Goal: Register for event/course: Sign up to attend an event or enroll in a course

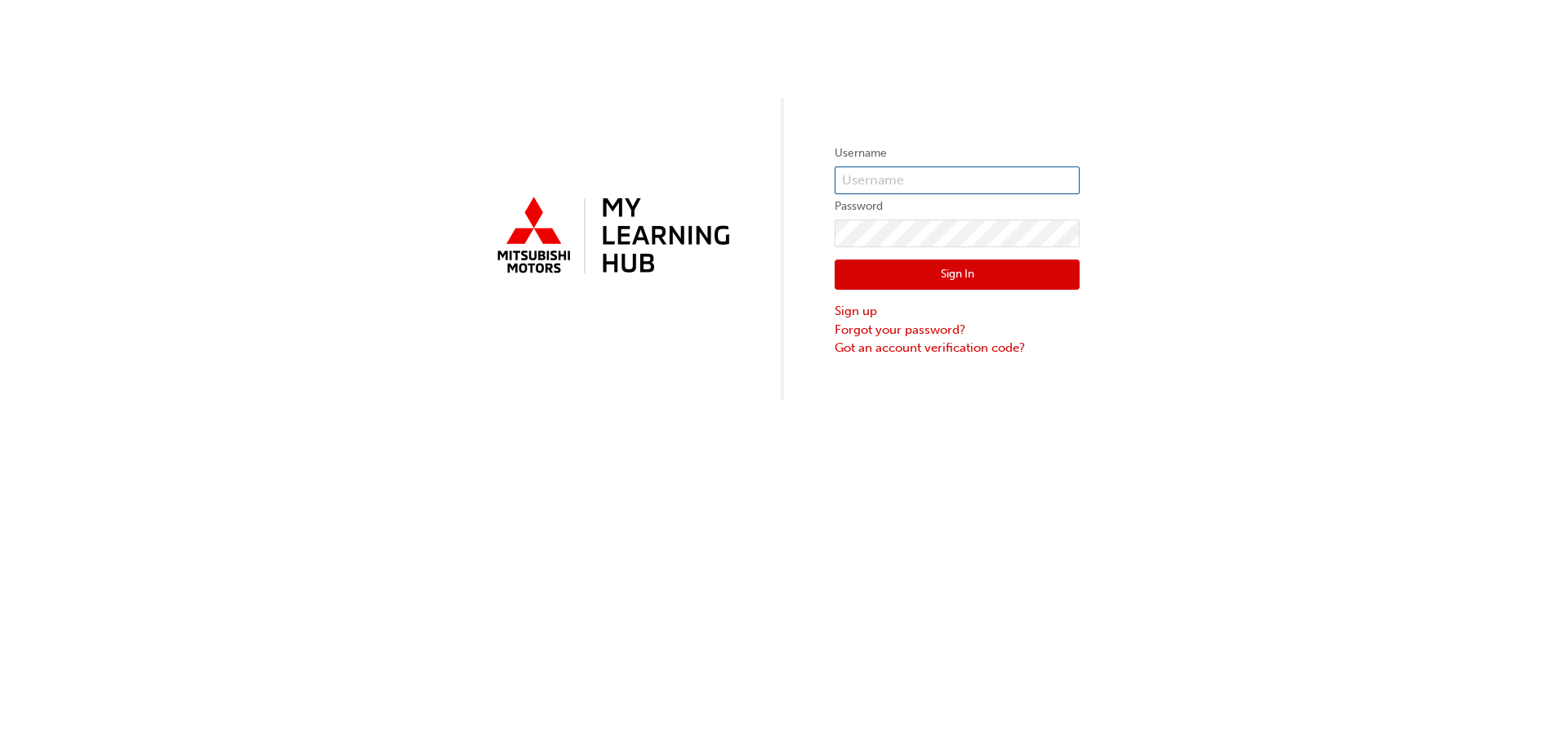
type input "benc@cargaz.com.au"
click at [976, 271] on button "Sign In" at bounding box center [956, 275] width 245 height 31
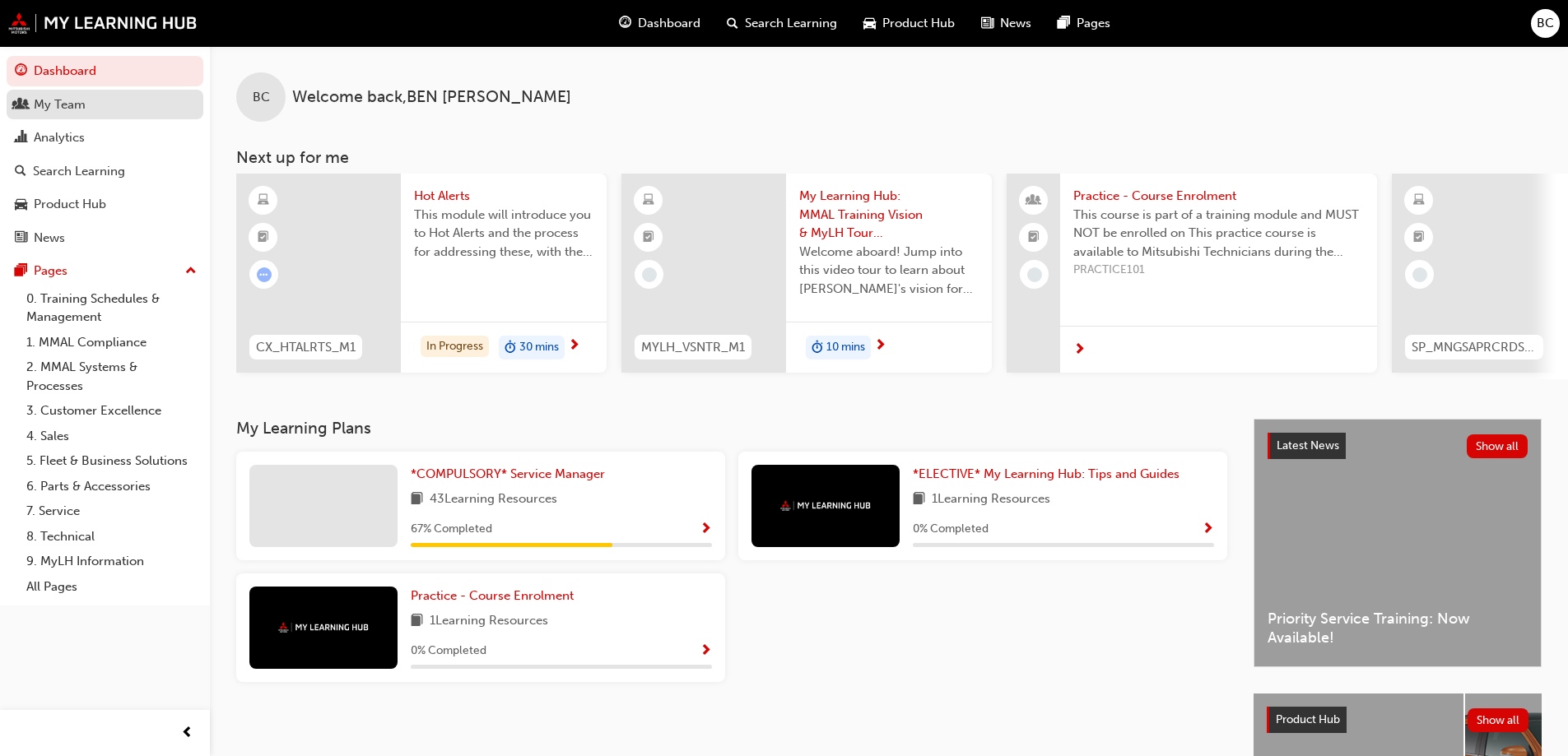
click at [74, 106] on div "My Team" at bounding box center [60, 105] width 52 height 19
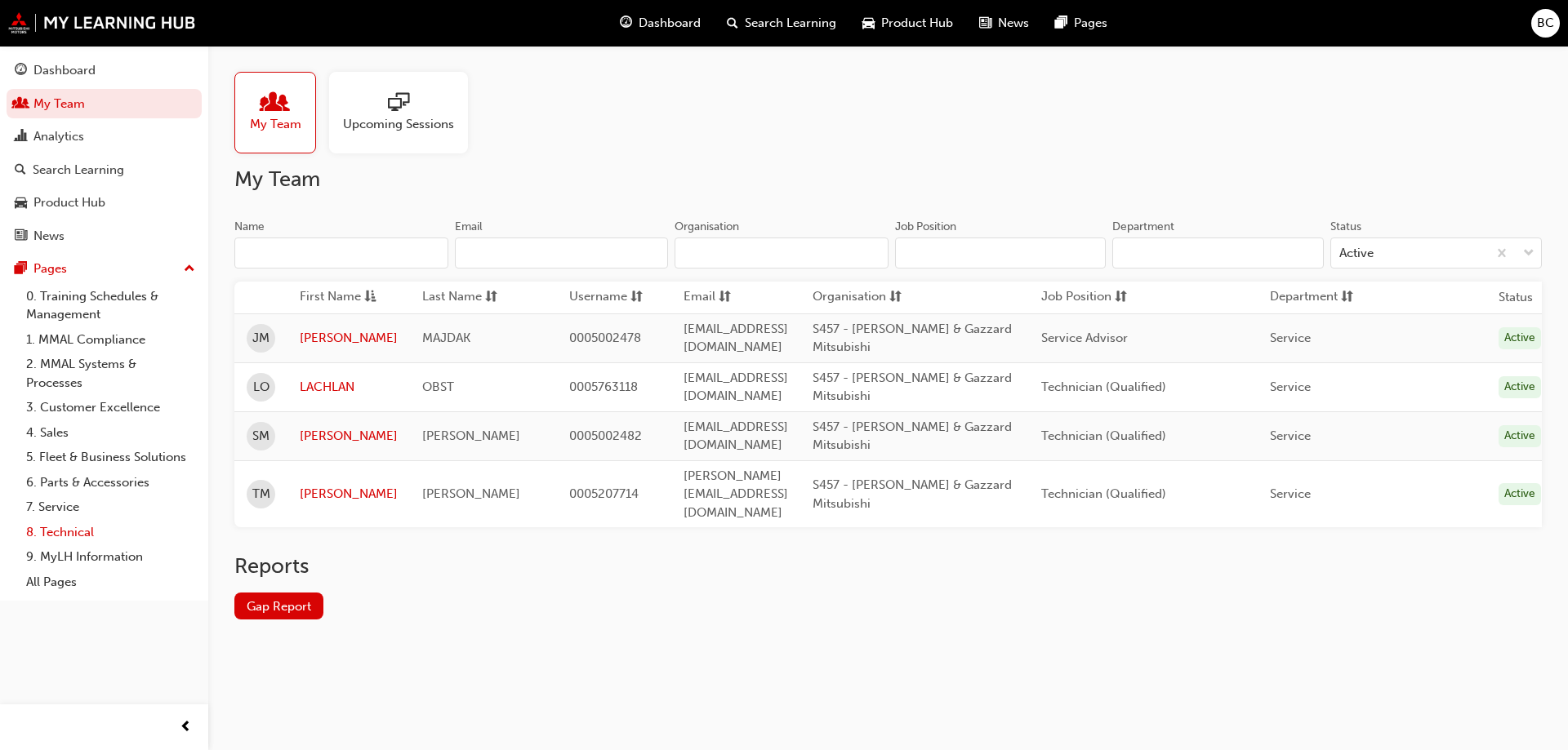
click at [69, 532] on link "8. Technical" at bounding box center [110, 532] width 182 height 26
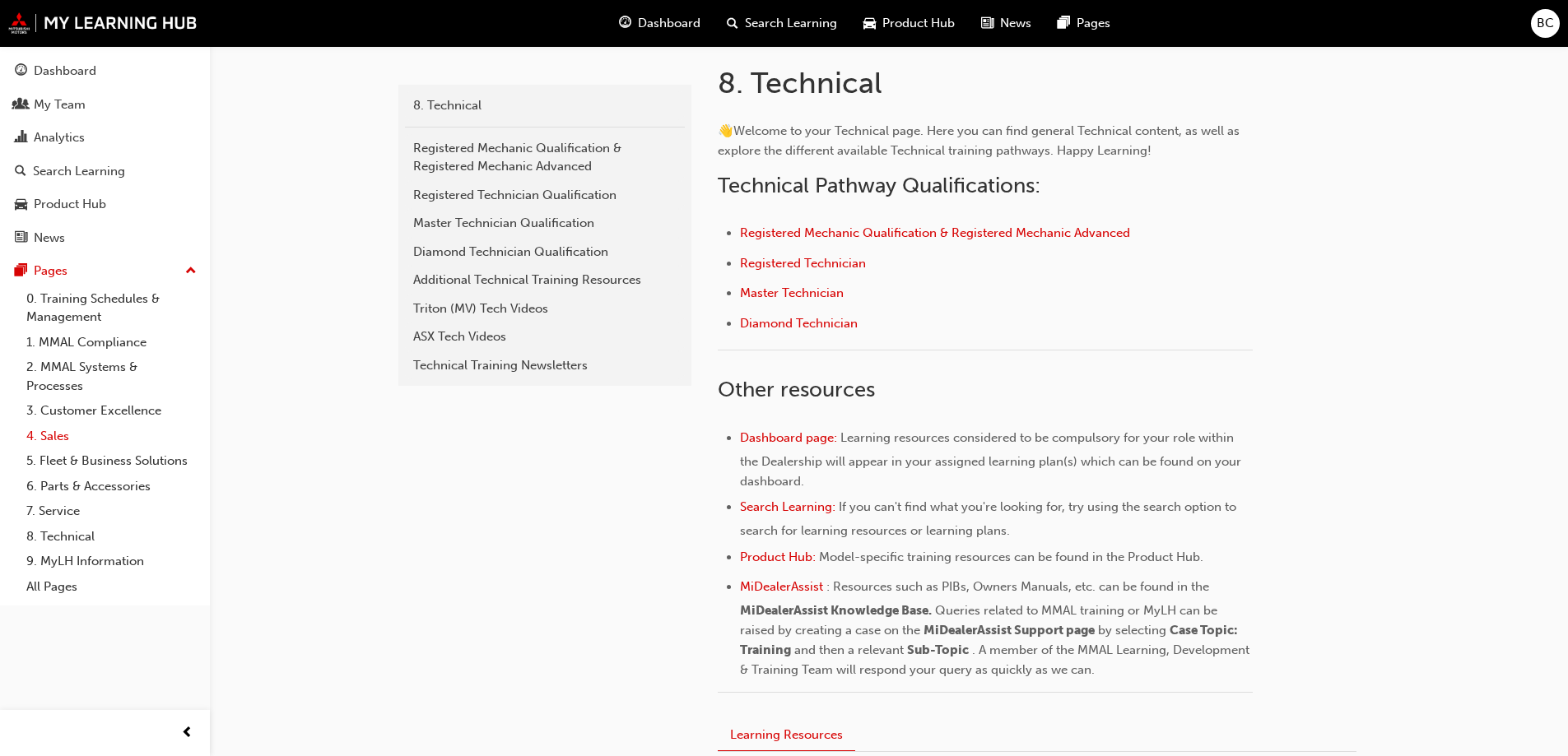
scroll to position [247, 0]
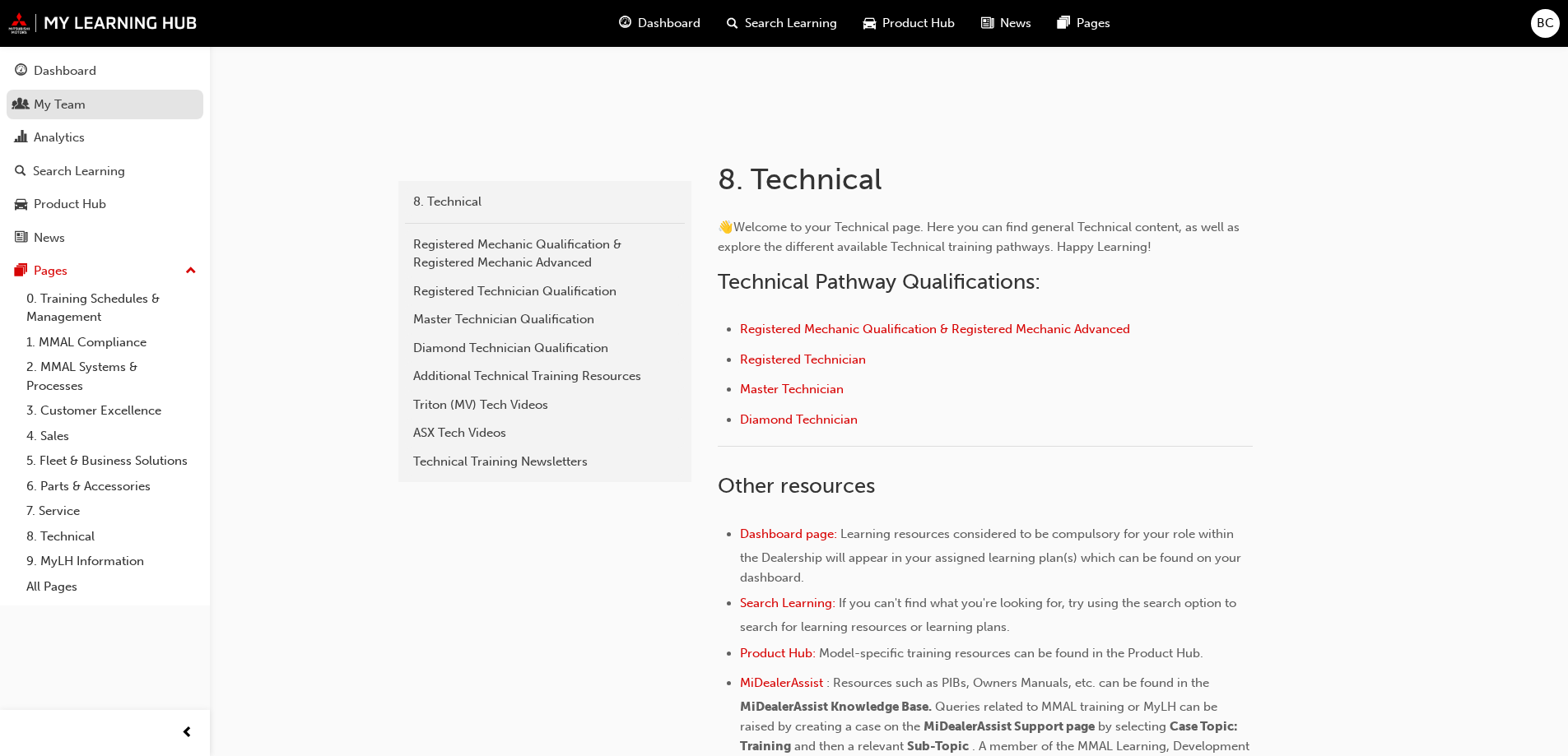
click at [61, 99] on div "My Team" at bounding box center [60, 105] width 52 height 19
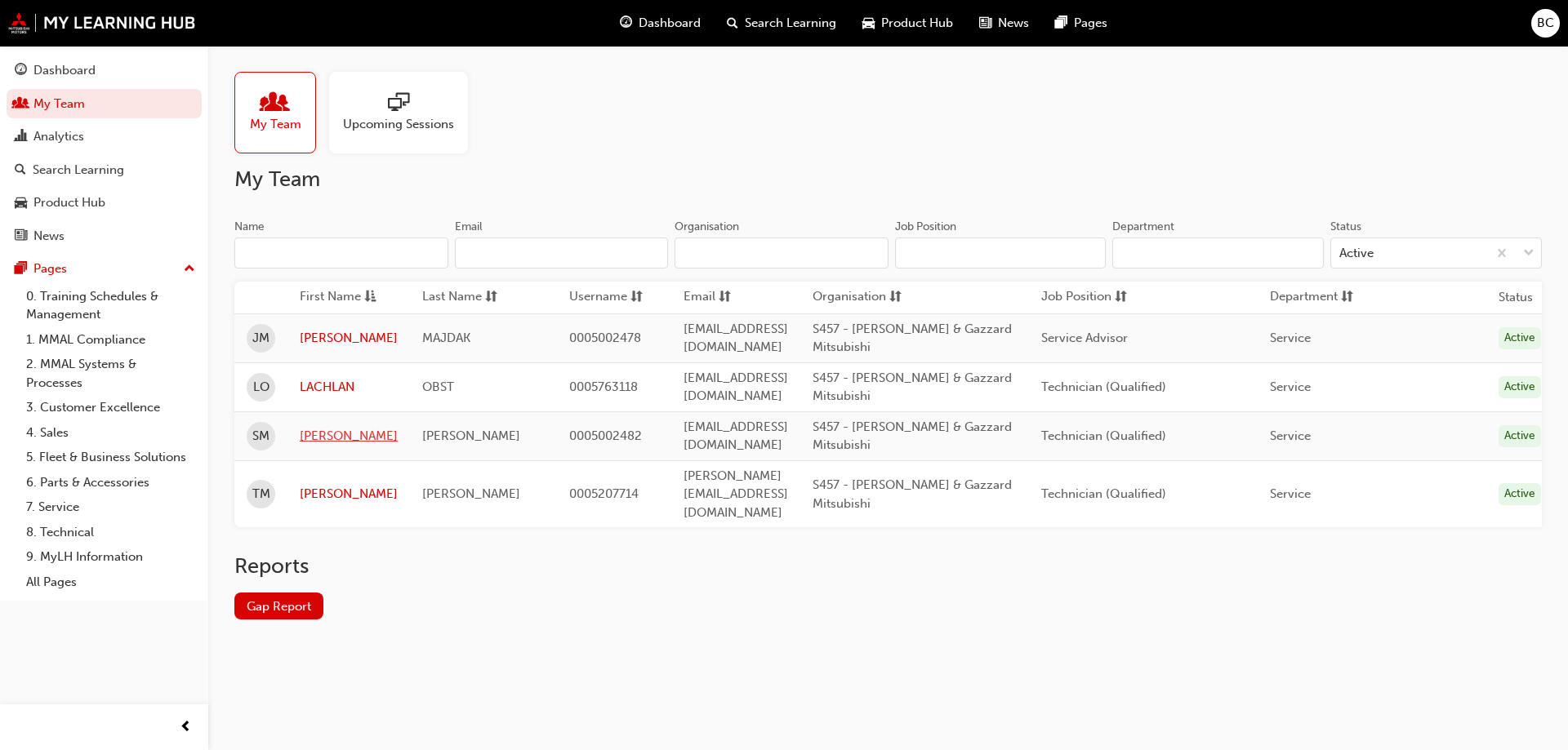
click at [324, 427] on link "SCOTT" at bounding box center [348, 436] width 98 height 19
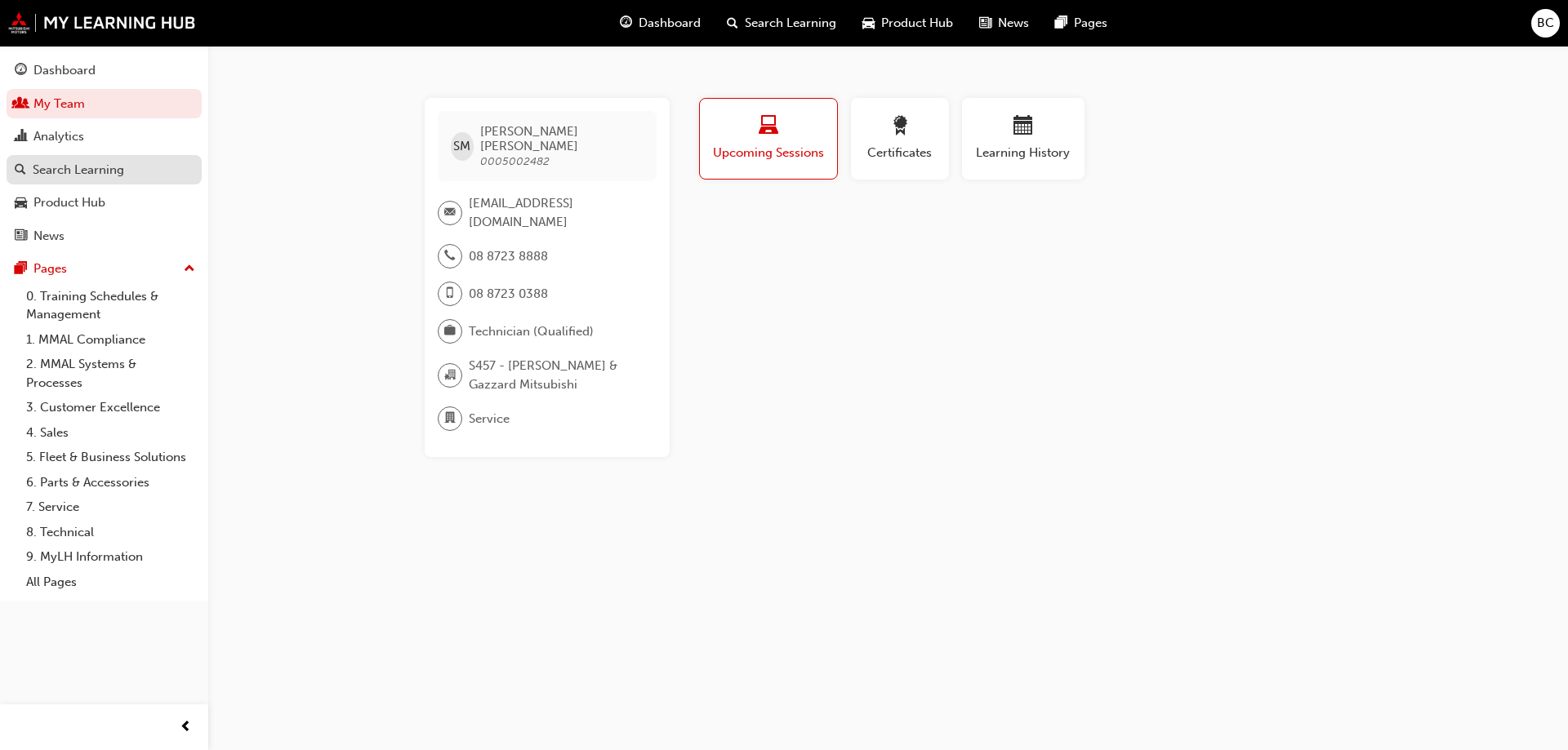
click at [120, 168] on div "Search Learning" at bounding box center [78, 170] width 92 height 19
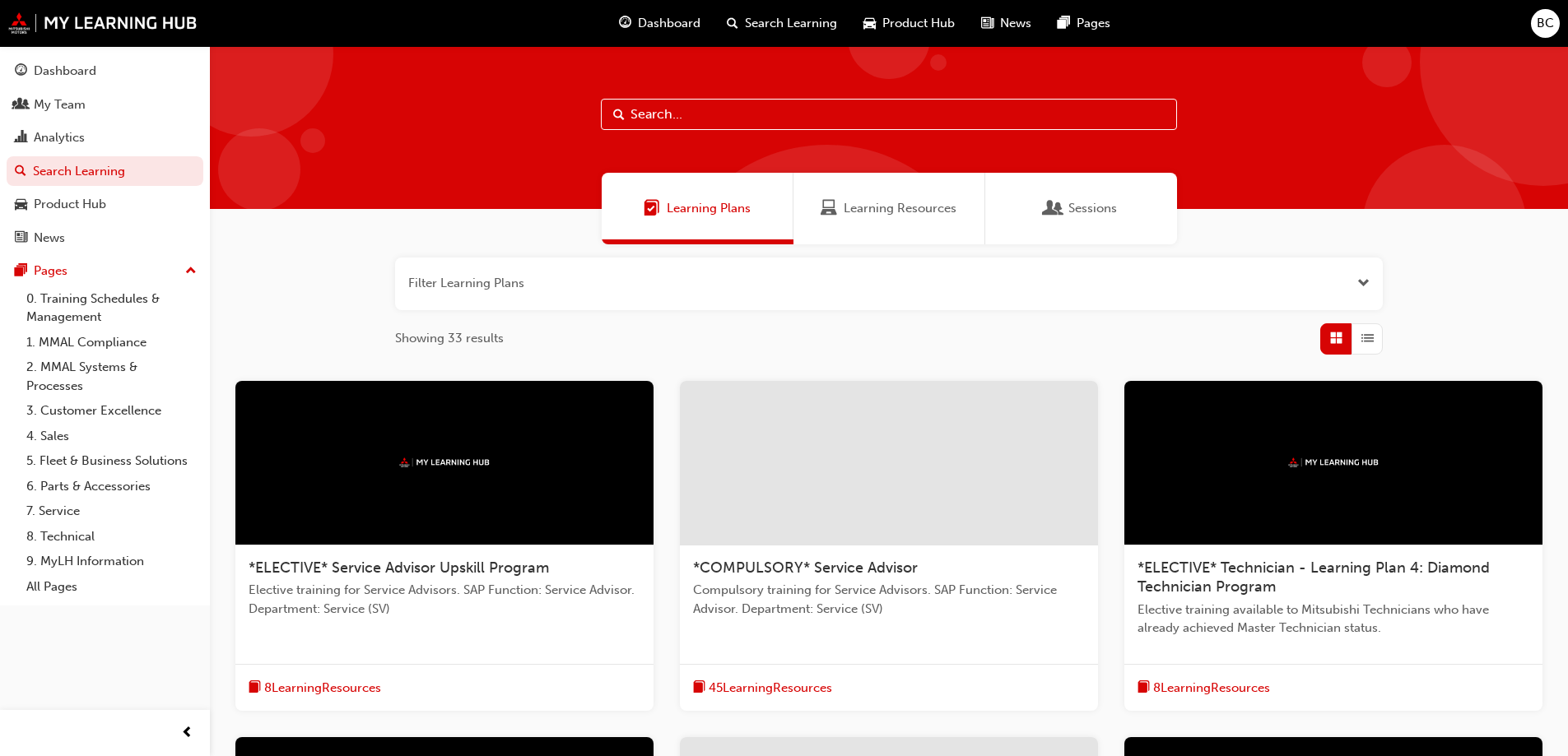
click at [659, 111] on input "text" at bounding box center [888, 115] width 576 height 32
type input "asx"
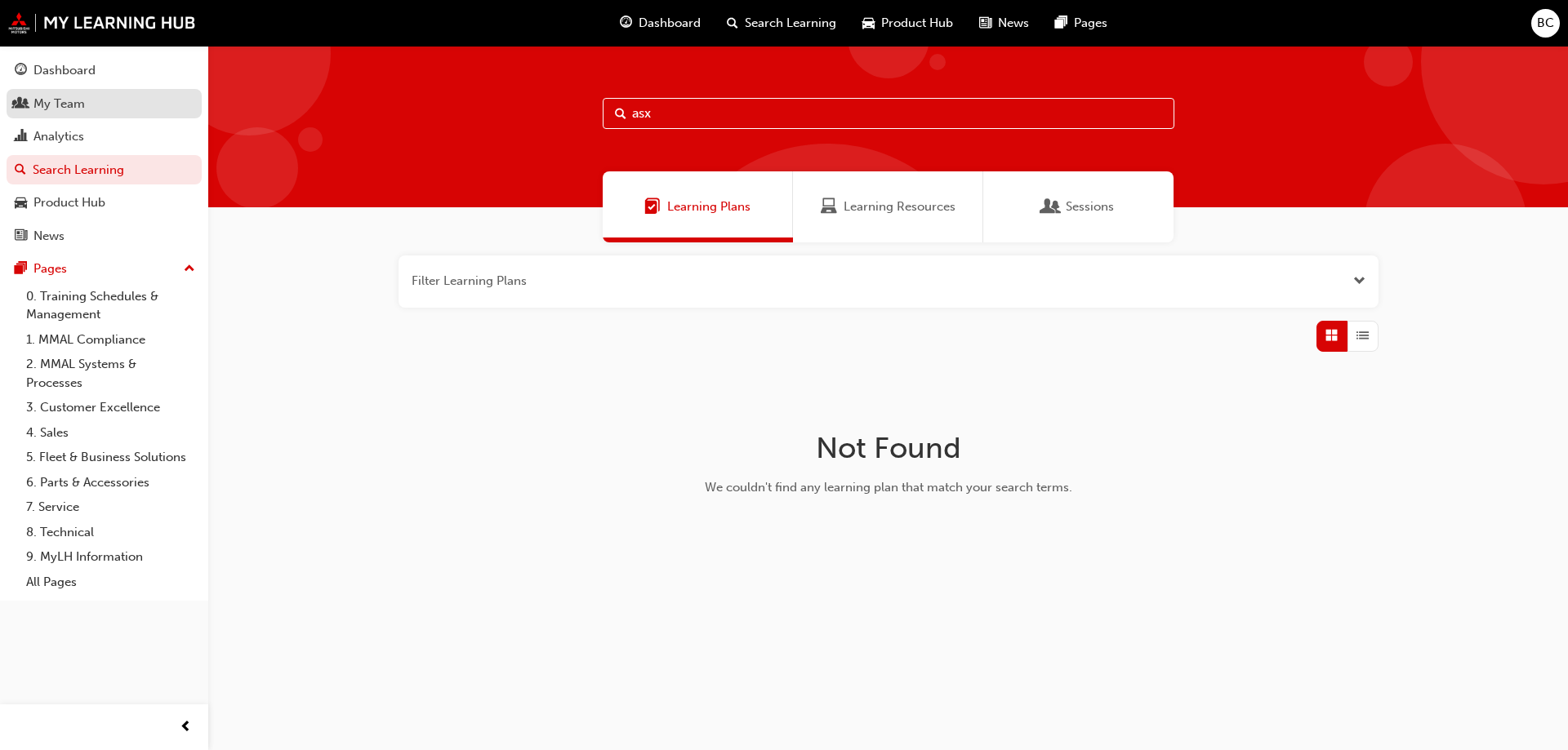
click at [69, 97] on div "My Team" at bounding box center [59, 104] width 51 height 19
click at [64, 110] on div "My Team" at bounding box center [59, 104] width 51 height 19
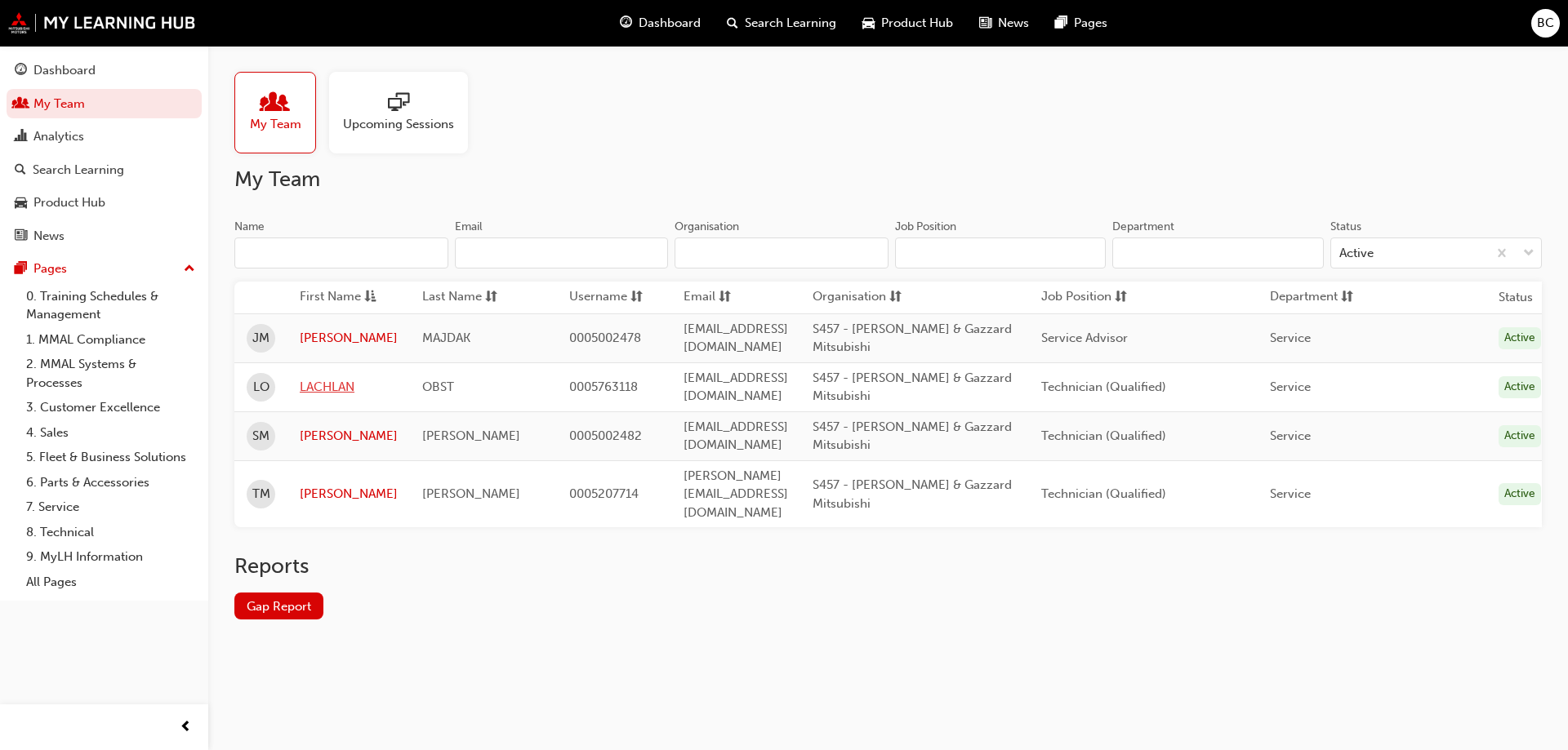
click at [332, 378] on link "LACHLAN" at bounding box center [348, 387] width 98 height 19
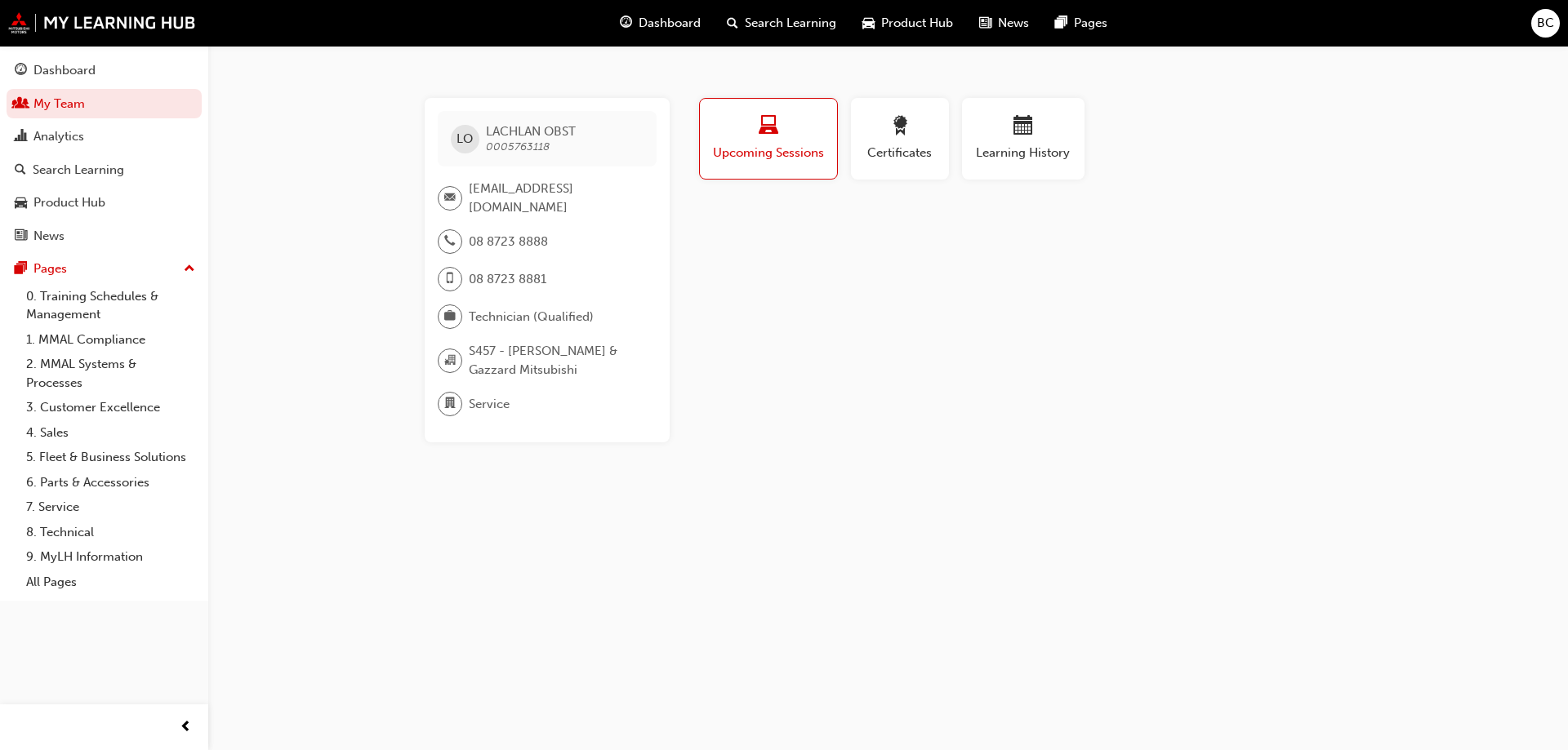
click at [782, 129] on div "button" at bounding box center [768, 129] width 113 height 26
click at [45, 71] on div "Dashboard" at bounding box center [64, 70] width 62 height 19
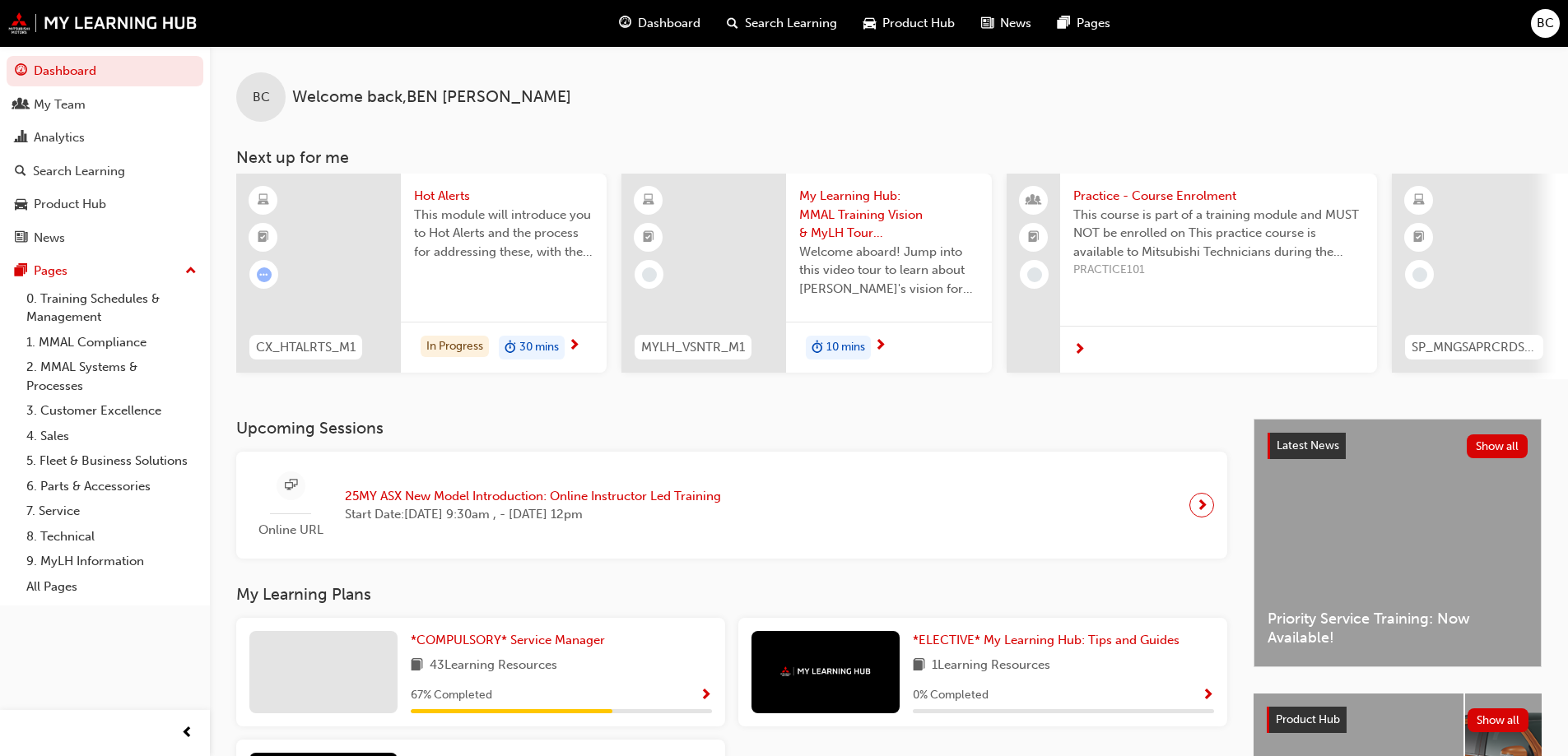
click at [1159, 195] on span "Practice - Course Enrolment" at bounding box center [1218, 196] width 291 height 19
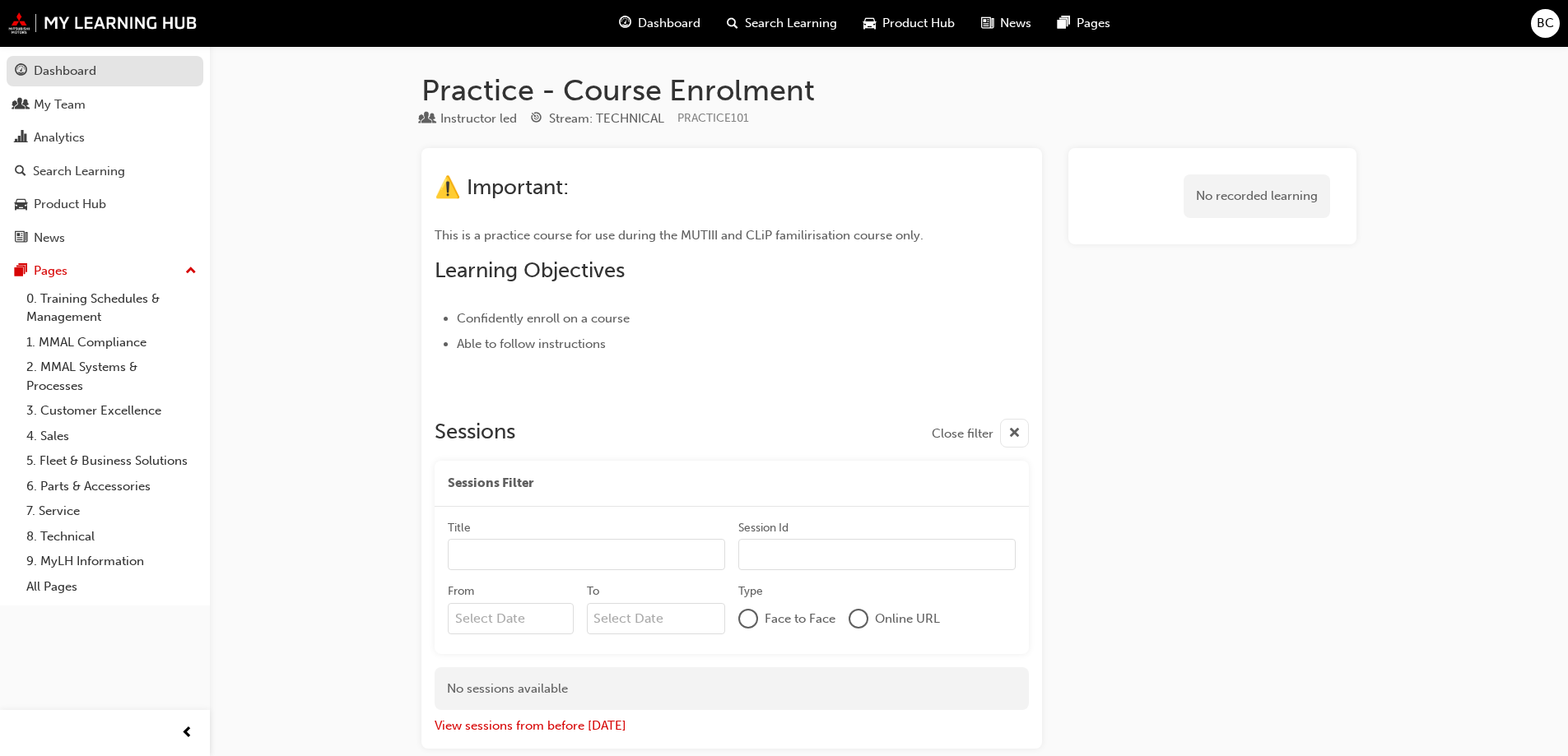
click at [71, 77] on div "Dashboard" at bounding box center [65, 71] width 62 height 19
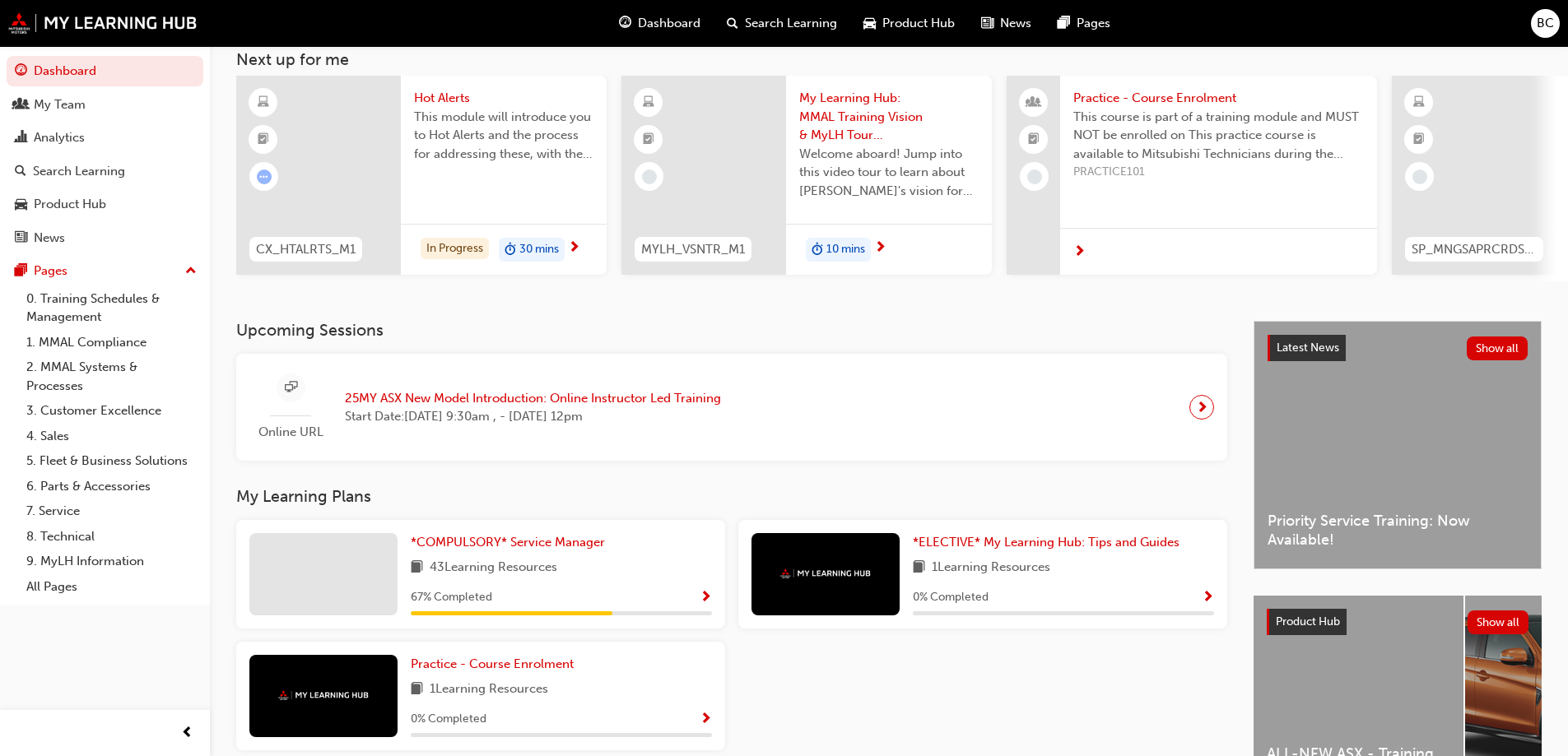
scroll to position [227, 0]
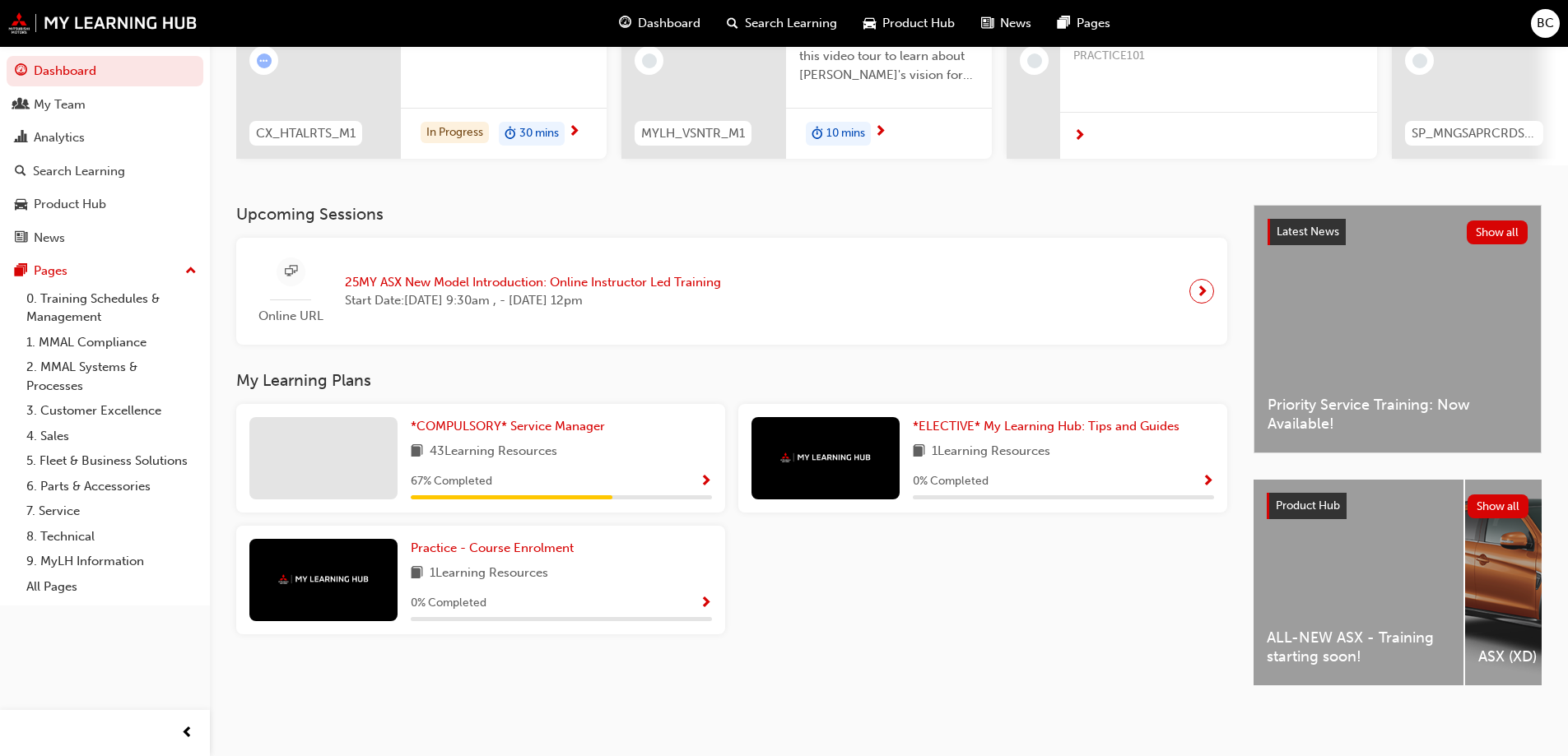
click at [1334, 547] on div "ALL-NEW ASX - Training starting soon!" at bounding box center [1358, 582] width 210 height 206
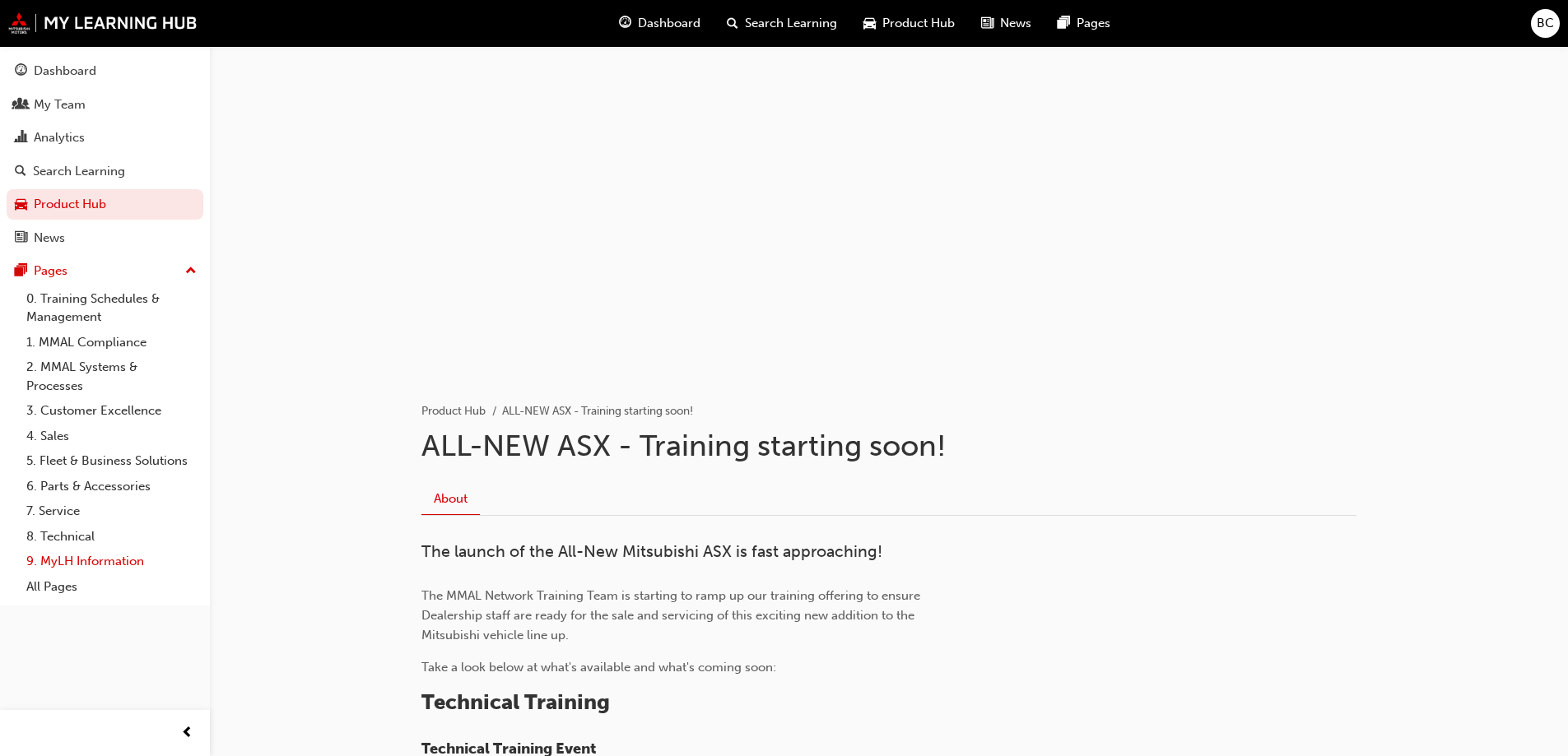
click at [102, 568] on link "9. MyLH Information" at bounding box center [111, 562] width 184 height 26
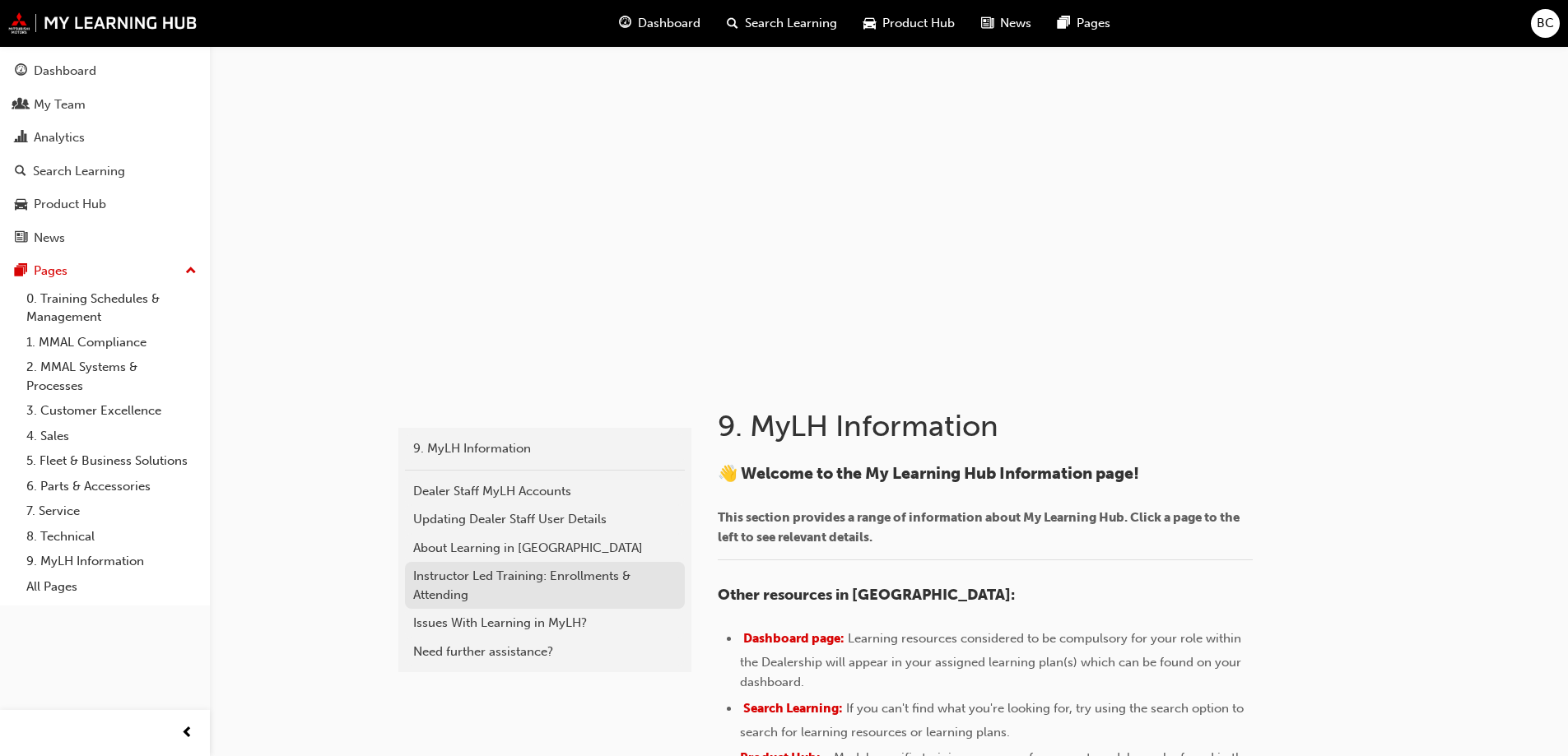
click at [469, 568] on div "Instructor Led Training: Enrollments & Attending" at bounding box center [544, 585] width 263 height 37
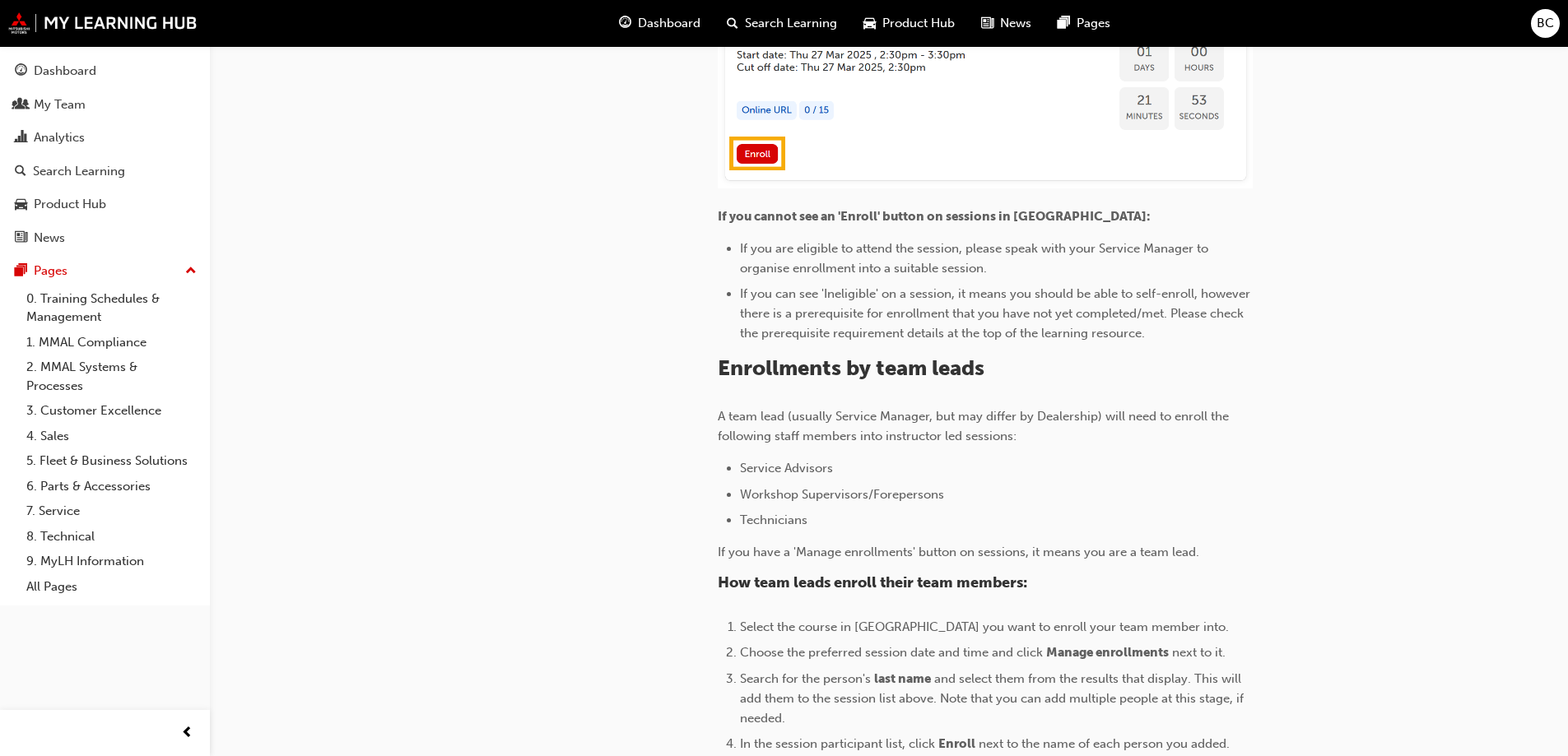
scroll to position [1235, 0]
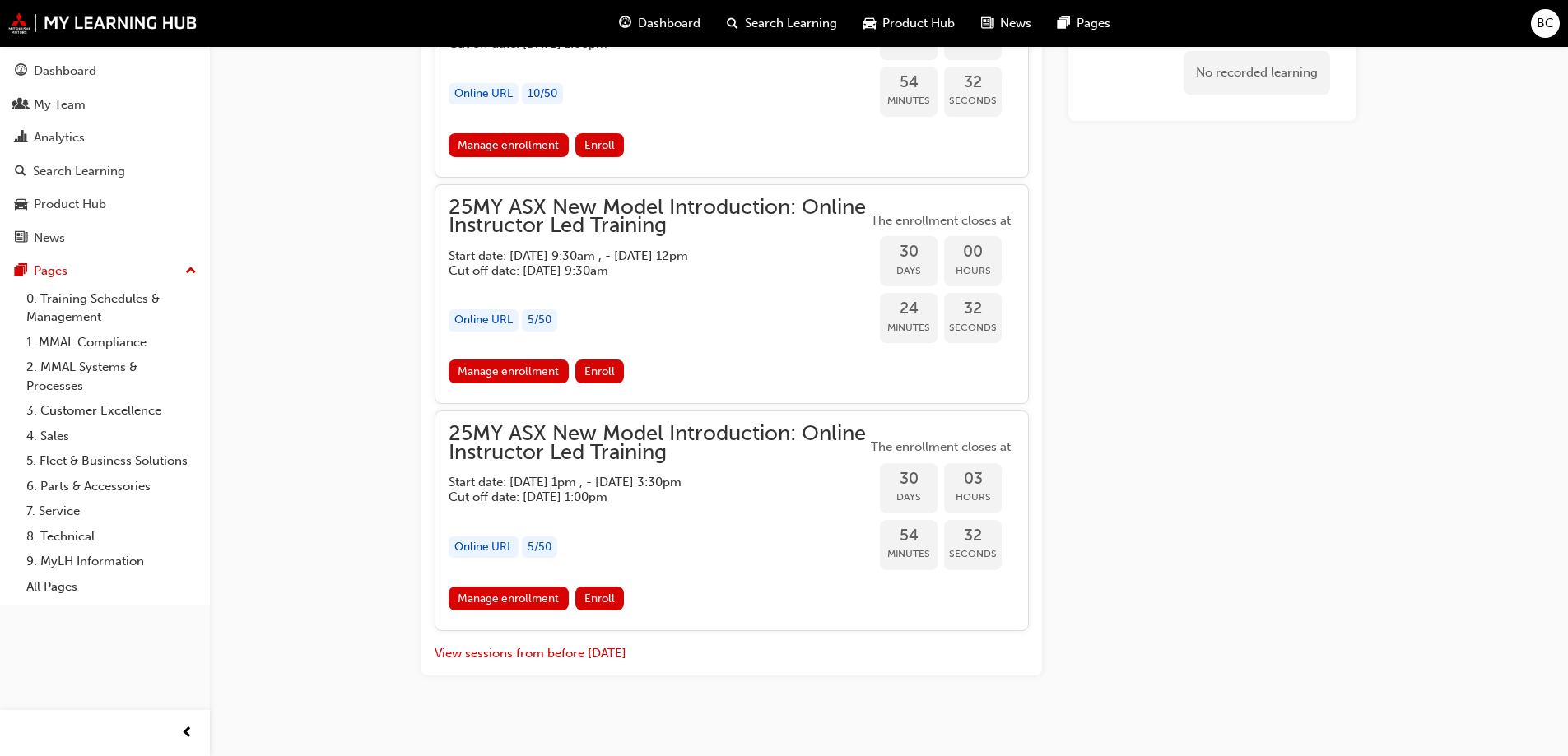
scroll to position [2361, 0]
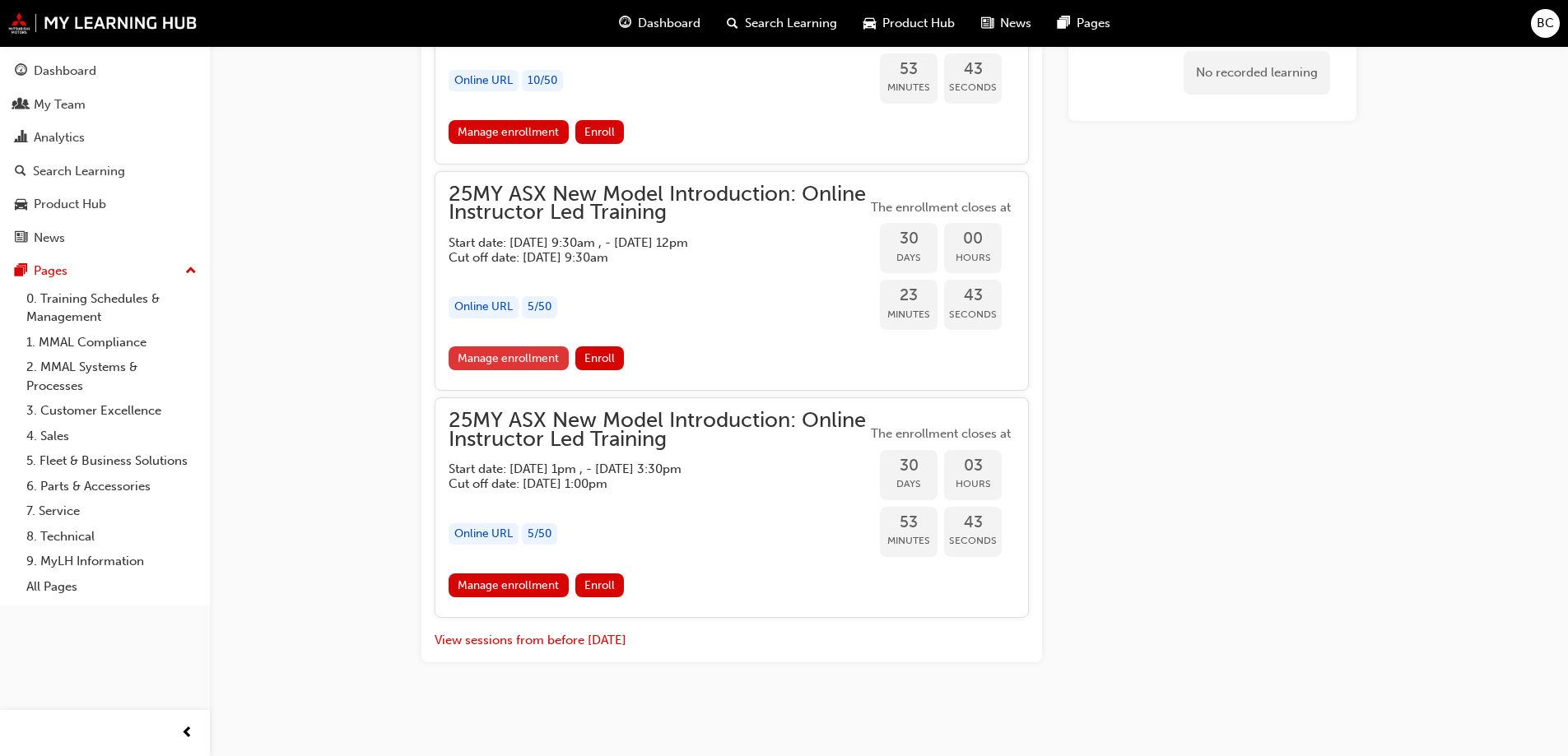
click at [514, 351] on link "Manage enrollment" at bounding box center [509, 358] width 120 height 24
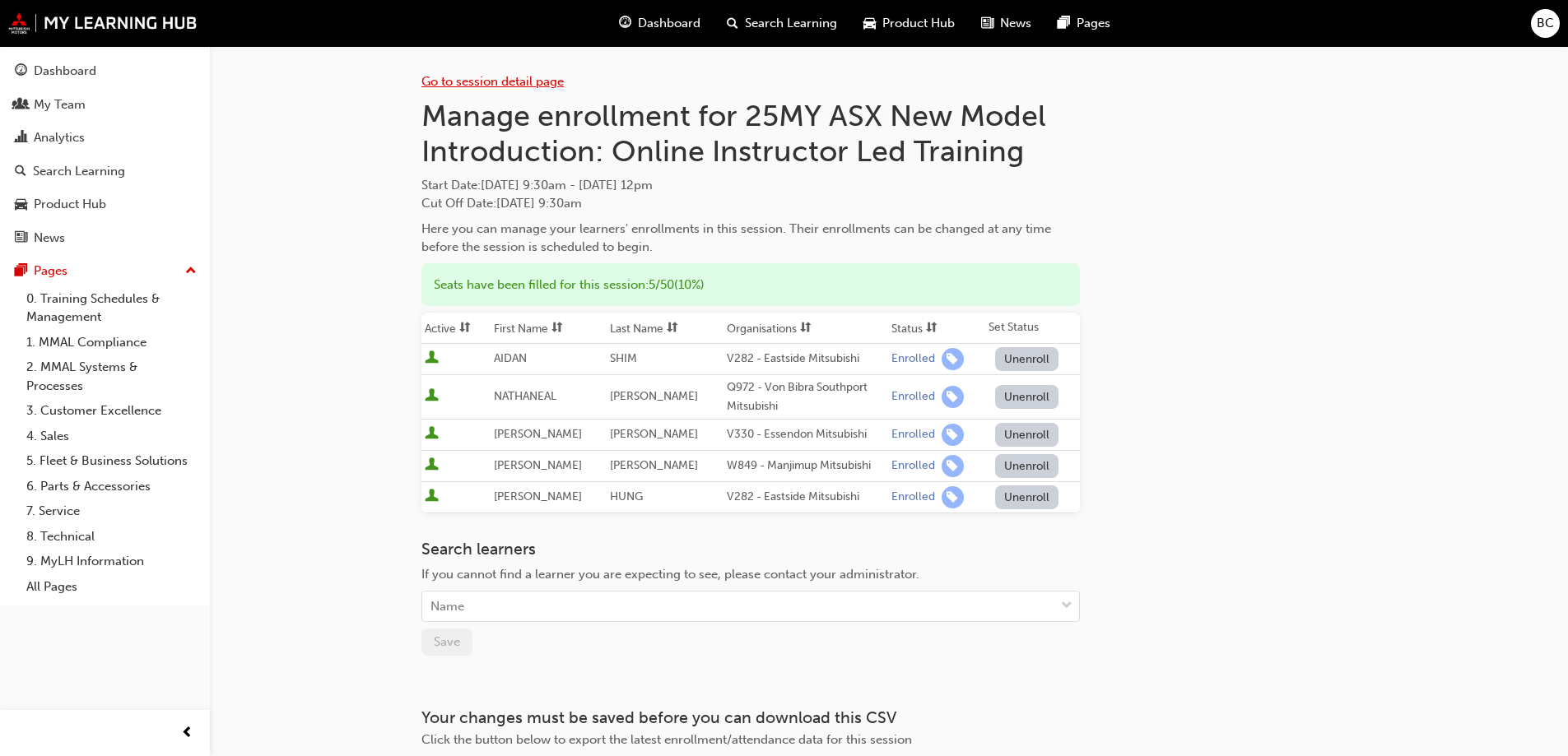
click at [509, 84] on div "Go to session detail page" at bounding box center [750, 68] width 658 height 45
click at [511, 78] on link "Go to session detail page" at bounding box center [492, 81] width 142 height 15
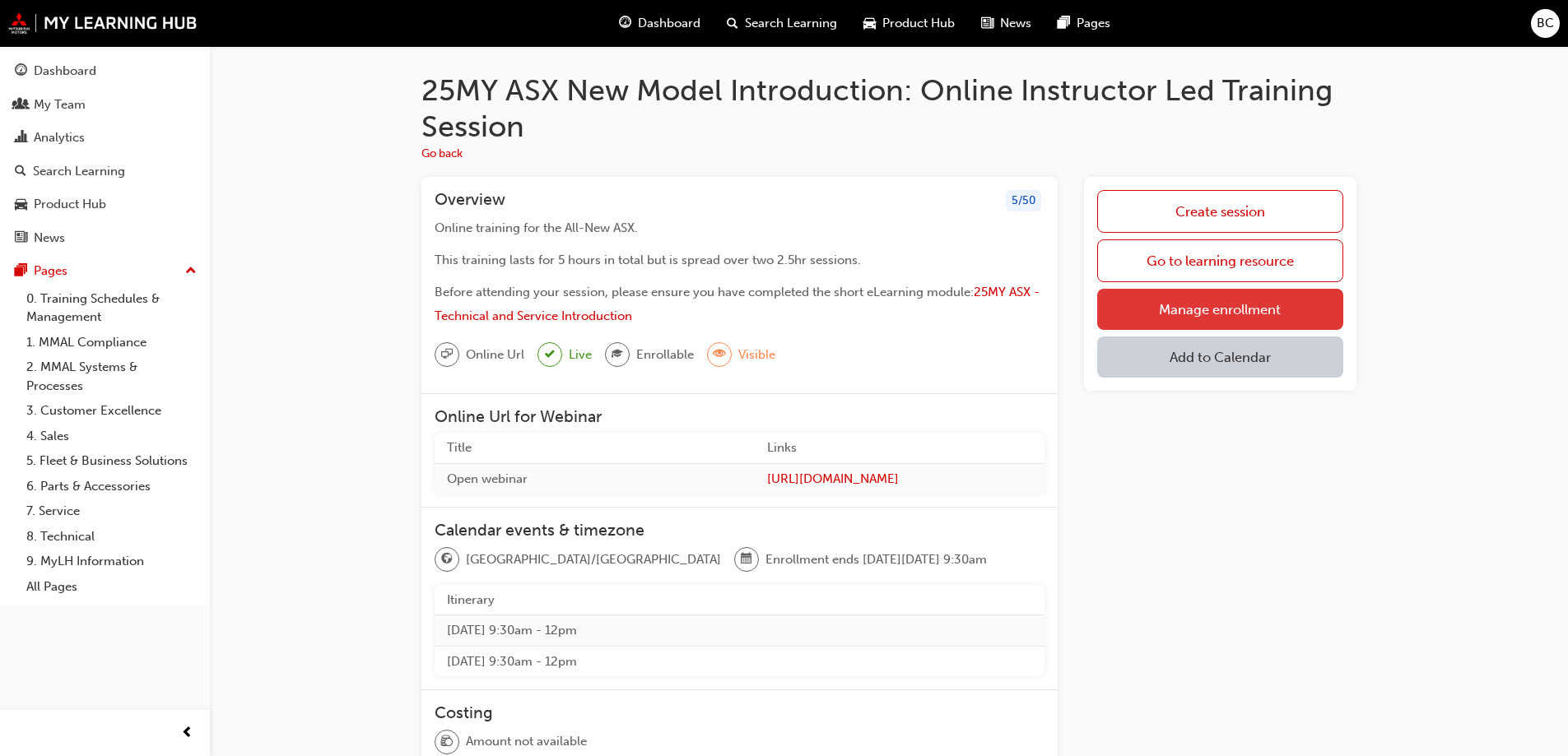
click at [1227, 319] on link "Manage enrollment" at bounding box center [1220, 310] width 246 height 42
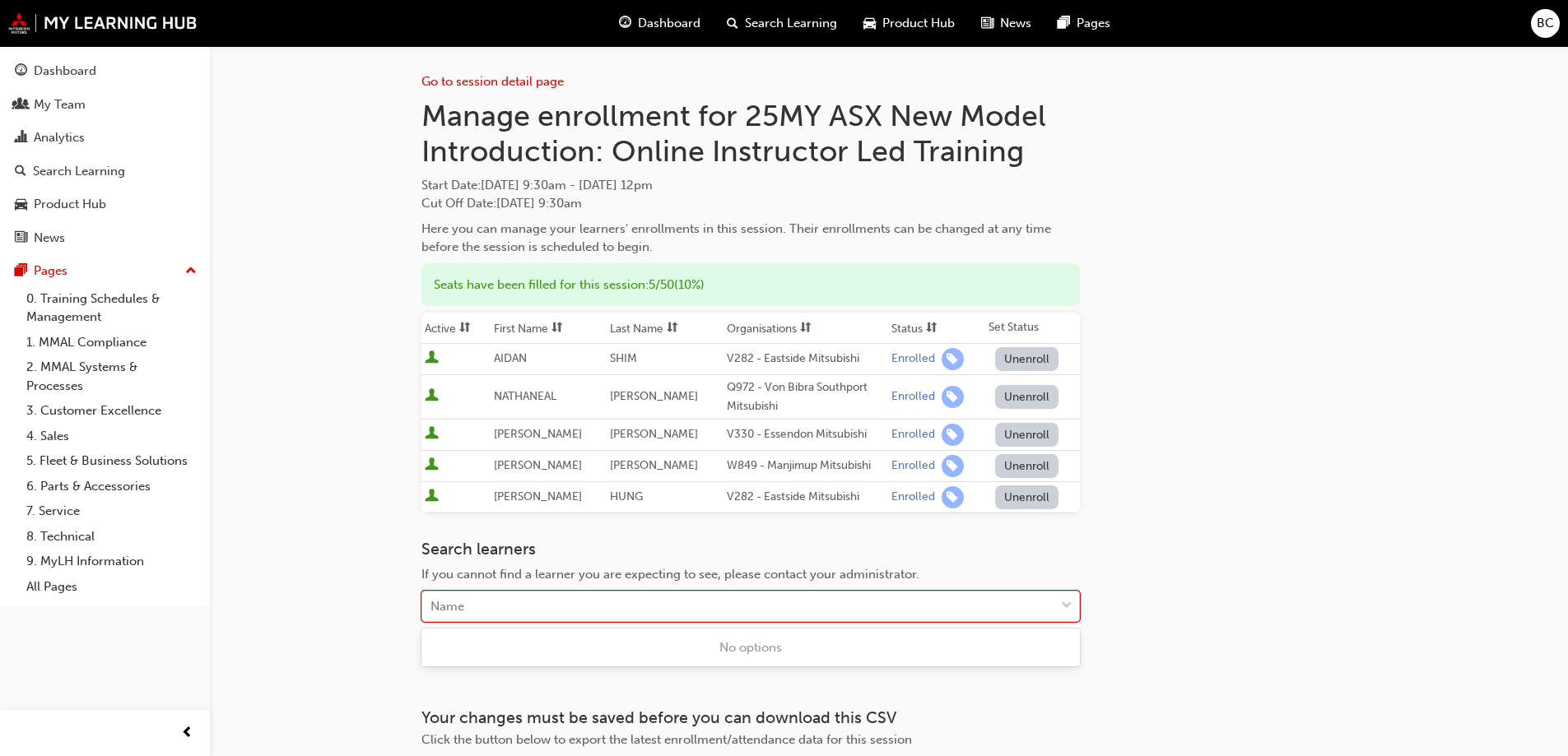
click at [506, 603] on div "Name" at bounding box center [738, 606] width 632 height 29
click at [475, 71] on div "Go to session detail page" at bounding box center [750, 68] width 658 height 45
click at [477, 76] on link "Go to session detail page" at bounding box center [492, 81] width 142 height 15
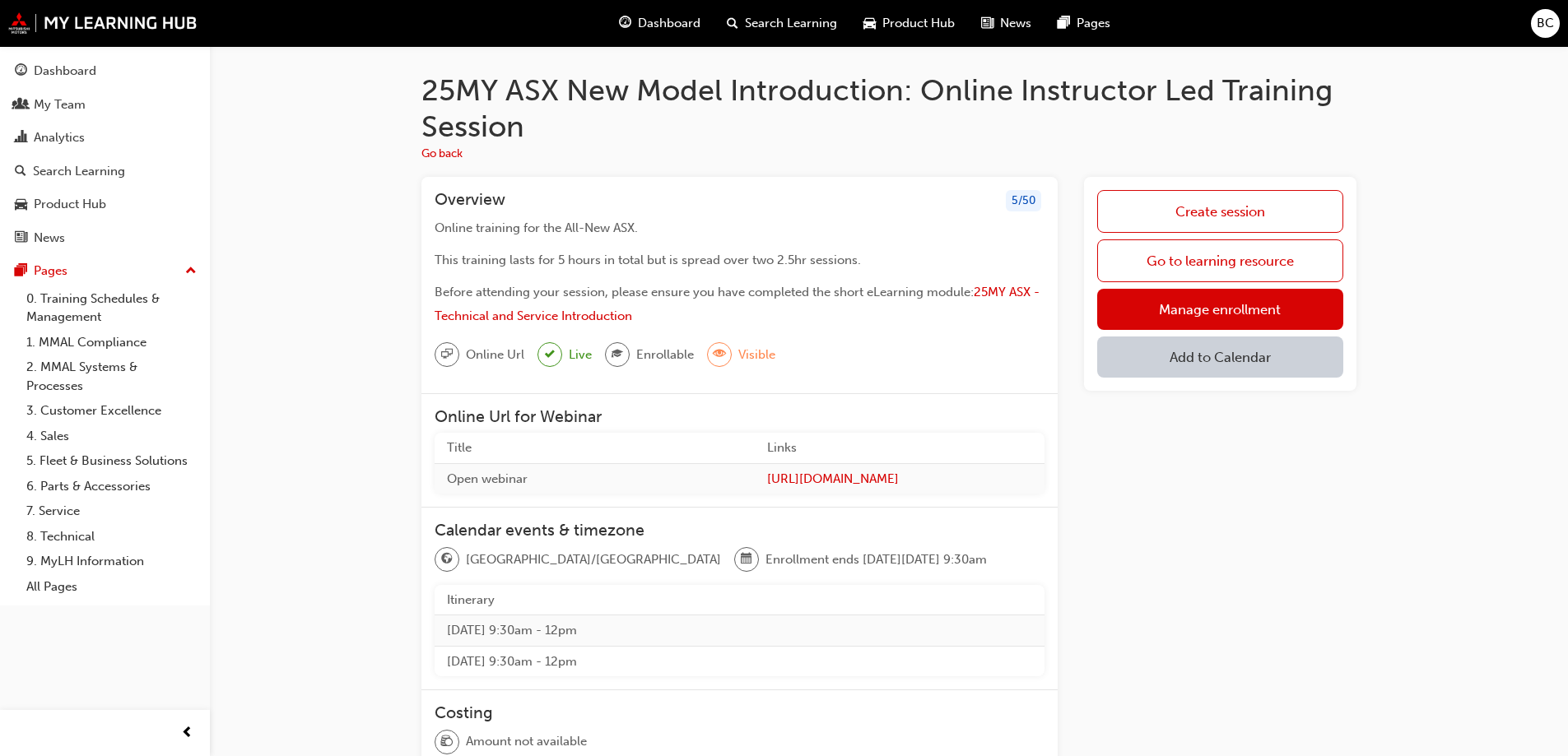
click at [1177, 308] on link "Manage enrollment" at bounding box center [1220, 310] width 246 height 42
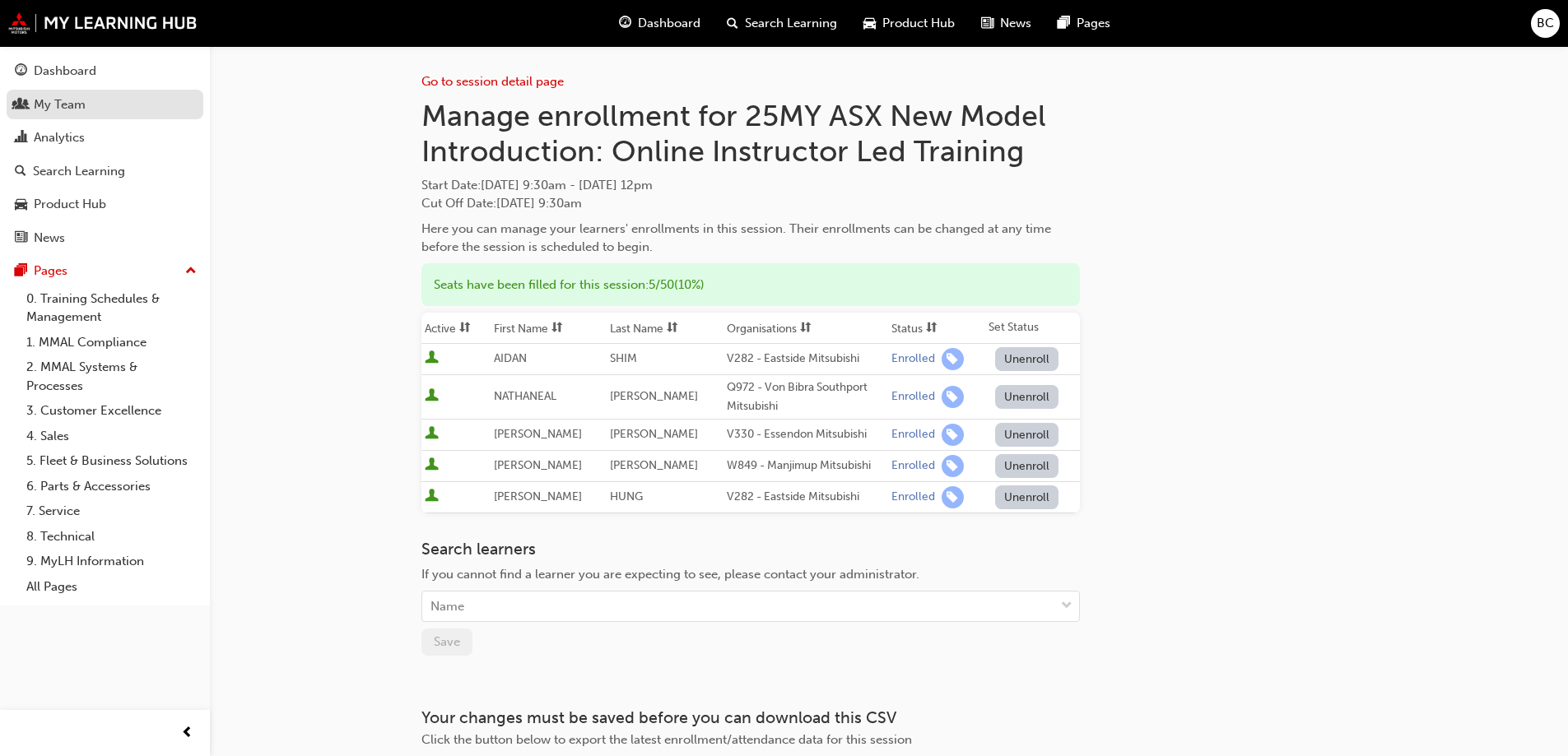
click at [40, 103] on div "My Team" at bounding box center [60, 105] width 52 height 19
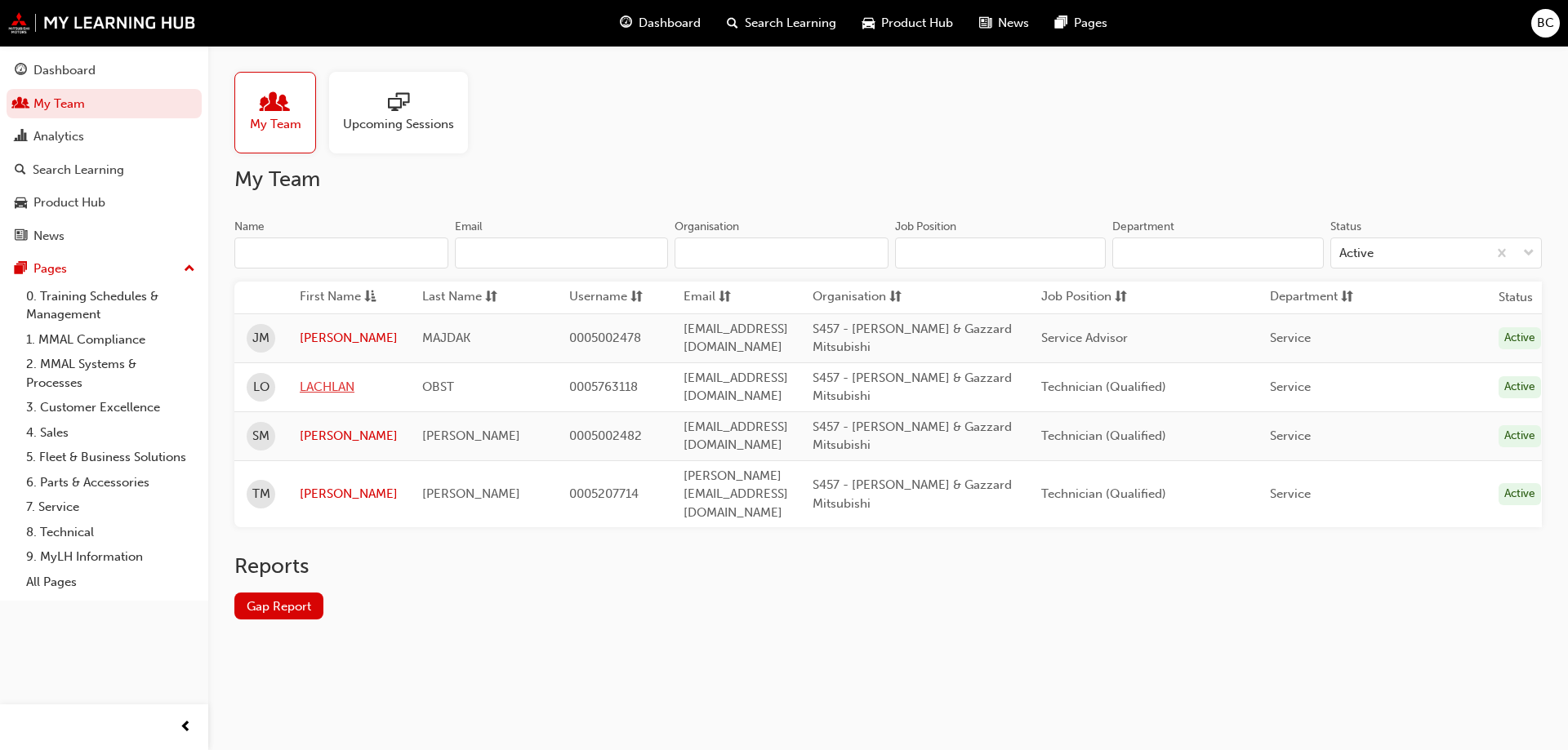
click at [323, 378] on link "LACHLAN" at bounding box center [348, 387] width 98 height 19
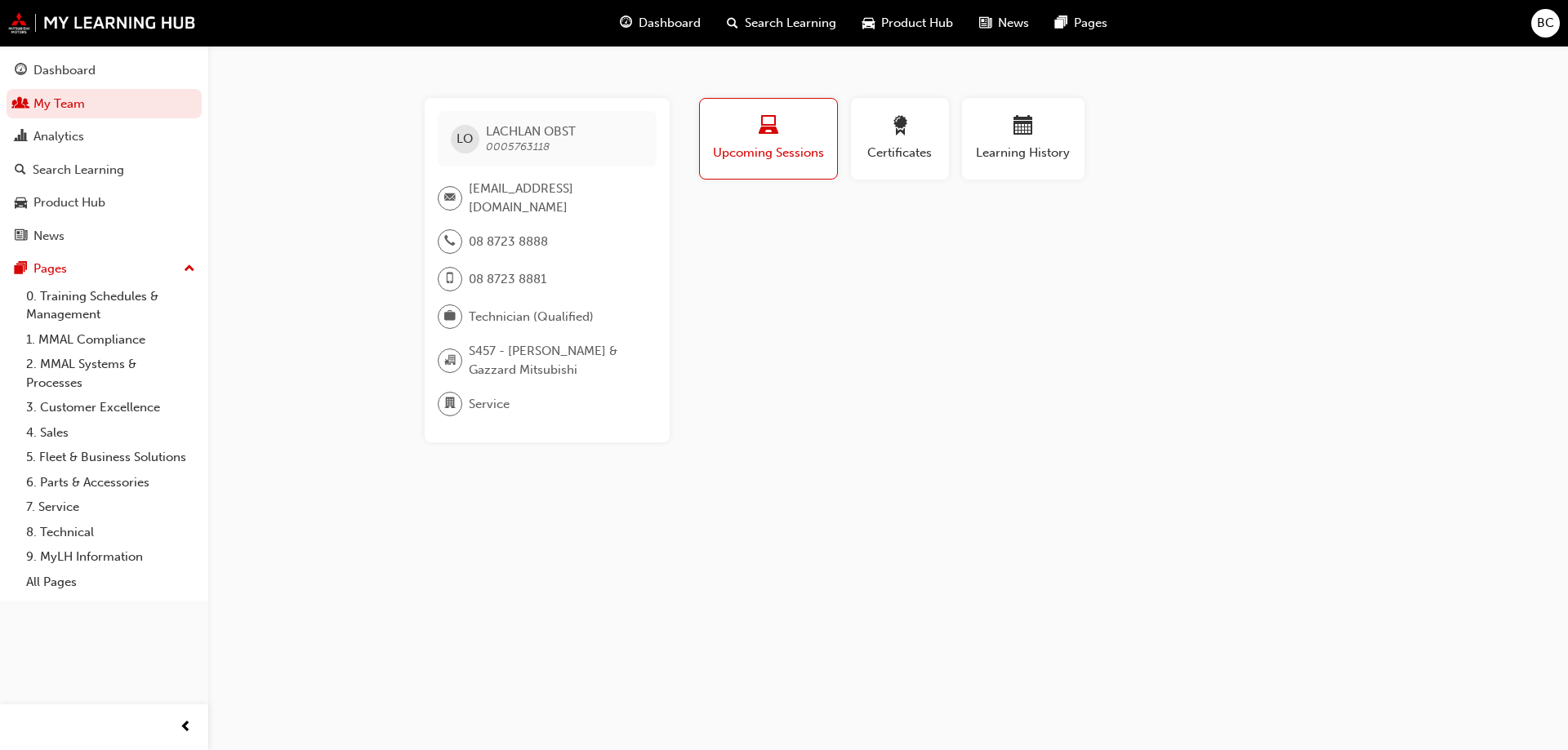
click at [780, 135] on div "button" at bounding box center [768, 129] width 113 height 26
click at [910, 123] on div "button" at bounding box center [899, 129] width 73 height 26
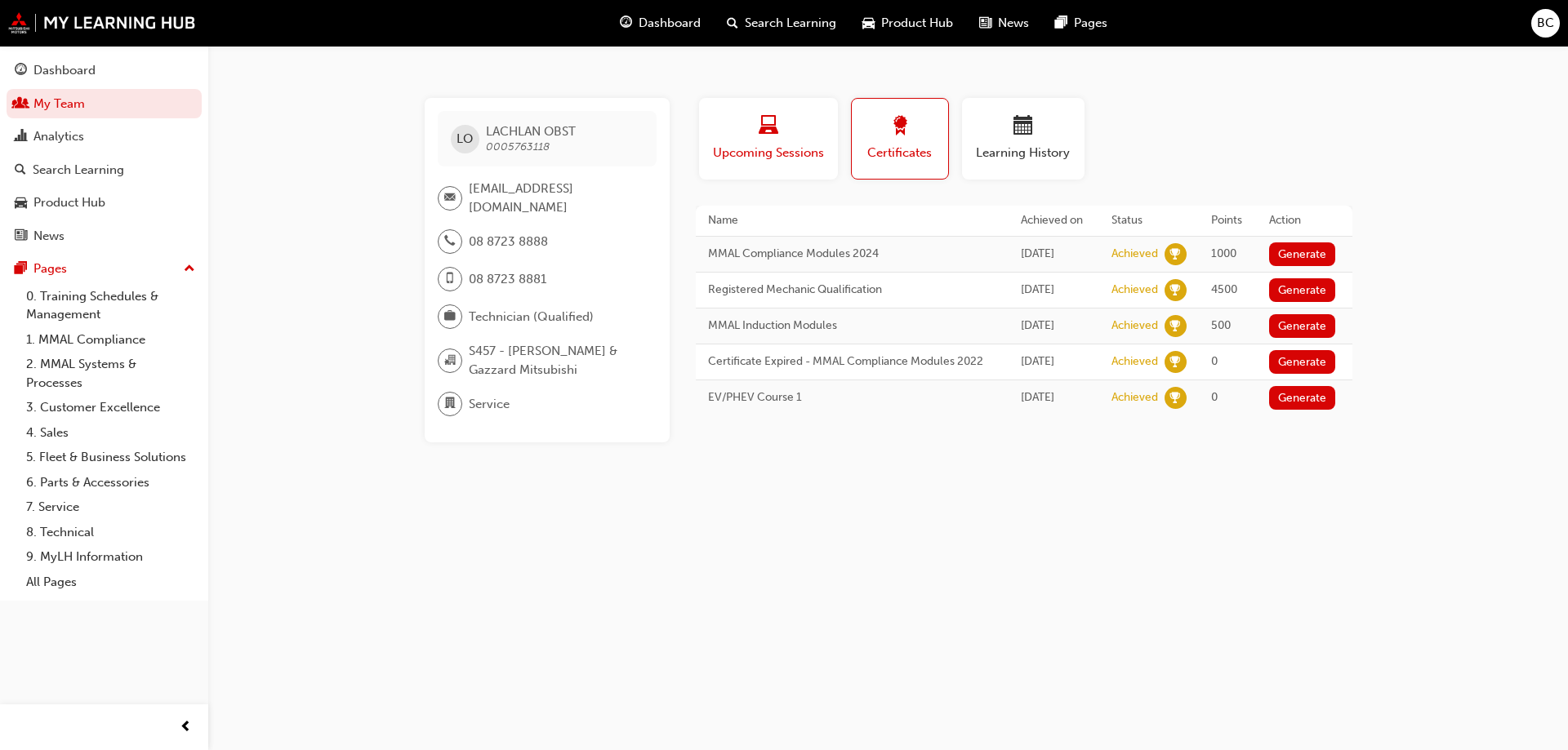
click at [750, 134] on div "button" at bounding box center [768, 129] width 115 height 26
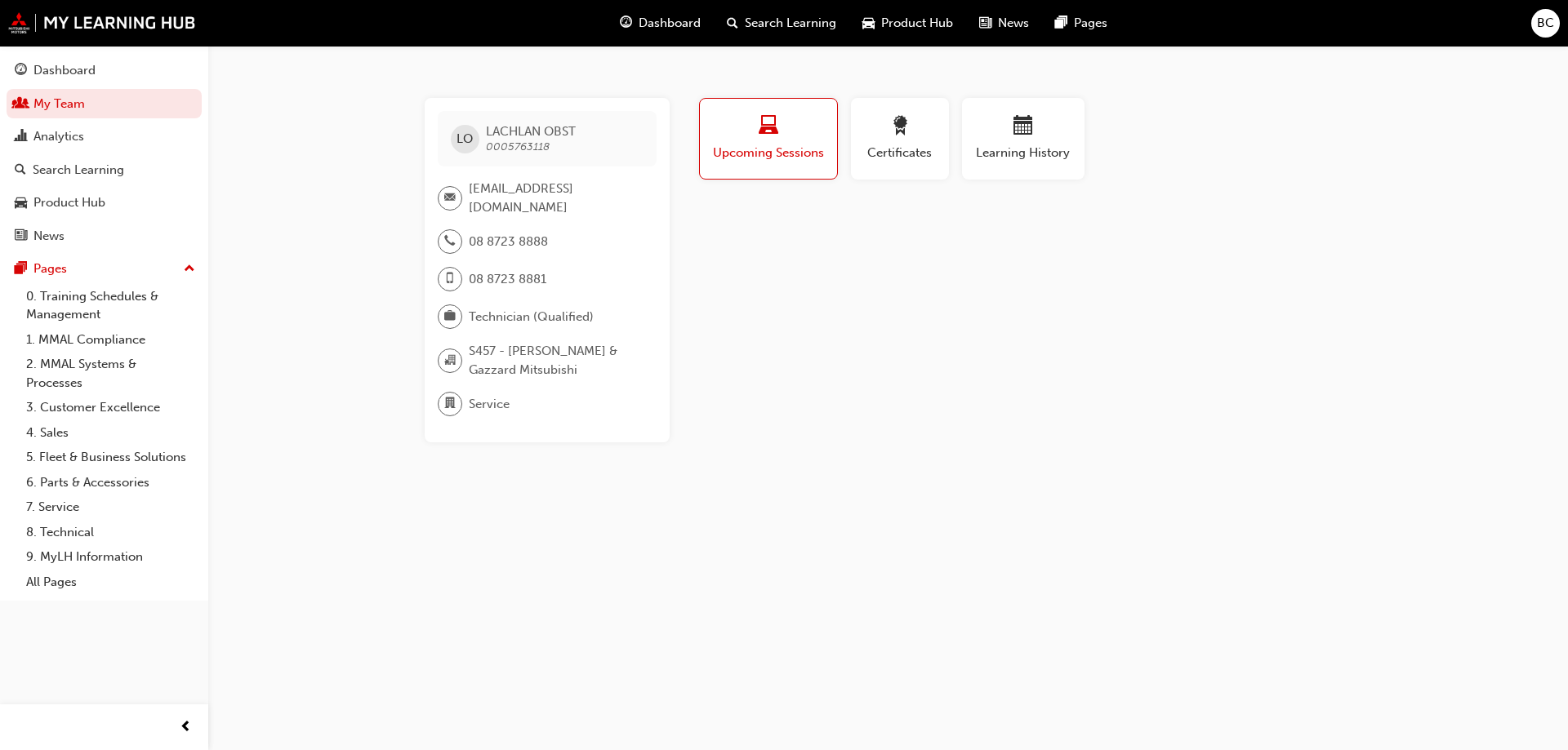
click at [744, 133] on div "button" at bounding box center [768, 129] width 113 height 26
click at [73, 208] on div "Product Hub" at bounding box center [69, 203] width 72 height 19
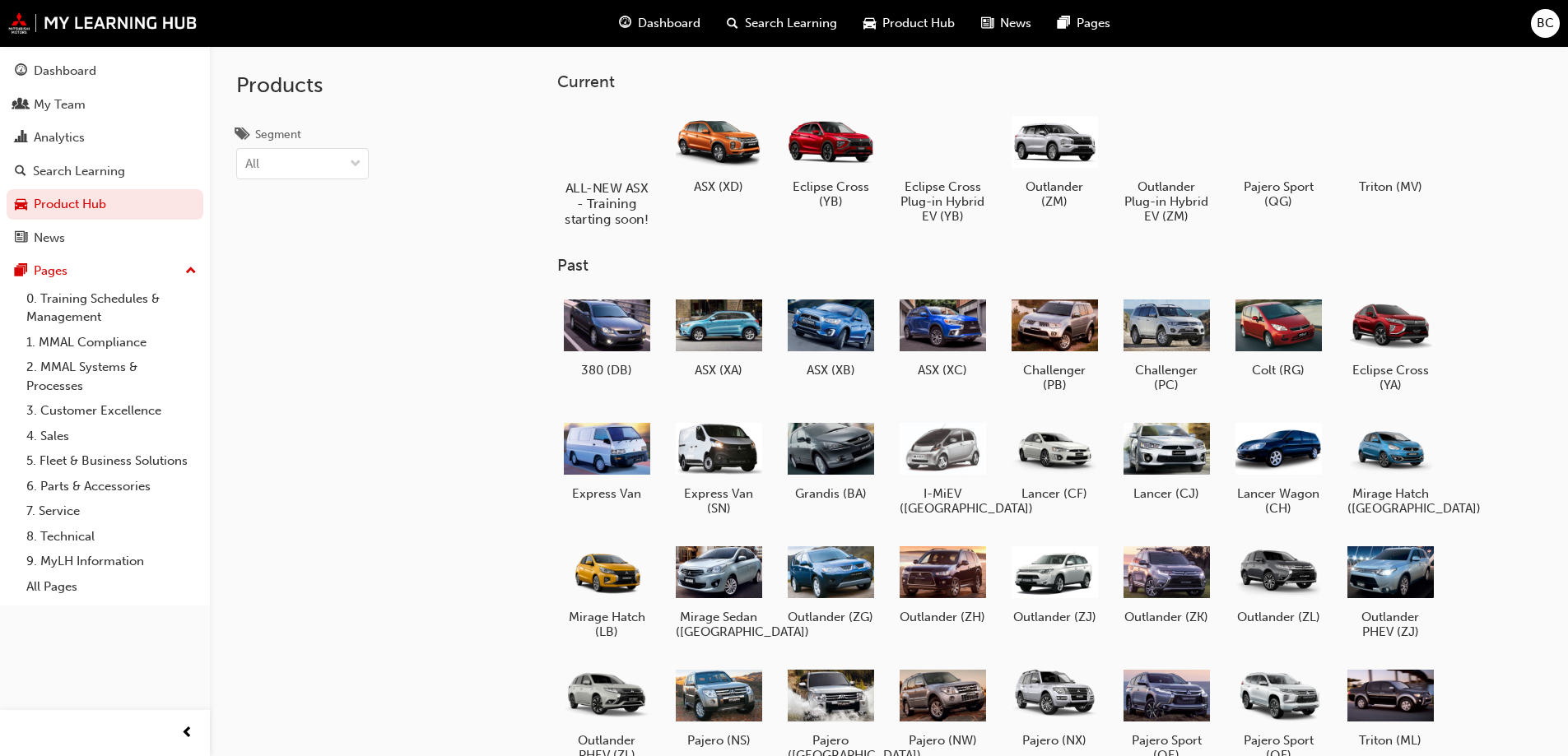
click at [619, 143] on div at bounding box center [606, 140] width 91 height 66
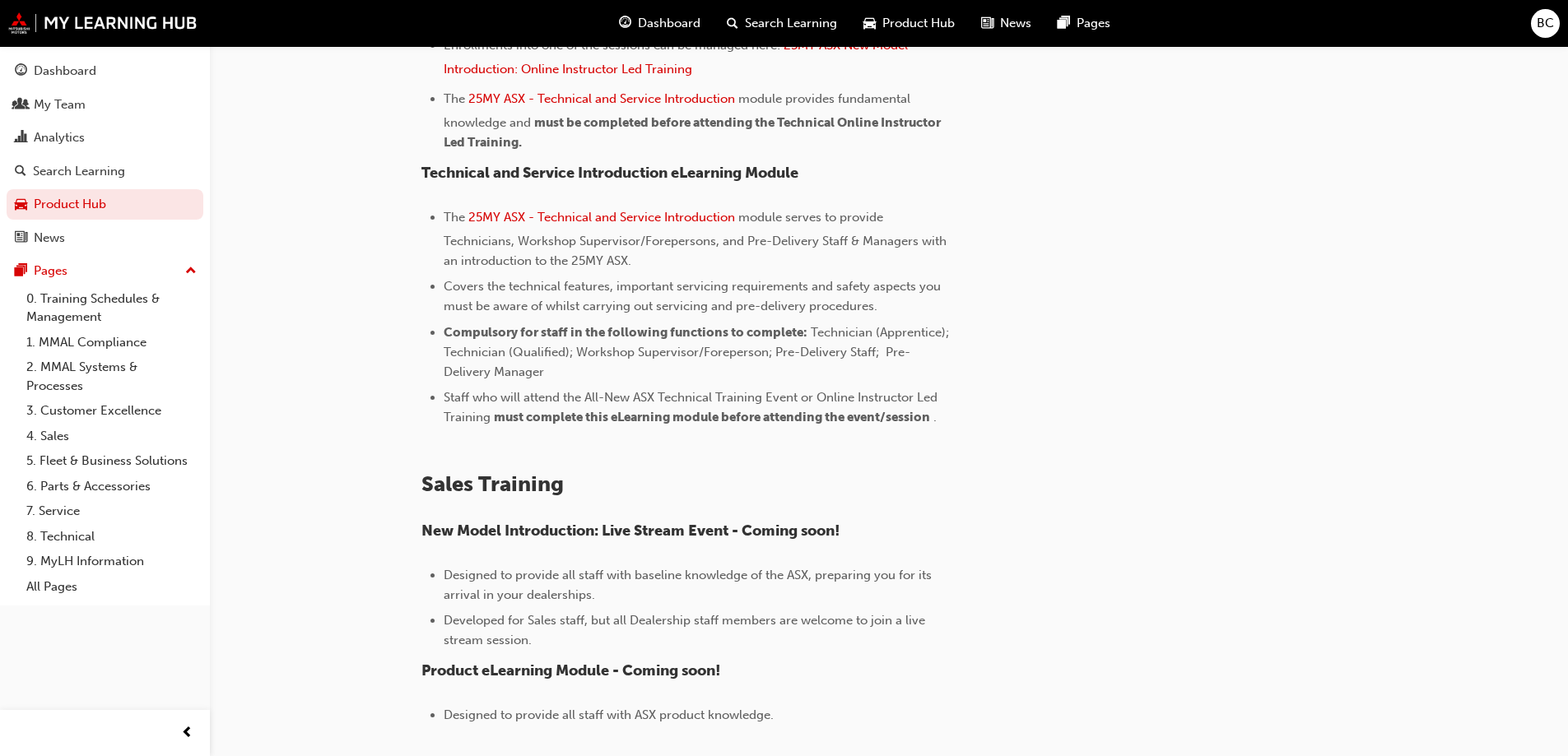
scroll to position [885, 0]
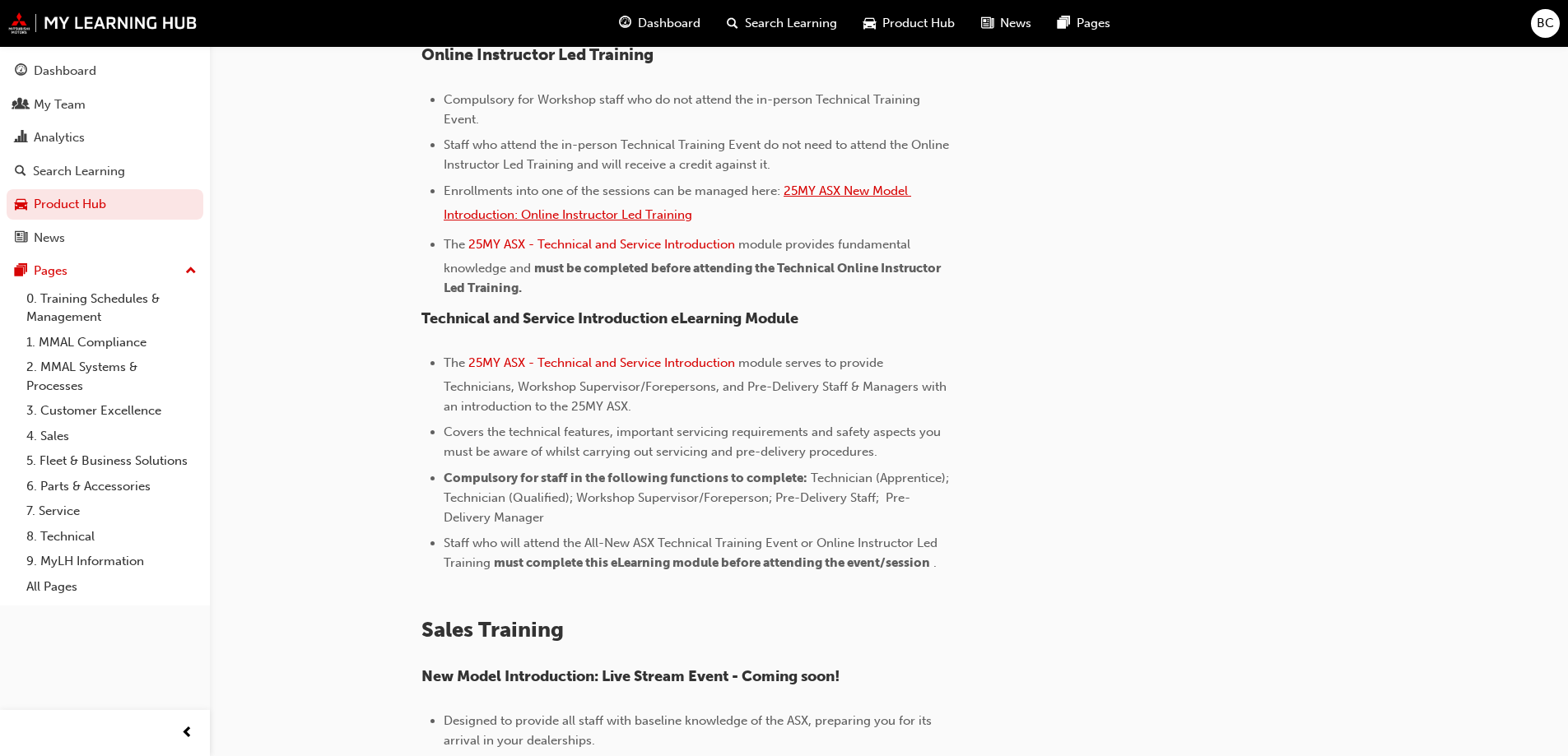
click at [623, 214] on span "25MY ASX New Model Introduction: Online Instructor Led Training" at bounding box center [677, 203] width 468 height 39
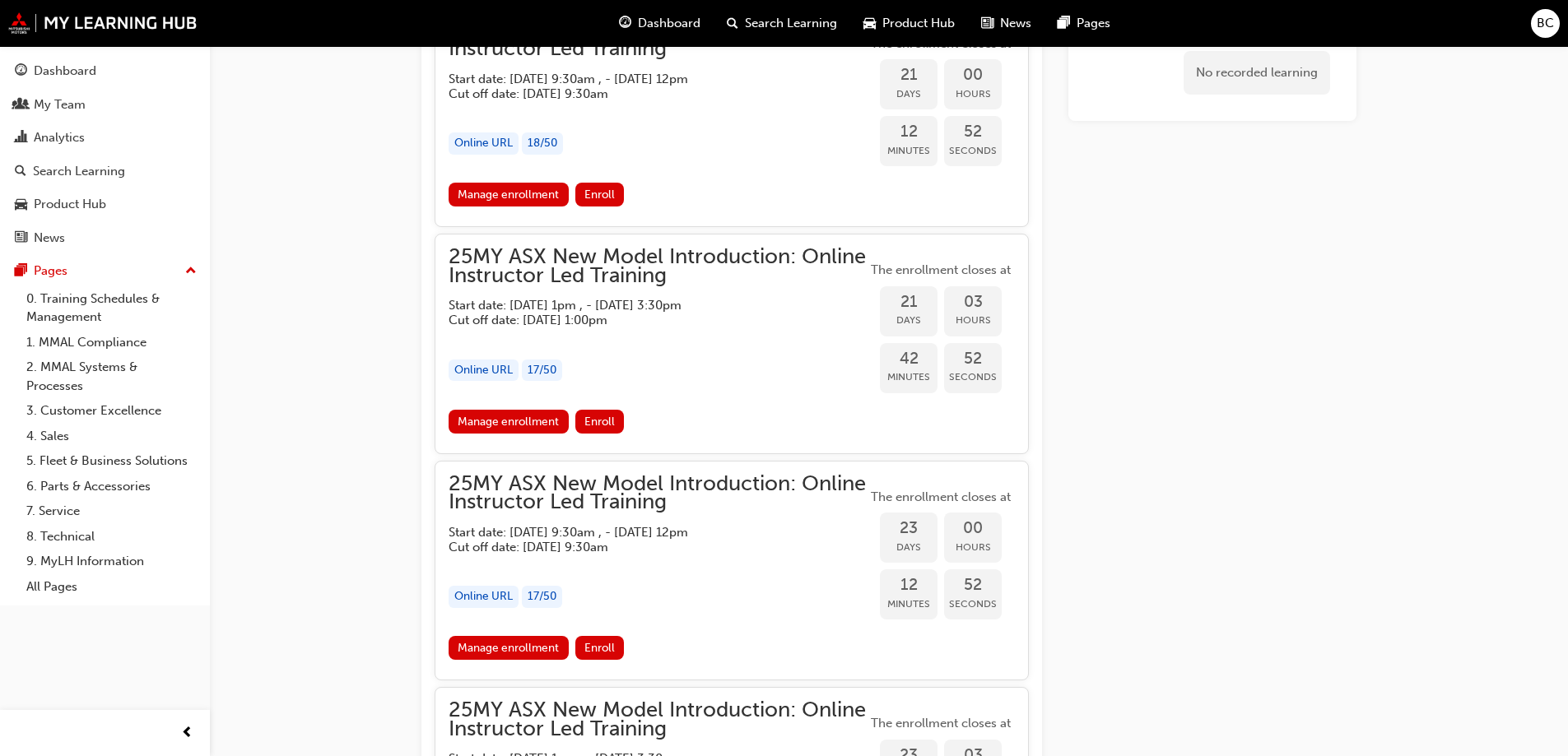
scroll to position [1206, 0]
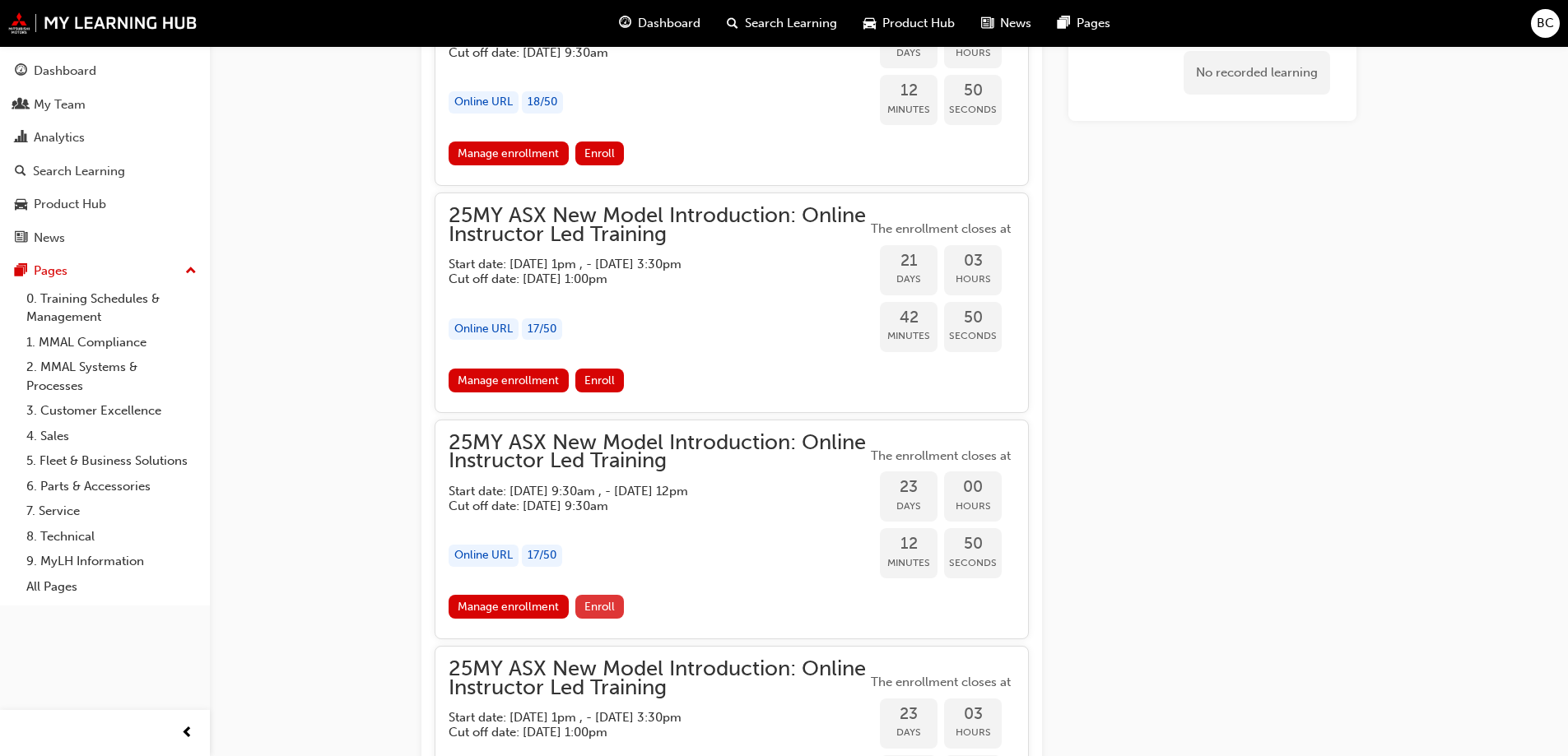
click at [605, 606] on span "Enroll" at bounding box center [599, 606] width 31 height 14
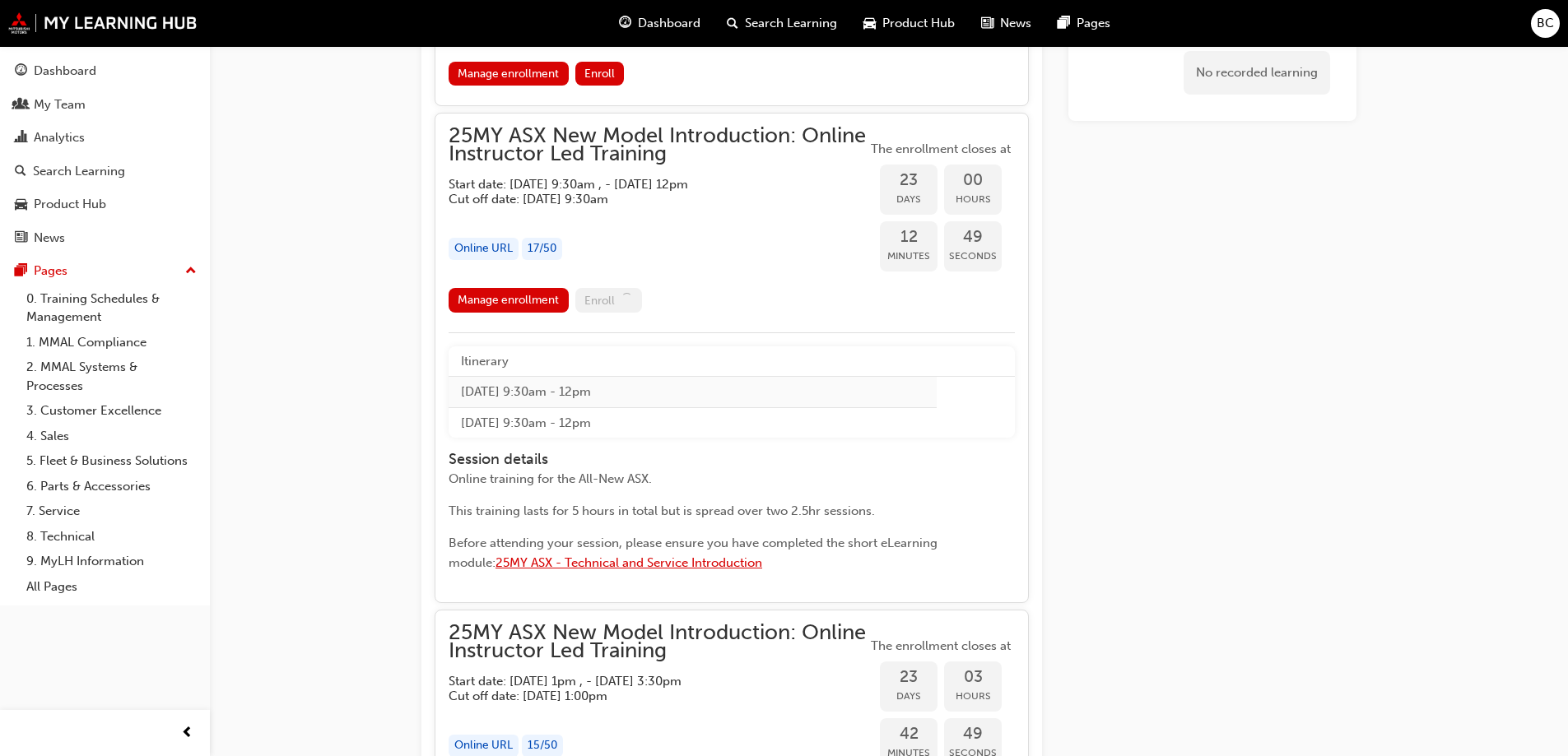
scroll to position [1535, 0]
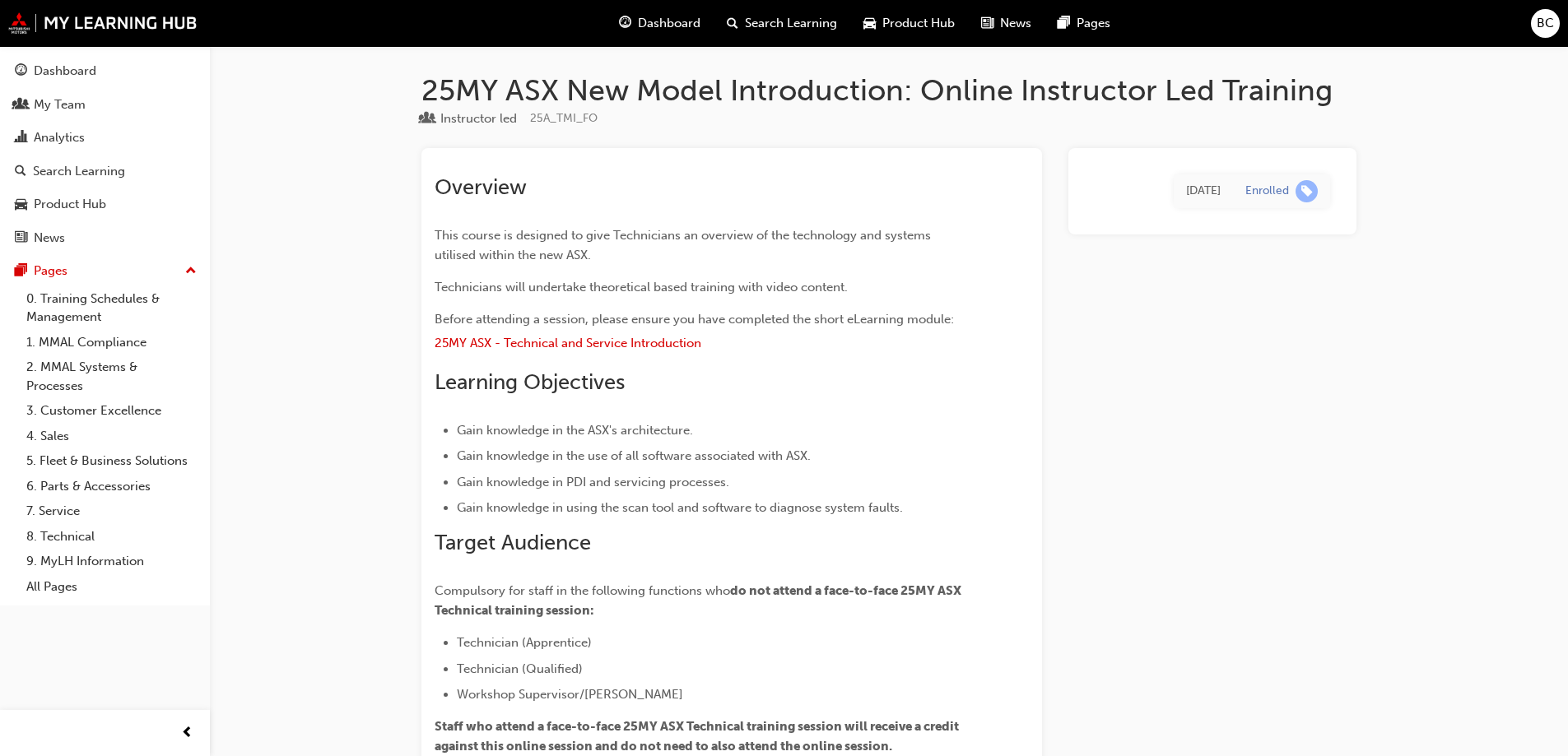
click at [1535, 21] on div "BC" at bounding box center [1545, 23] width 29 height 29
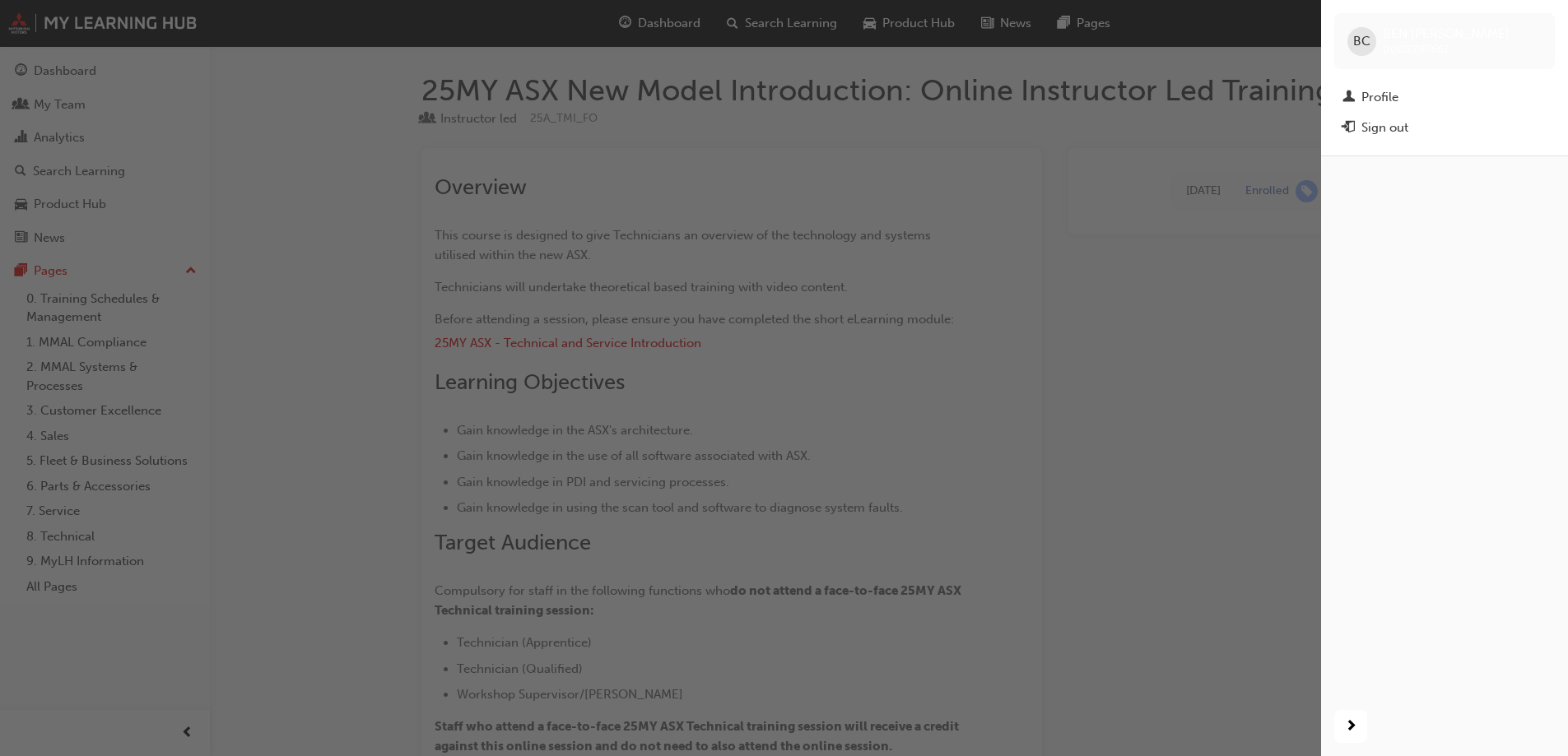
click at [1225, 436] on div "button" at bounding box center [661, 378] width 1321 height 756
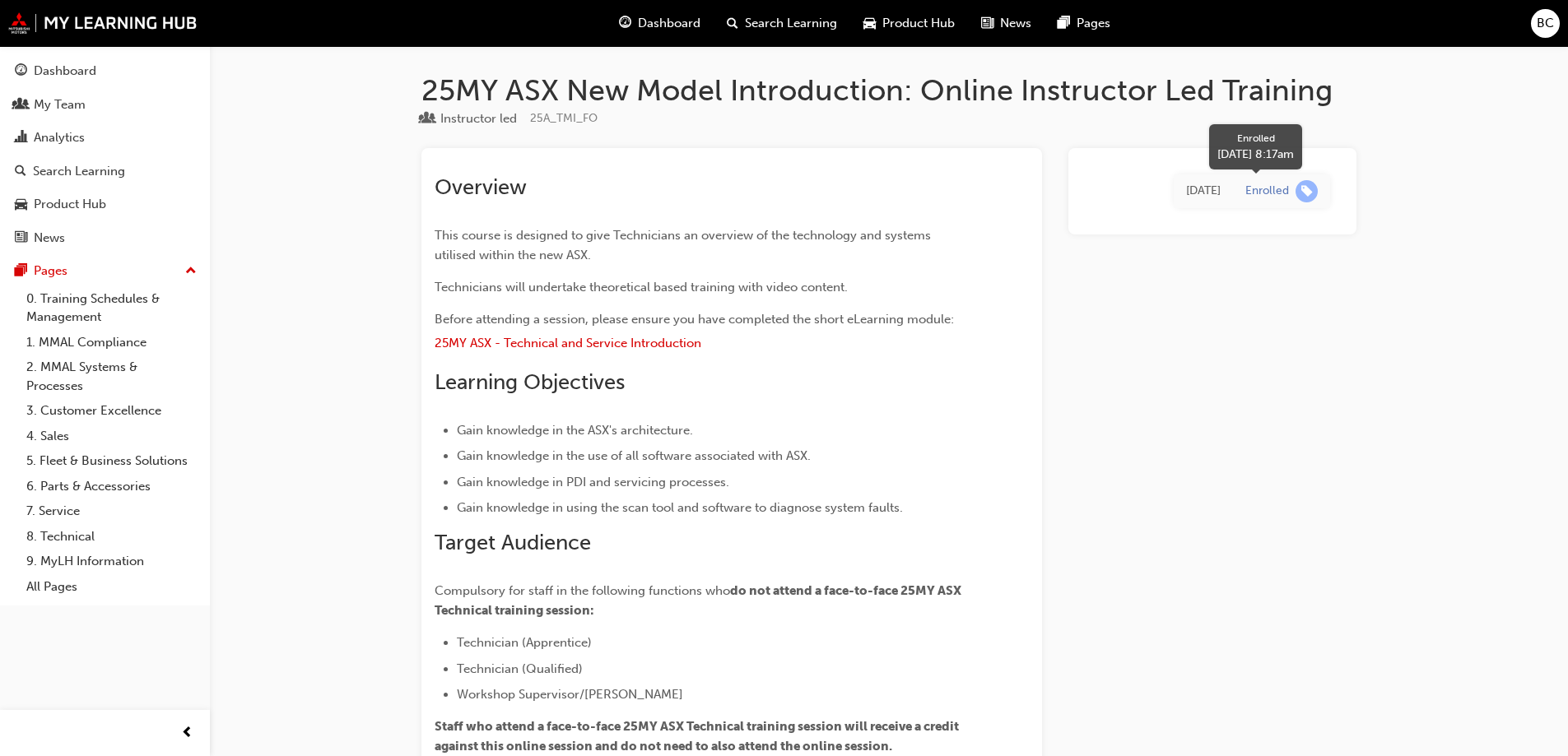
click at [1301, 191] on span "learningRecordVerb_ENROLL-icon" at bounding box center [1306, 191] width 22 height 22
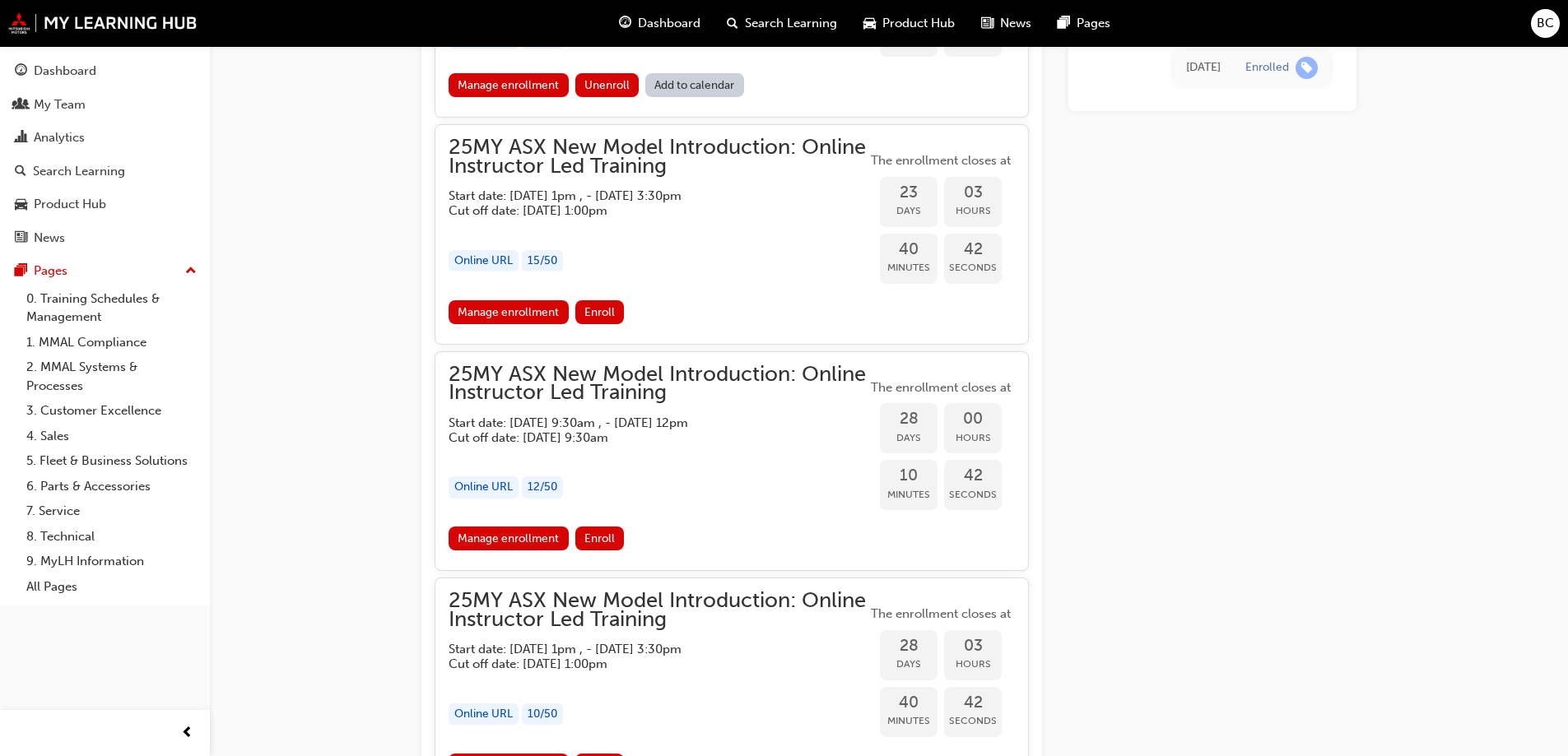
scroll to position [1317, 0]
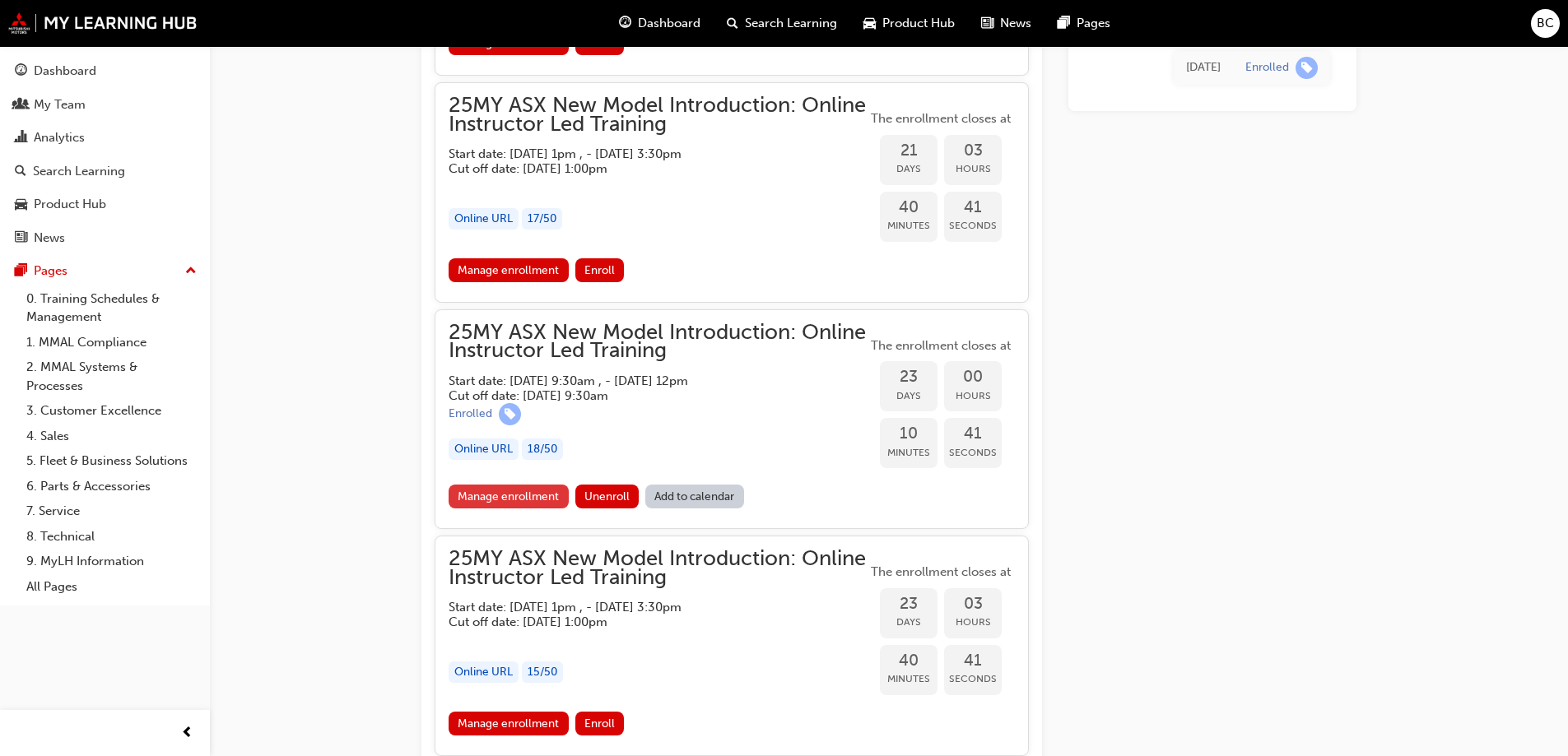
click at [519, 493] on link "Manage enrollment" at bounding box center [509, 496] width 120 height 24
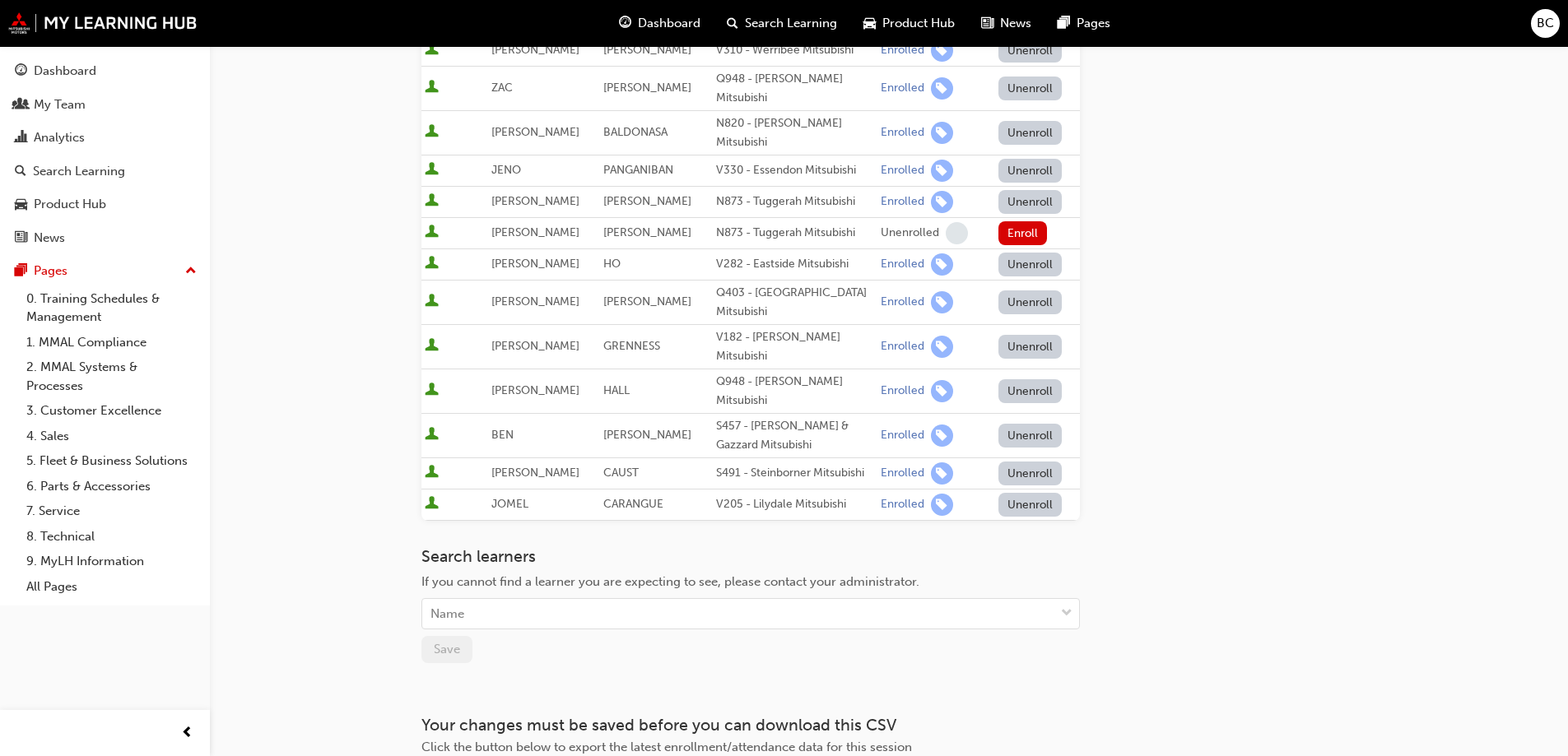
scroll to position [576, 0]
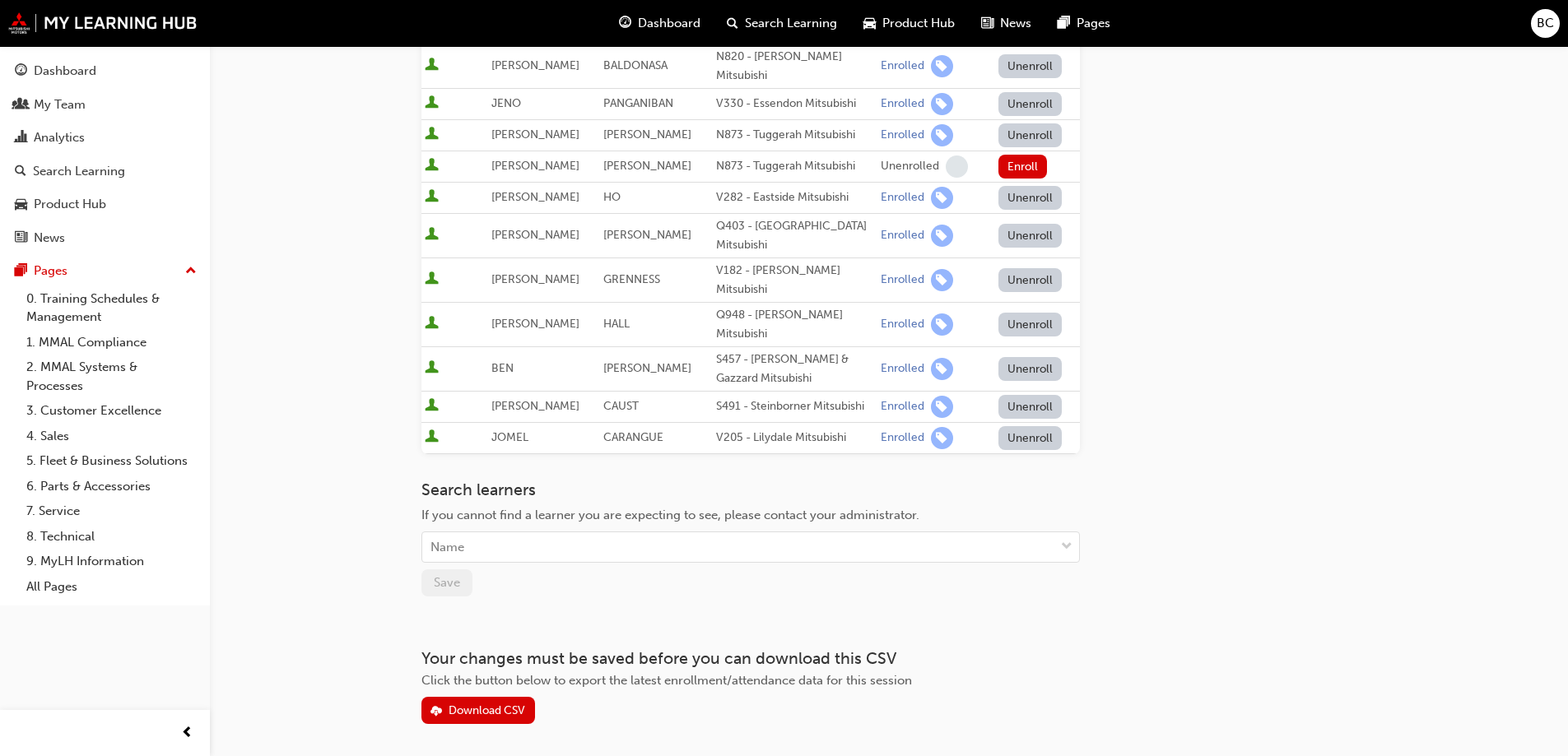
click at [1015, 357] on button "Unenroll" at bounding box center [1030, 369] width 64 height 24
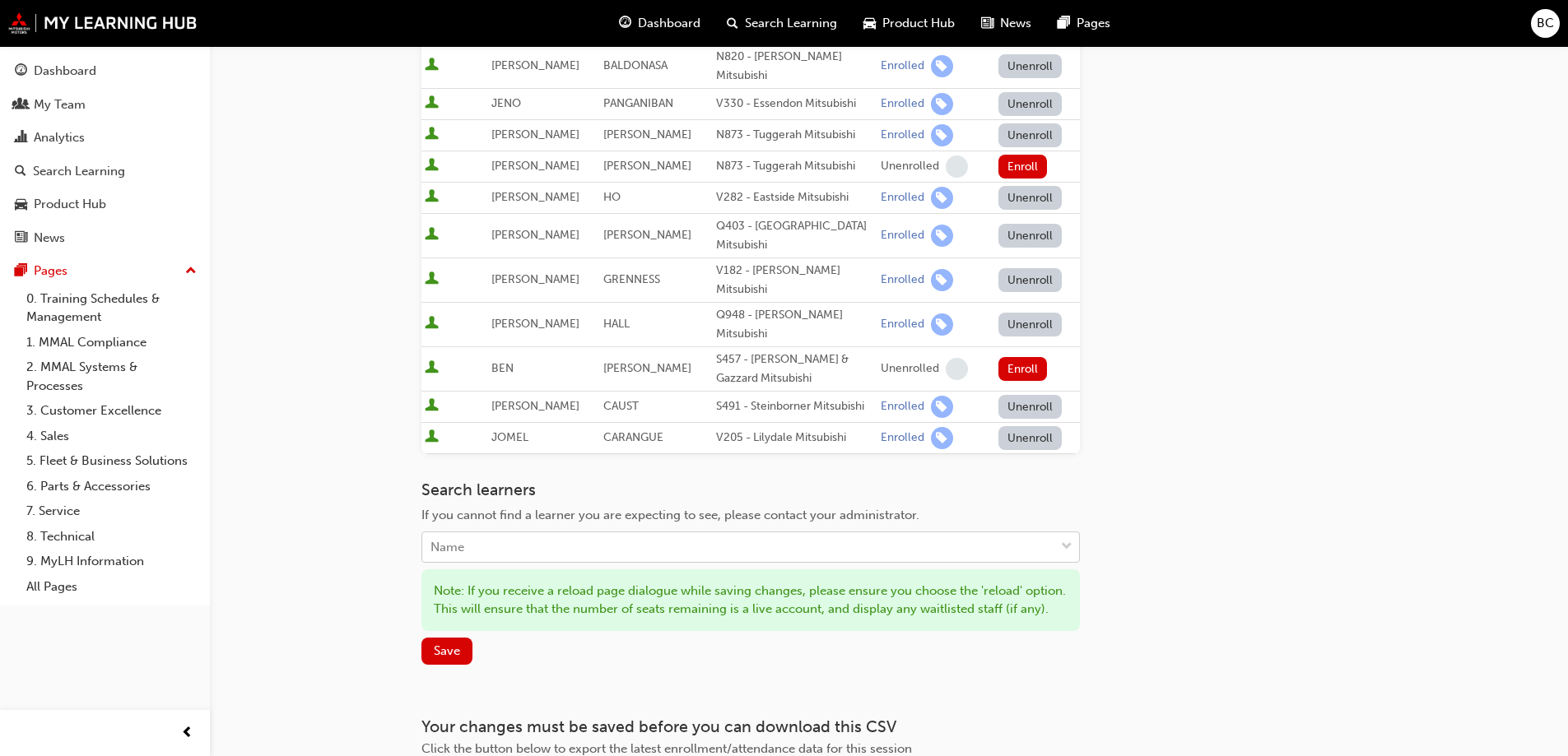
click at [666, 533] on div "Name" at bounding box center [738, 547] width 632 height 29
drag, startPoint x: 1278, startPoint y: 596, endPoint x: 1262, endPoint y: 572, distance: 28.8
click at [1276, 593] on div "Go to session detail page Manage enrollment for 25MY ASX New Model Introduction…" at bounding box center [888, 131] width 935 height 1323
click at [580, 533] on div "Name" at bounding box center [738, 547] width 632 height 29
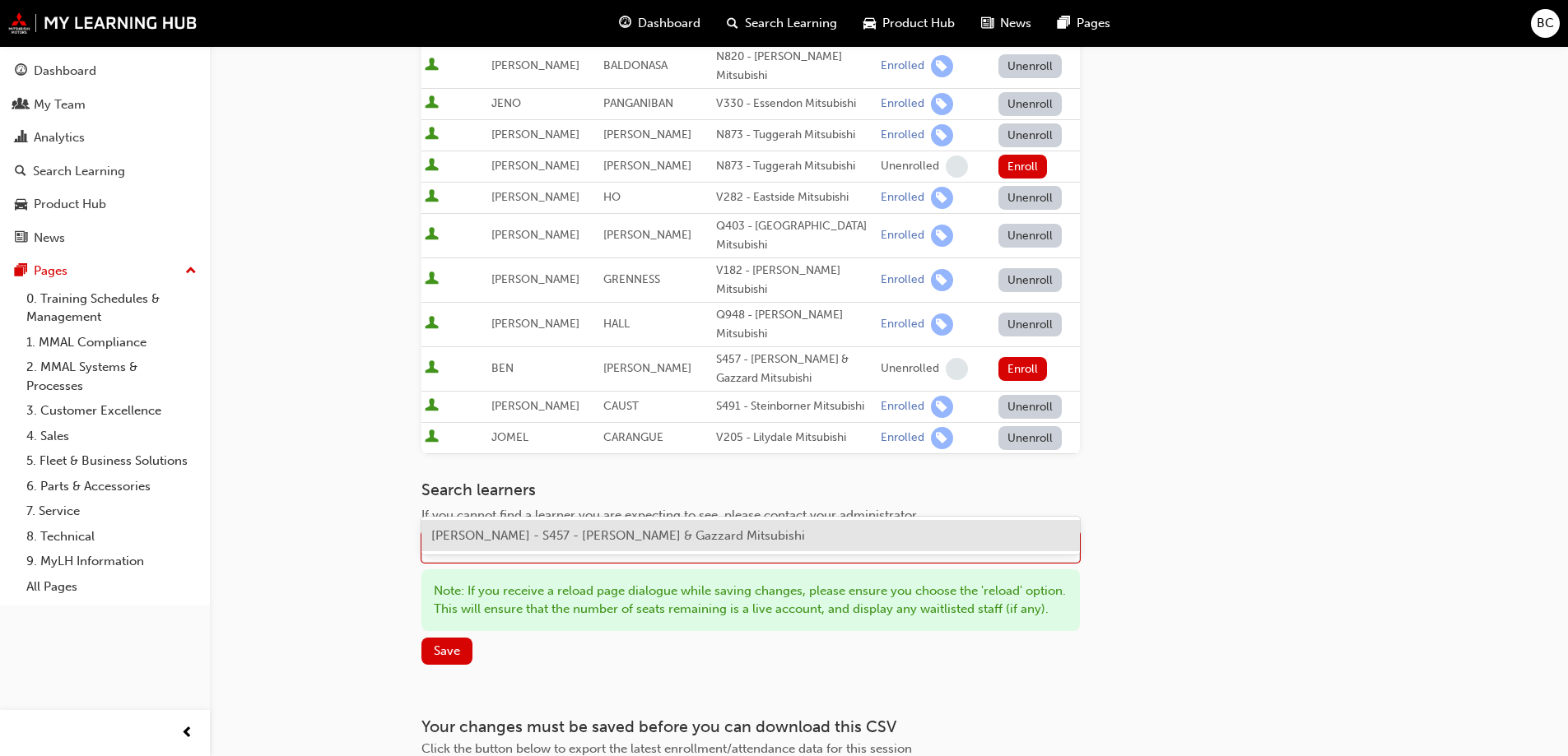
type input "obST"
click at [523, 533] on div "Name" at bounding box center [738, 547] width 632 height 29
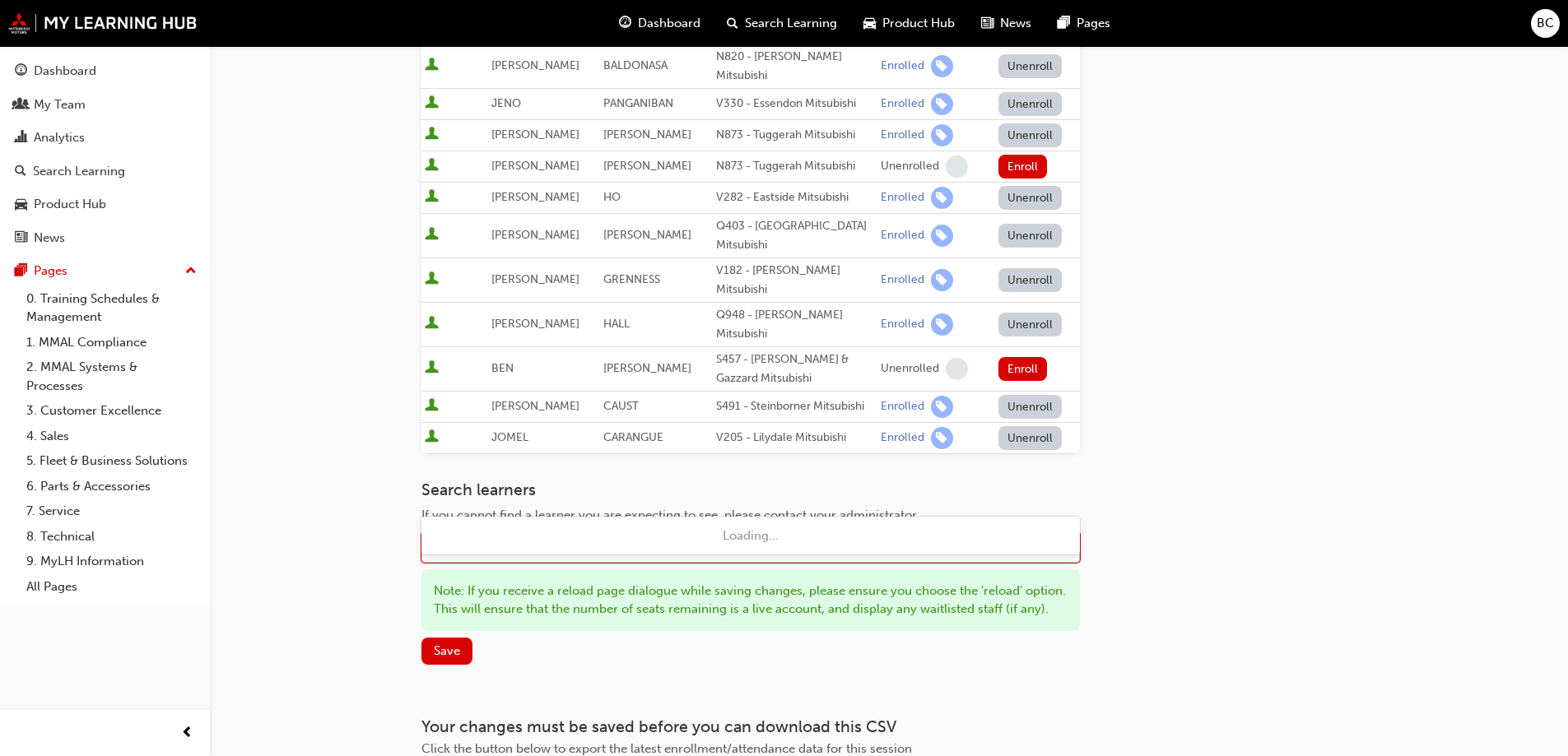
type input "McKenz"
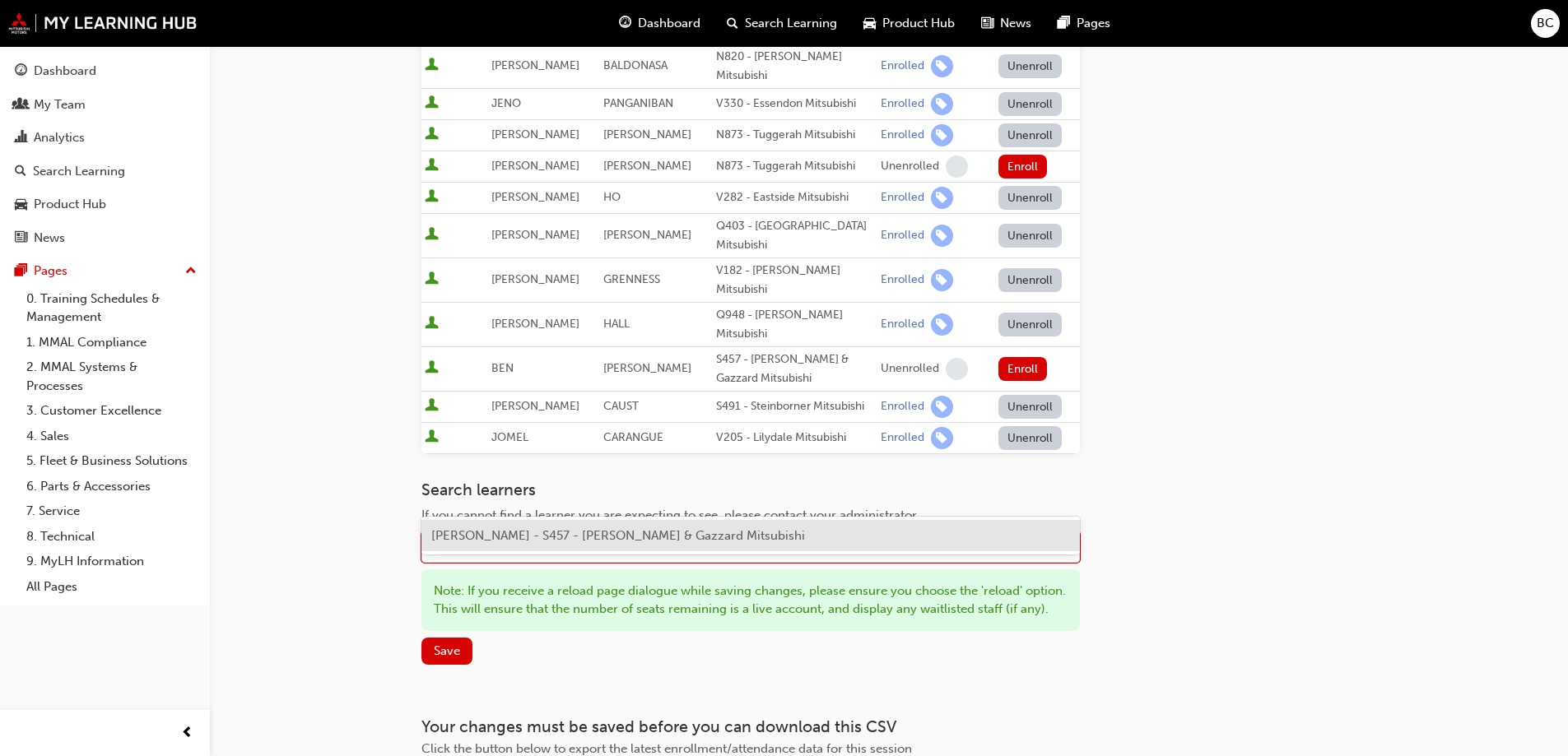
click at [650, 538] on span "[PERSON_NAME] - S457 - [PERSON_NAME] & Gazzard Mitsubishi" at bounding box center [618, 536] width 374 height 15
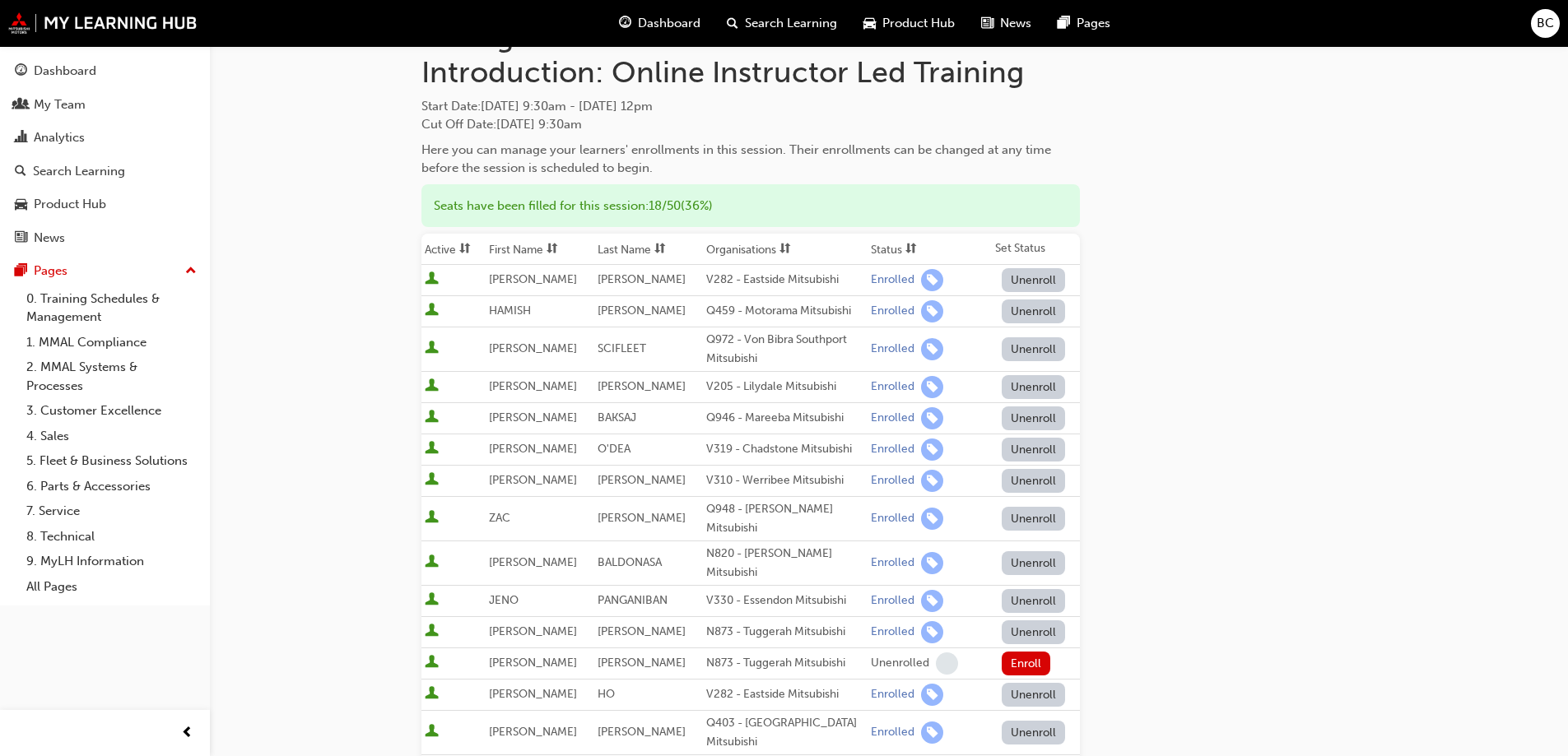
scroll to position [0, 0]
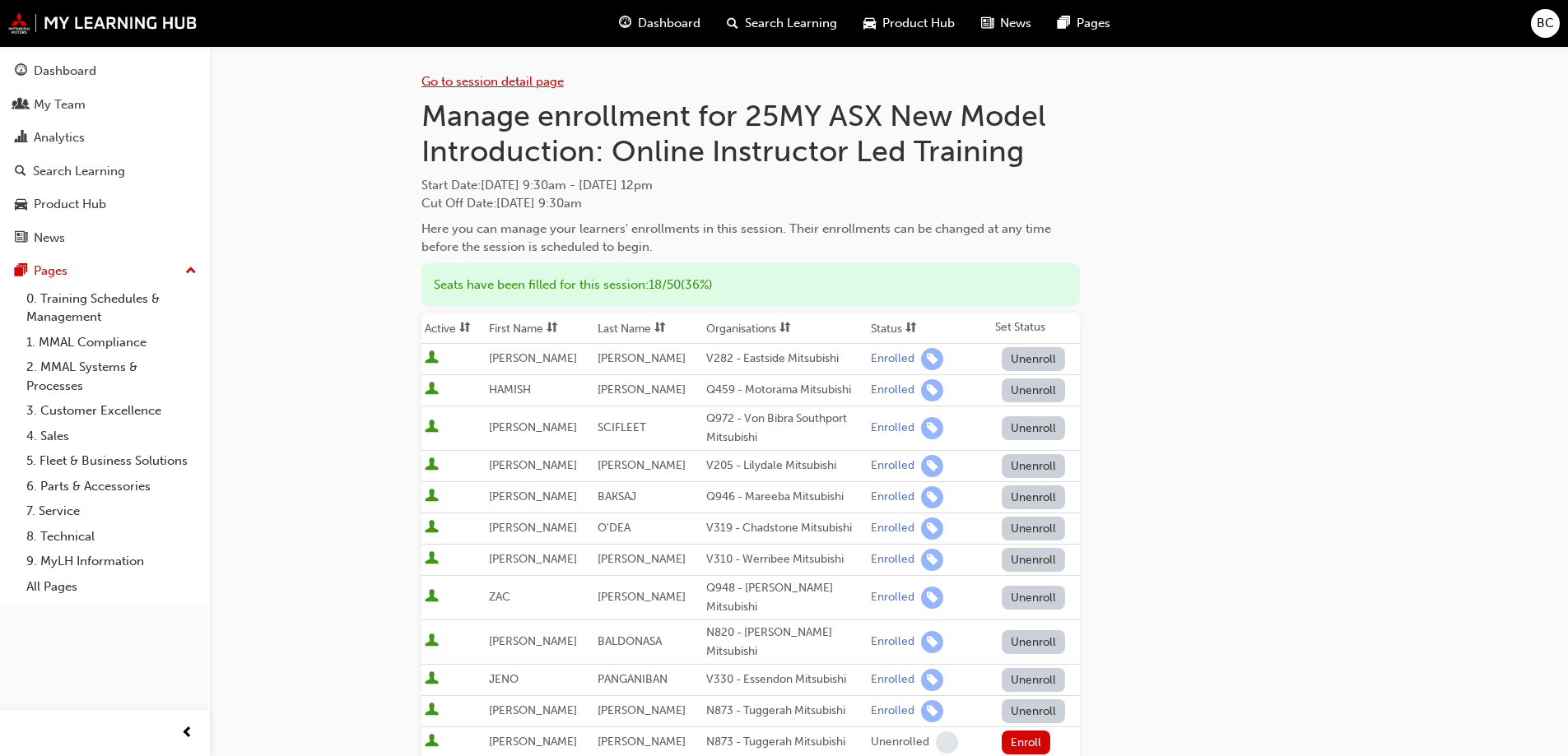
click at [474, 84] on link "Go to session detail page" at bounding box center [492, 81] width 142 height 15
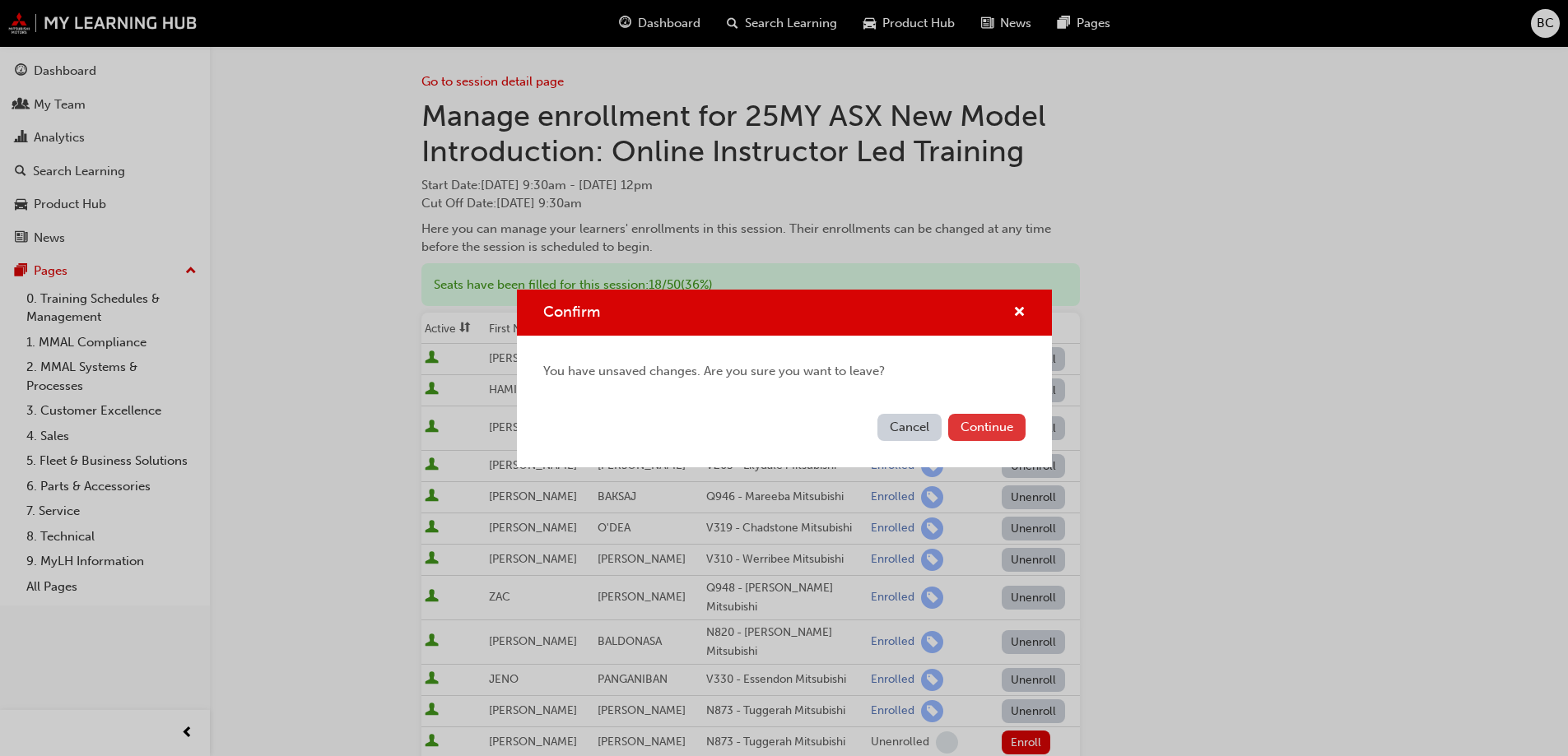
click at [976, 429] on button "Continue" at bounding box center [986, 427] width 77 height 27
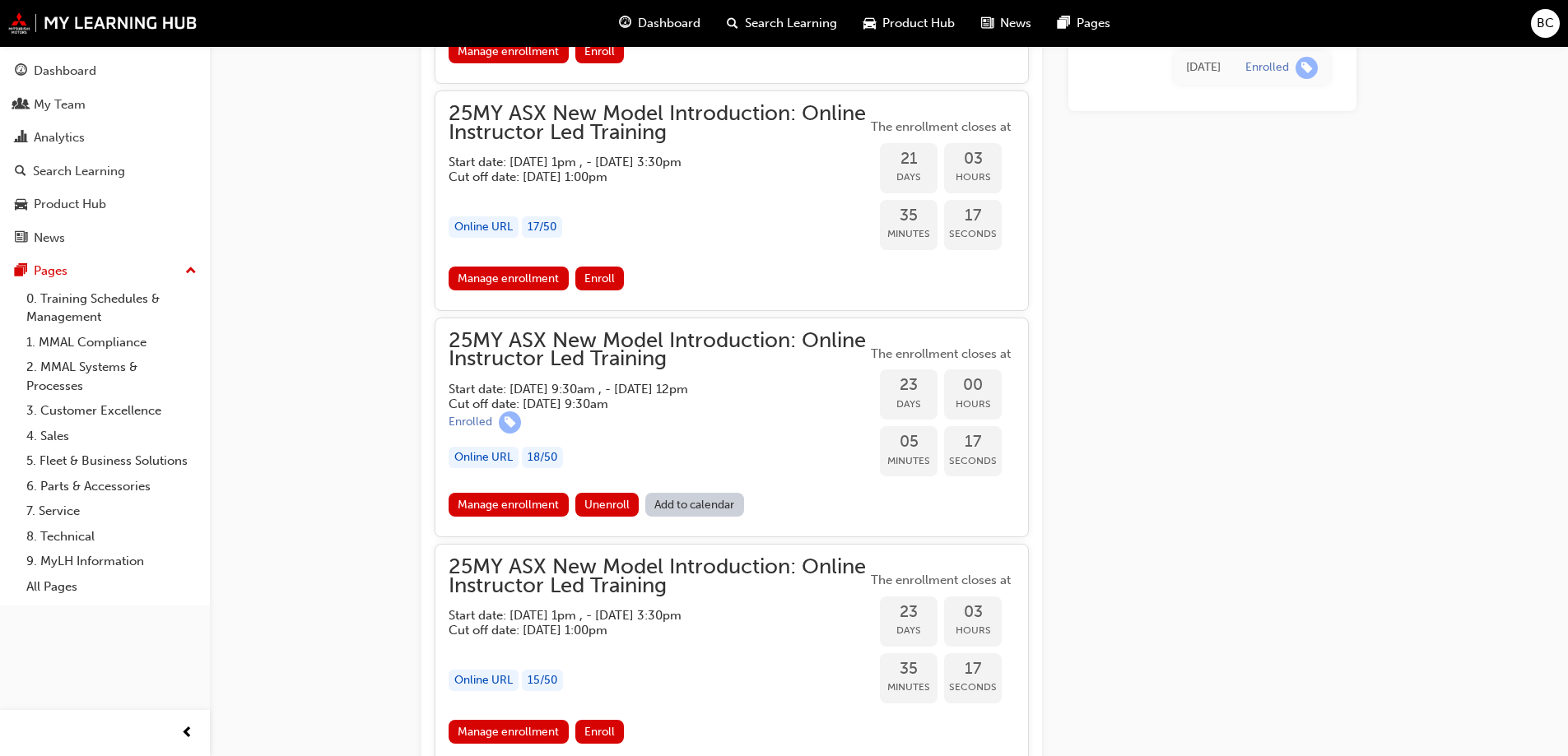
scroll to position [1535, 0]
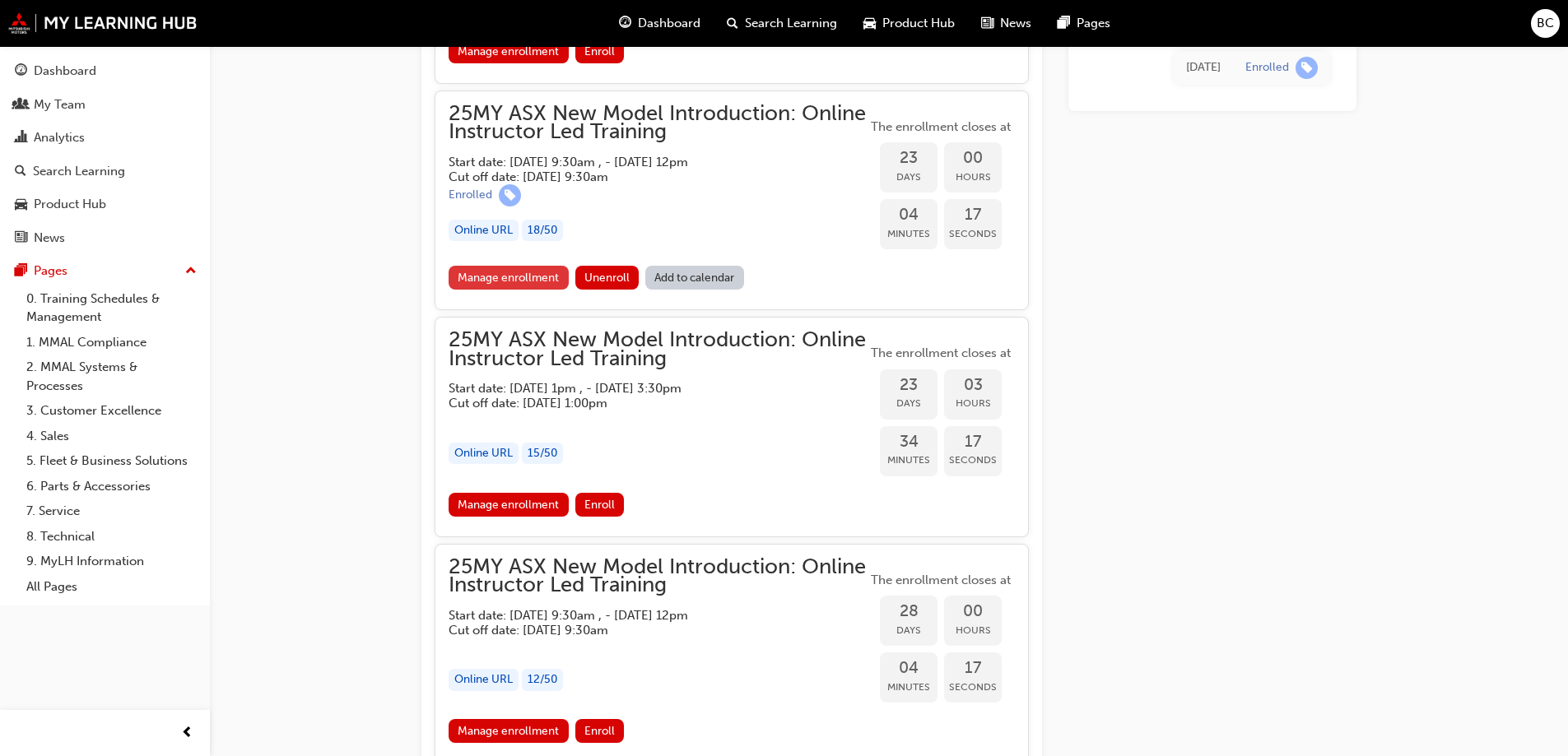
click at [505, 271] on link "Manage enrollment" at bounding box center [509, 277] width 120 height 24
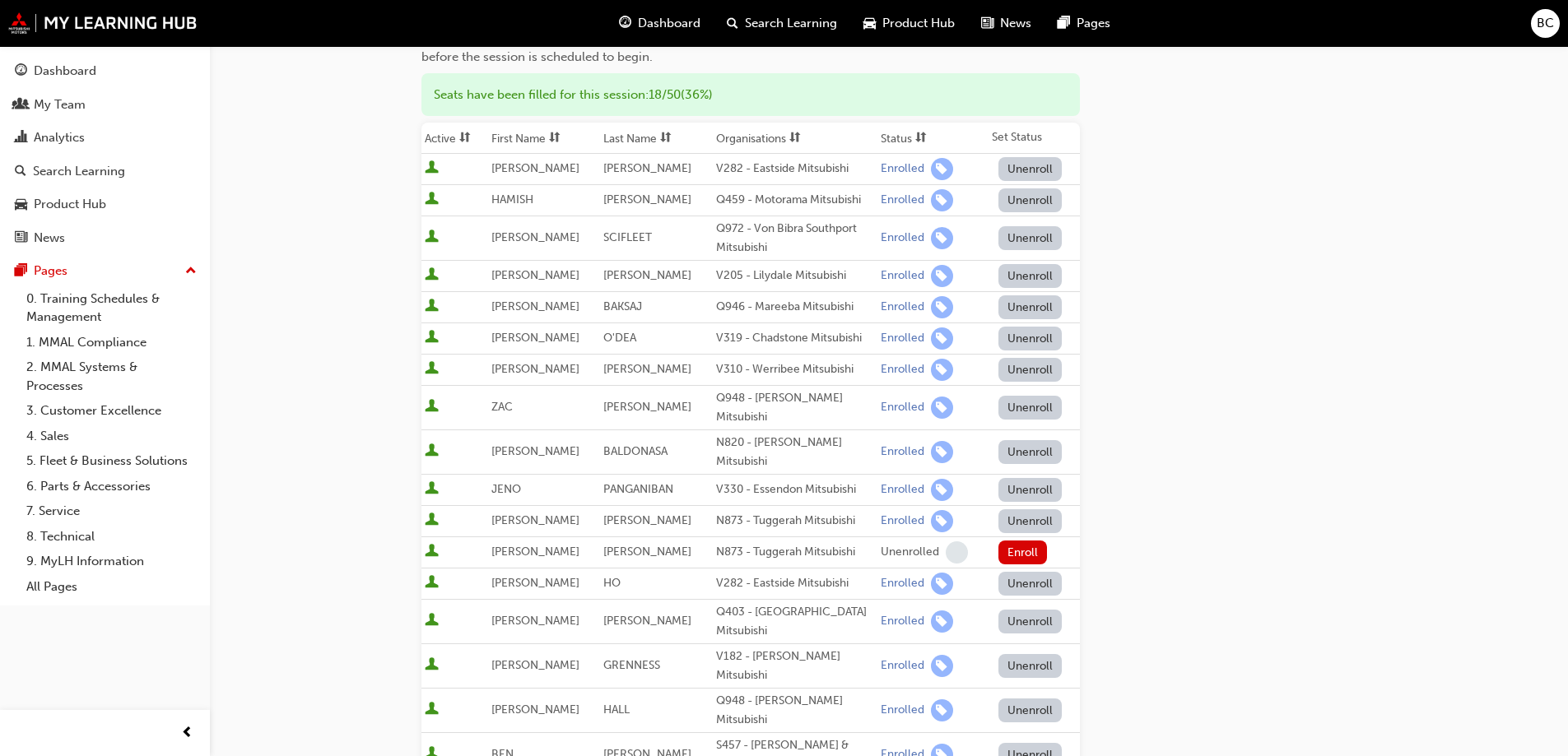
scroll to position [576, 0]
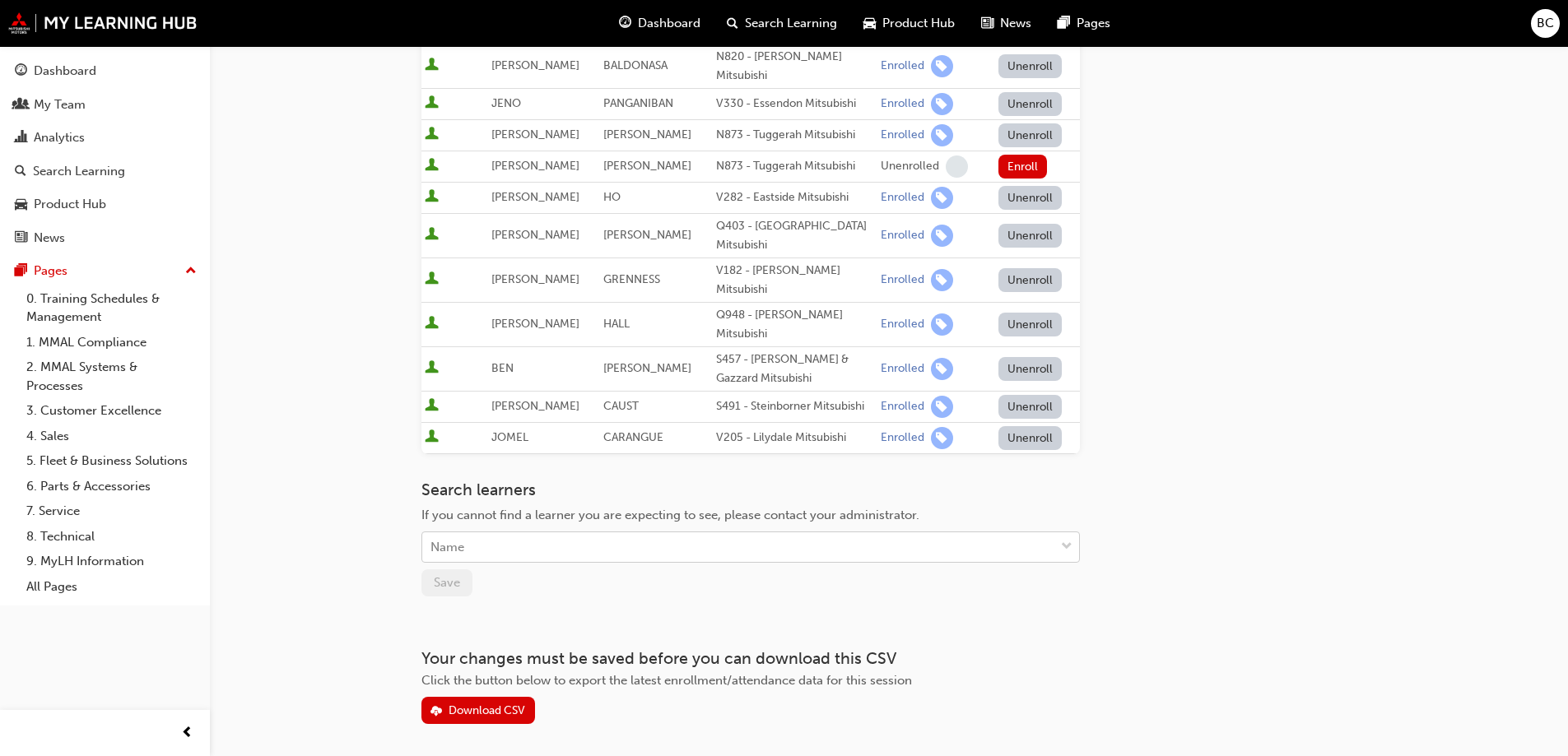
click at [617, 533] on div "Name" at bounding box center [738, 547] width 632 height 29
type input "[PERSON_NAME]"
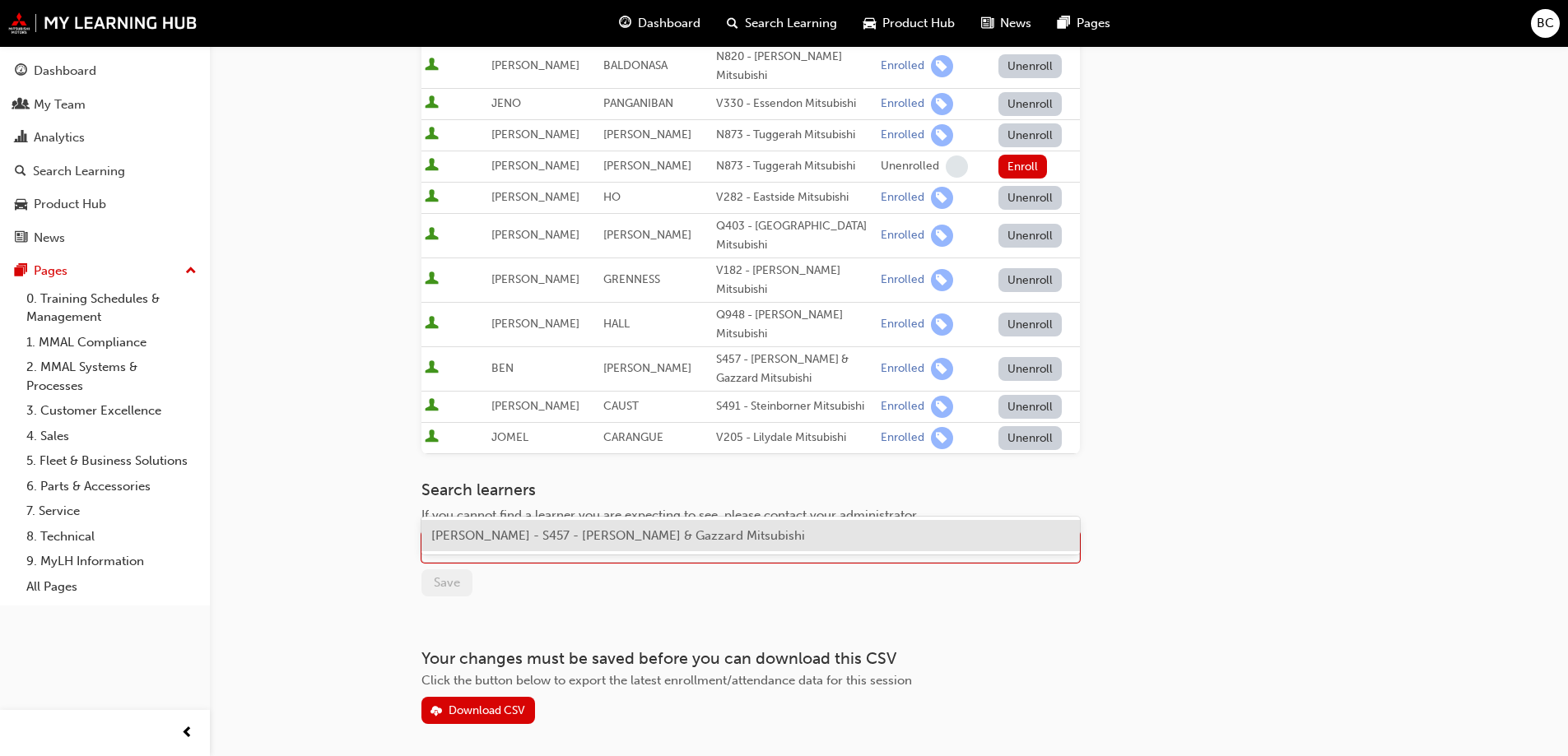
click at [597, 533] on span "[PERSON_NAME] - S457 - [PERSON_NAME] & Gazzard Mitsubishi" at bounding box center [618, 536] width 374 height 15
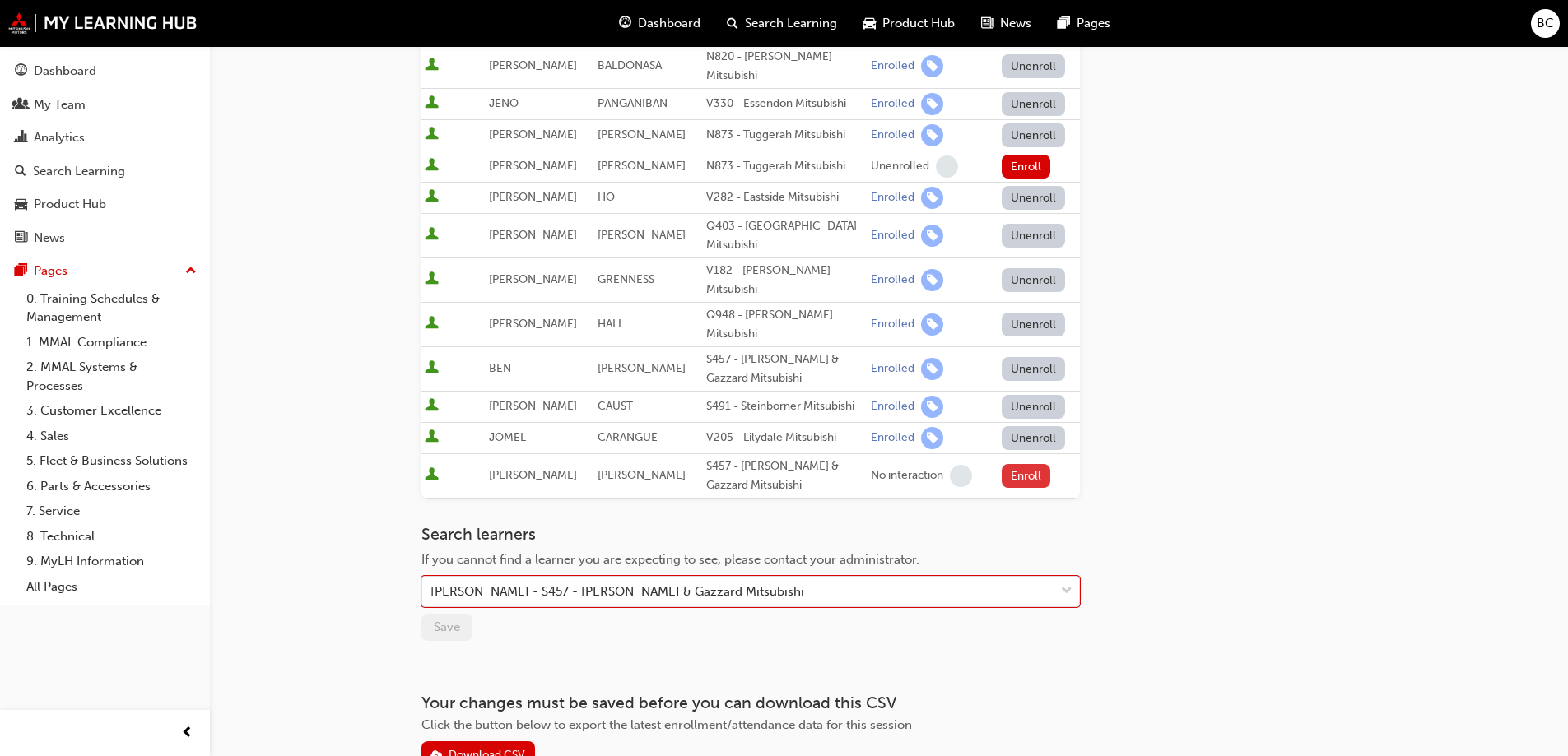
click at [1016, 464] on button "Enroll" at bounding box center [1025, 476] width 49 height 24
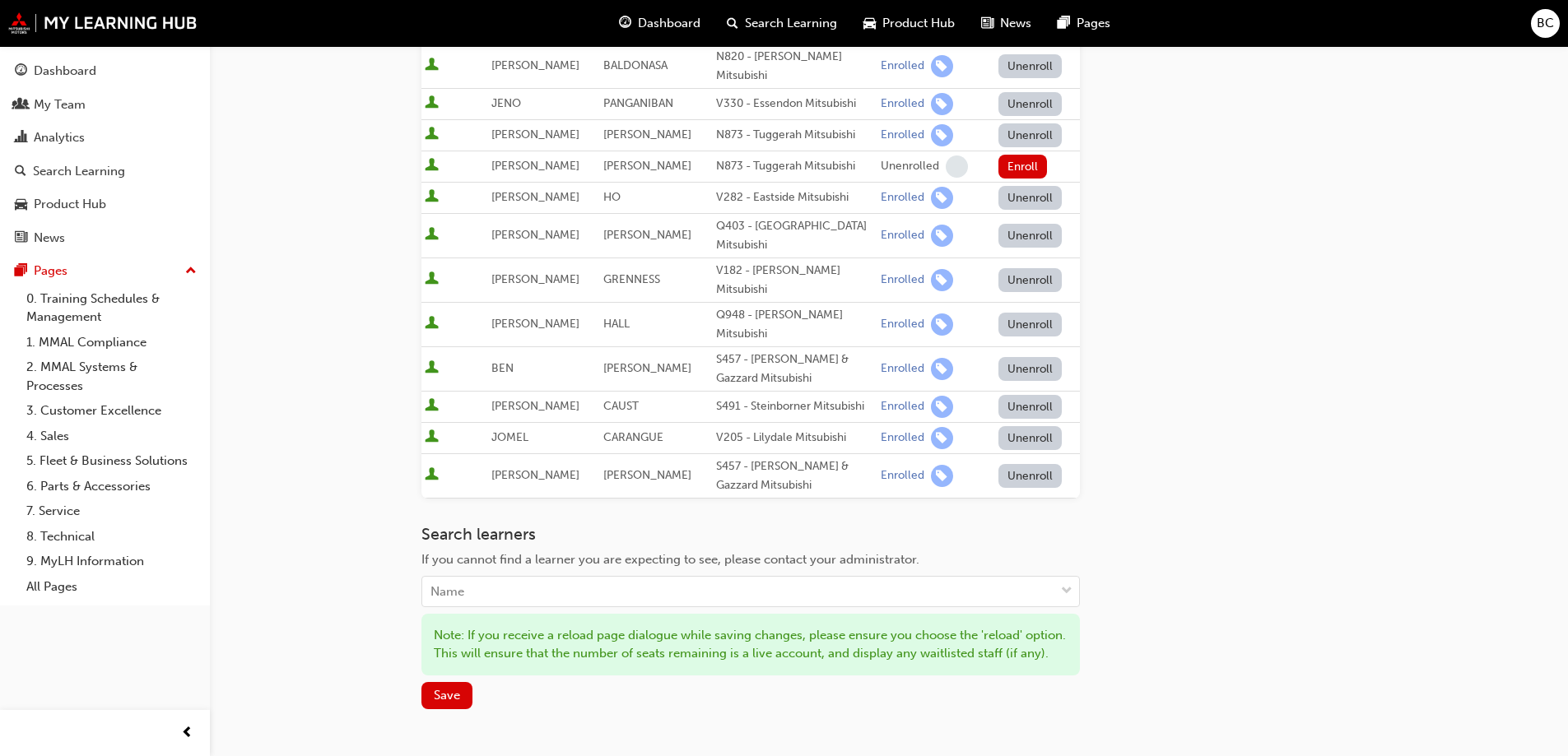
click at [1019, 357] on button "Unenroll" at bounding box center [1030, 369] width 64 height 24
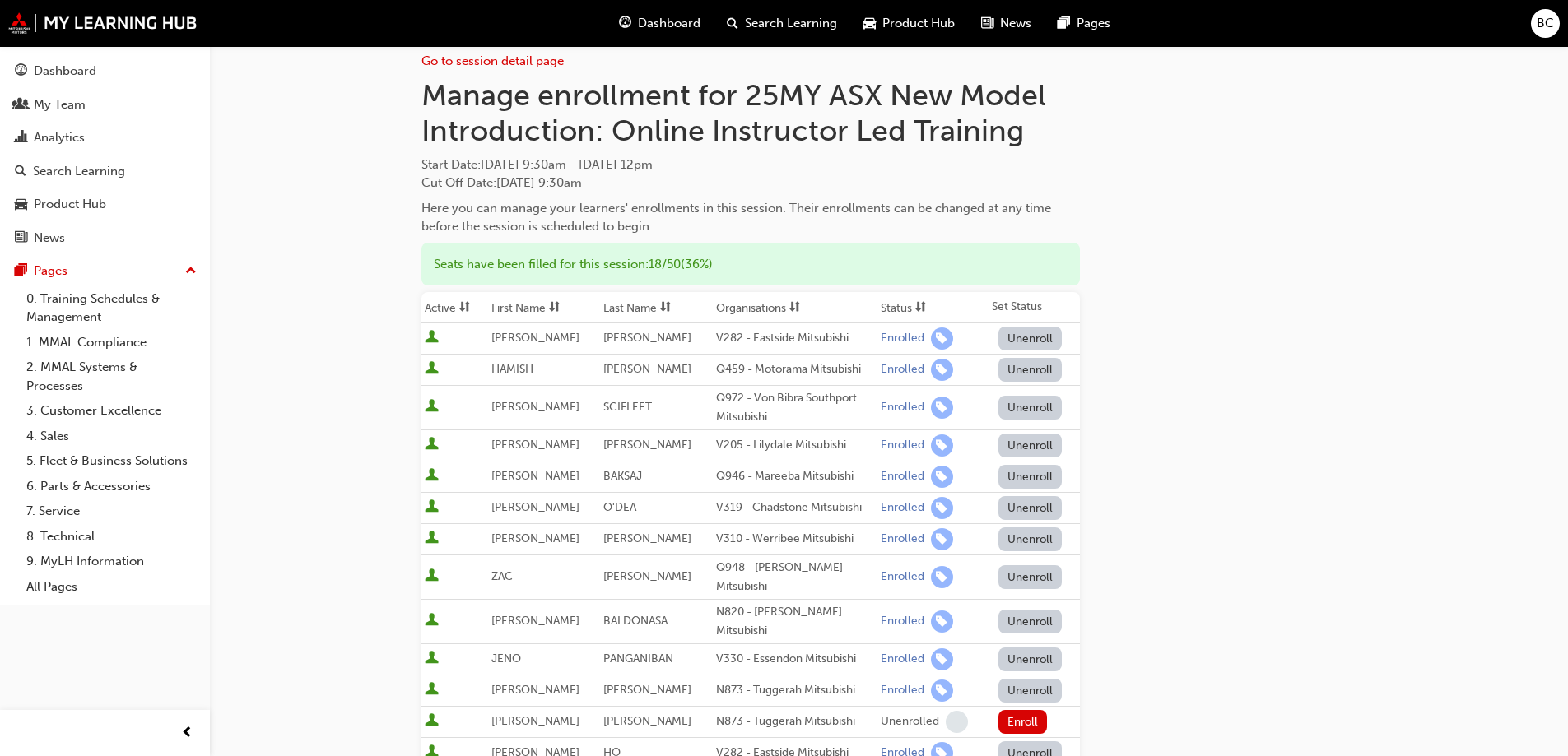
scroll to position [0, 0]
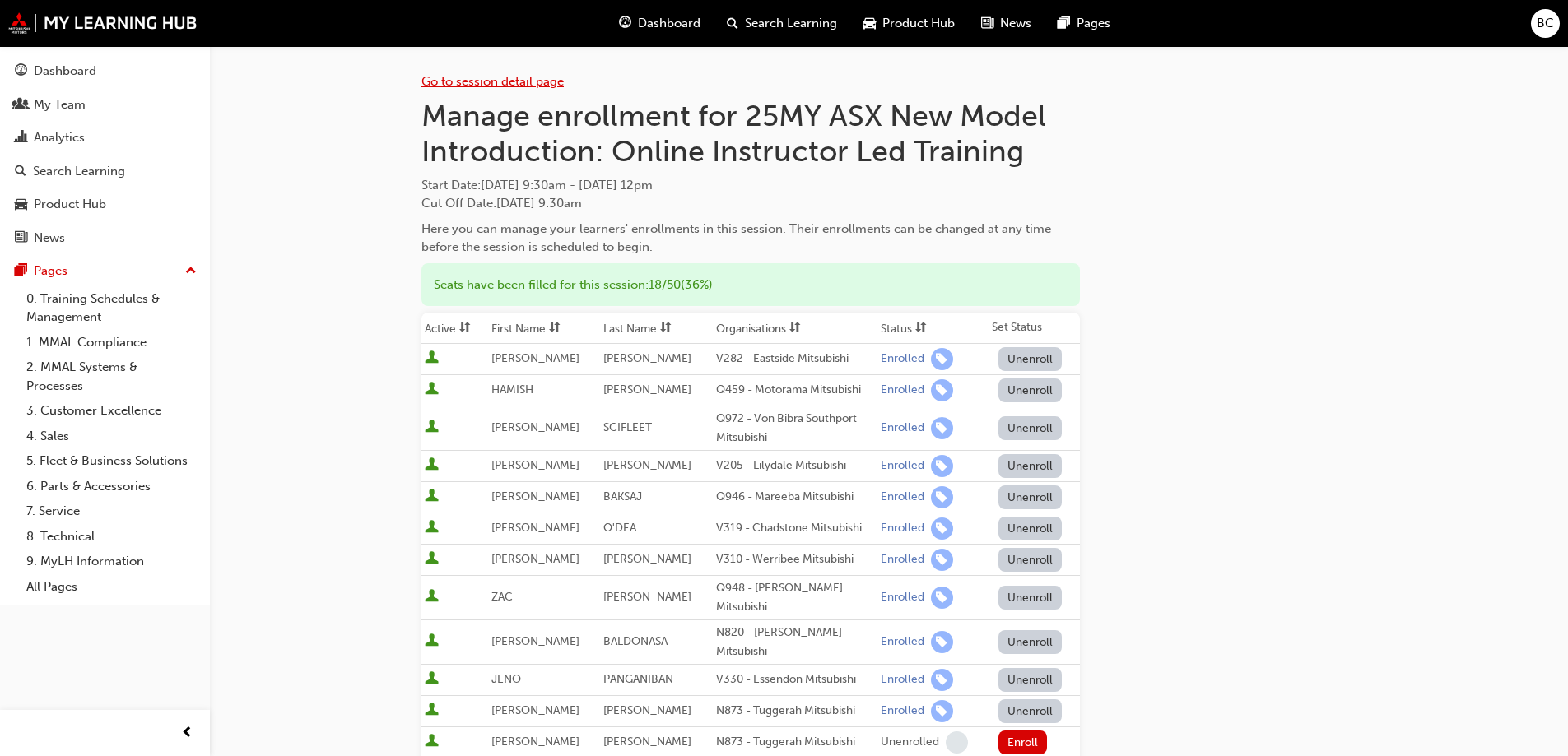
click at [476, 82] on link "Go to session detail page" at bounding box center [492, 81] width 142 height 15
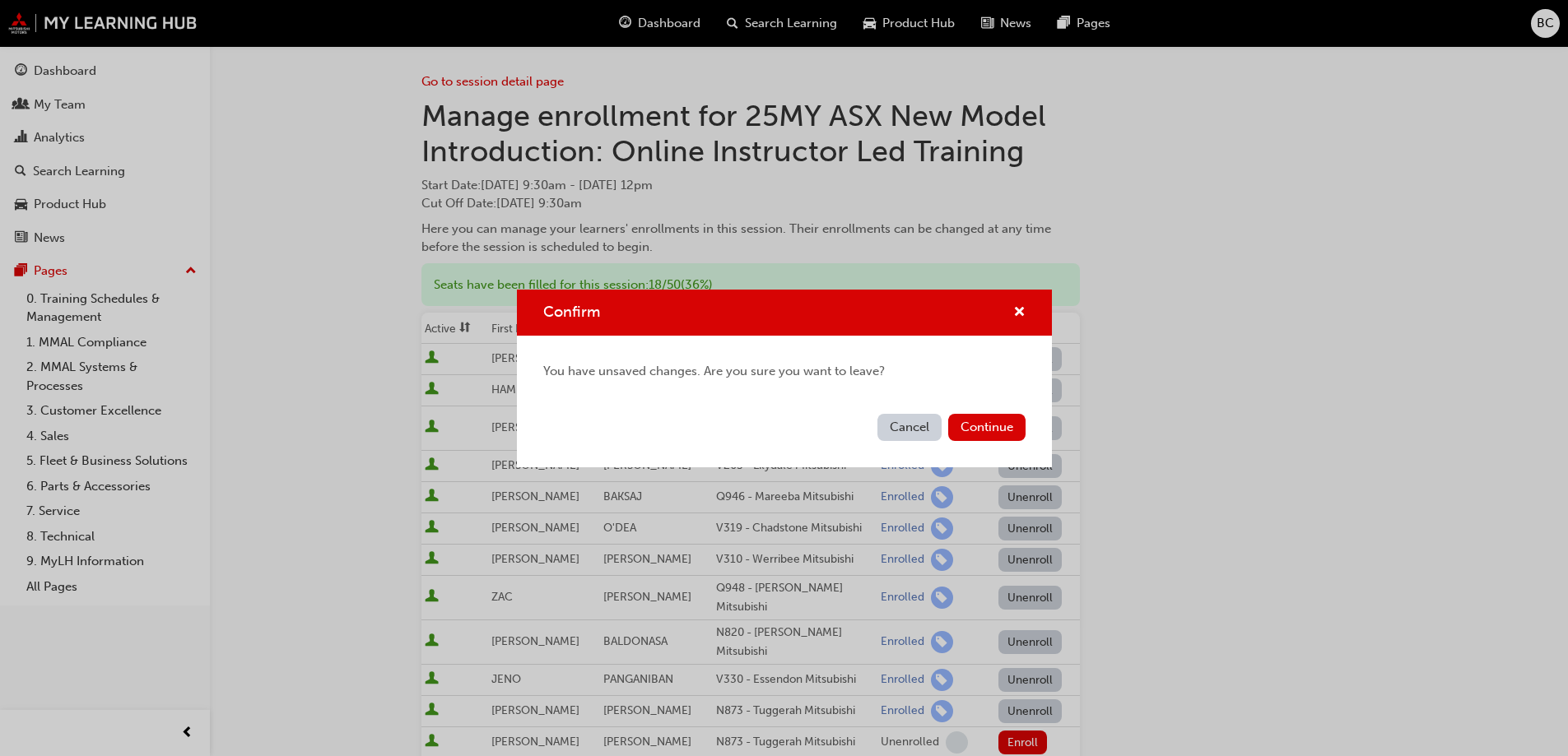
click at [902, 420] on button "Cancel" at bounding box center [909, 427] width 64 height 27
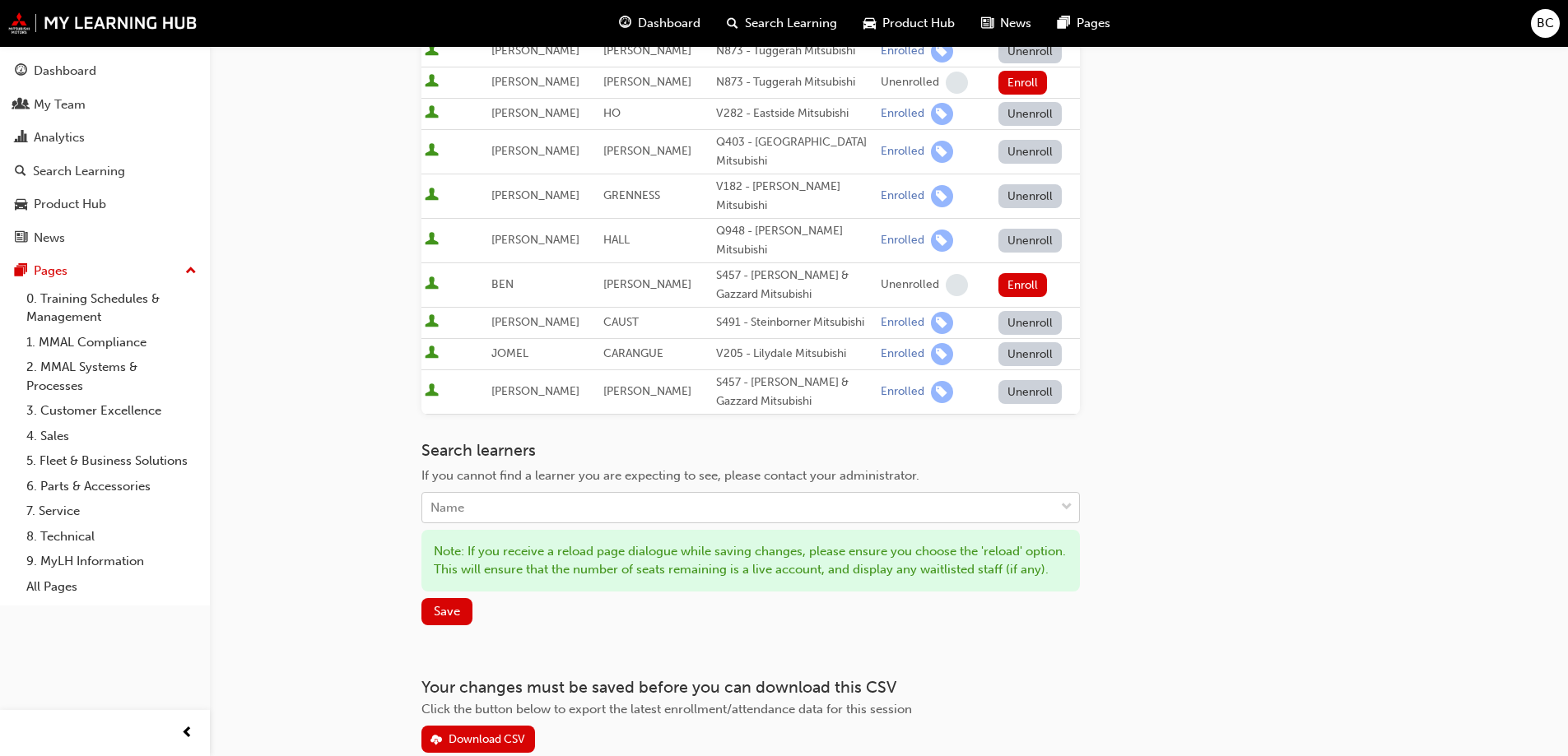
scroll to position [716, 0]
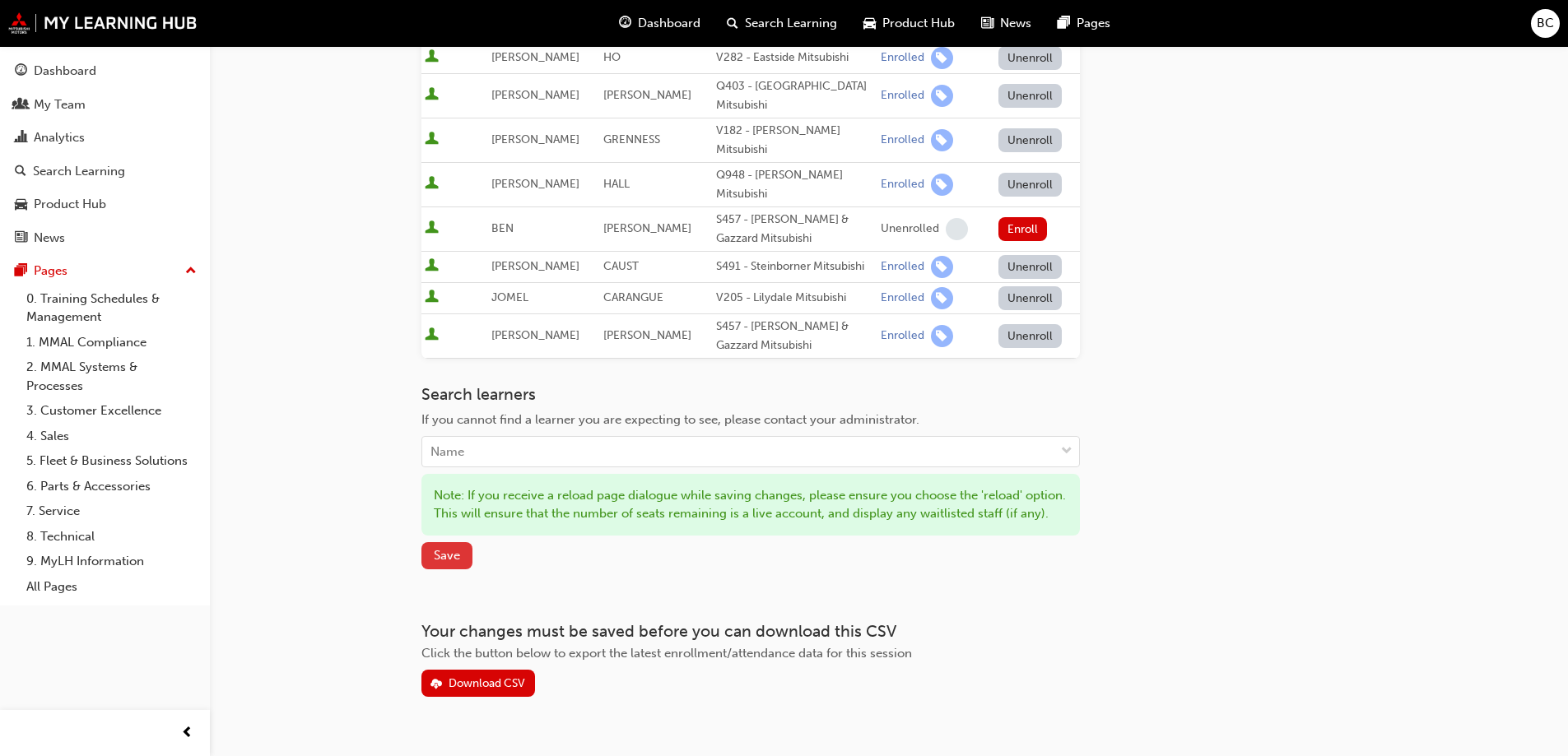
click at [439, 548] on span "Save" at bounding box center [447, 556] width 27 height 15
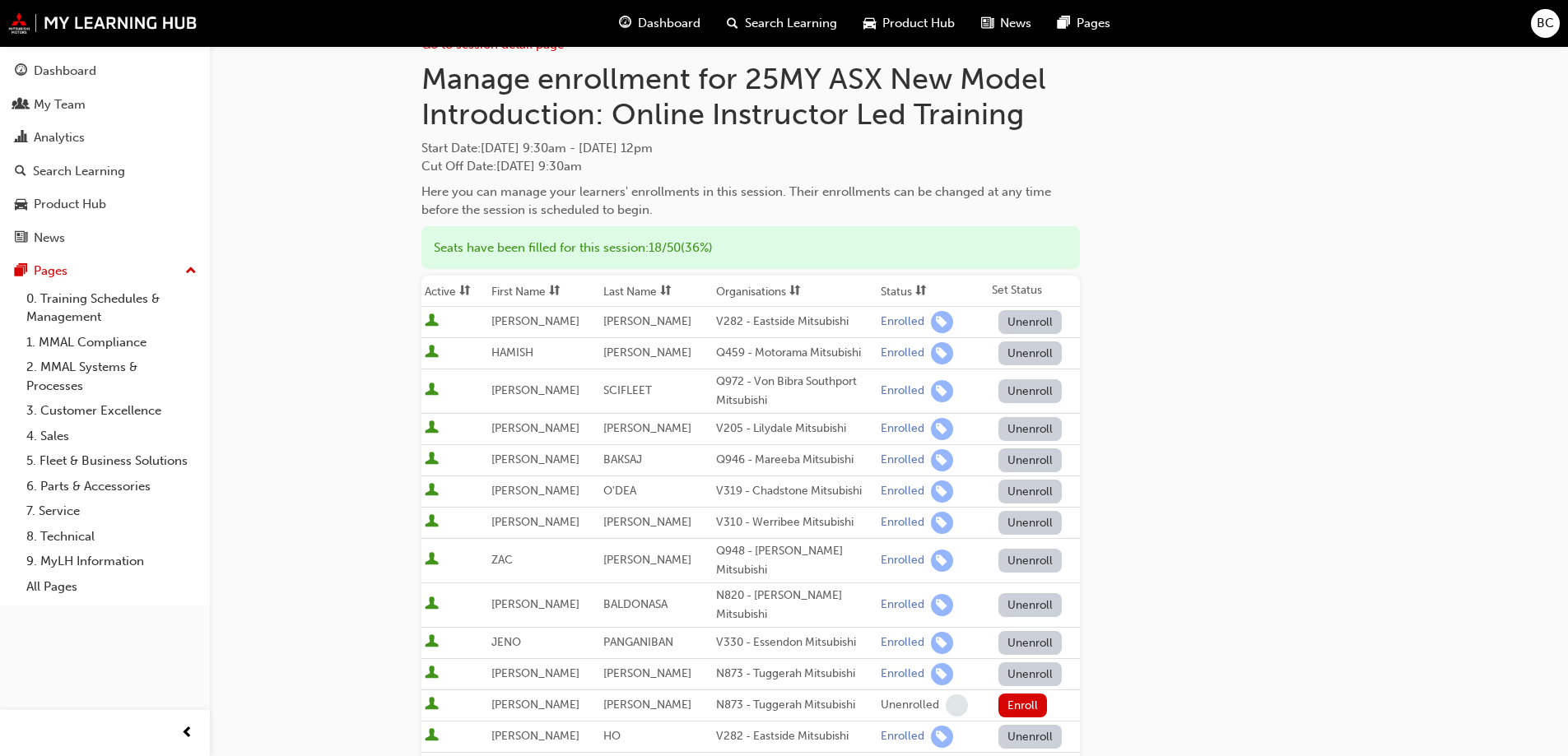
scroll to position [0, 0]
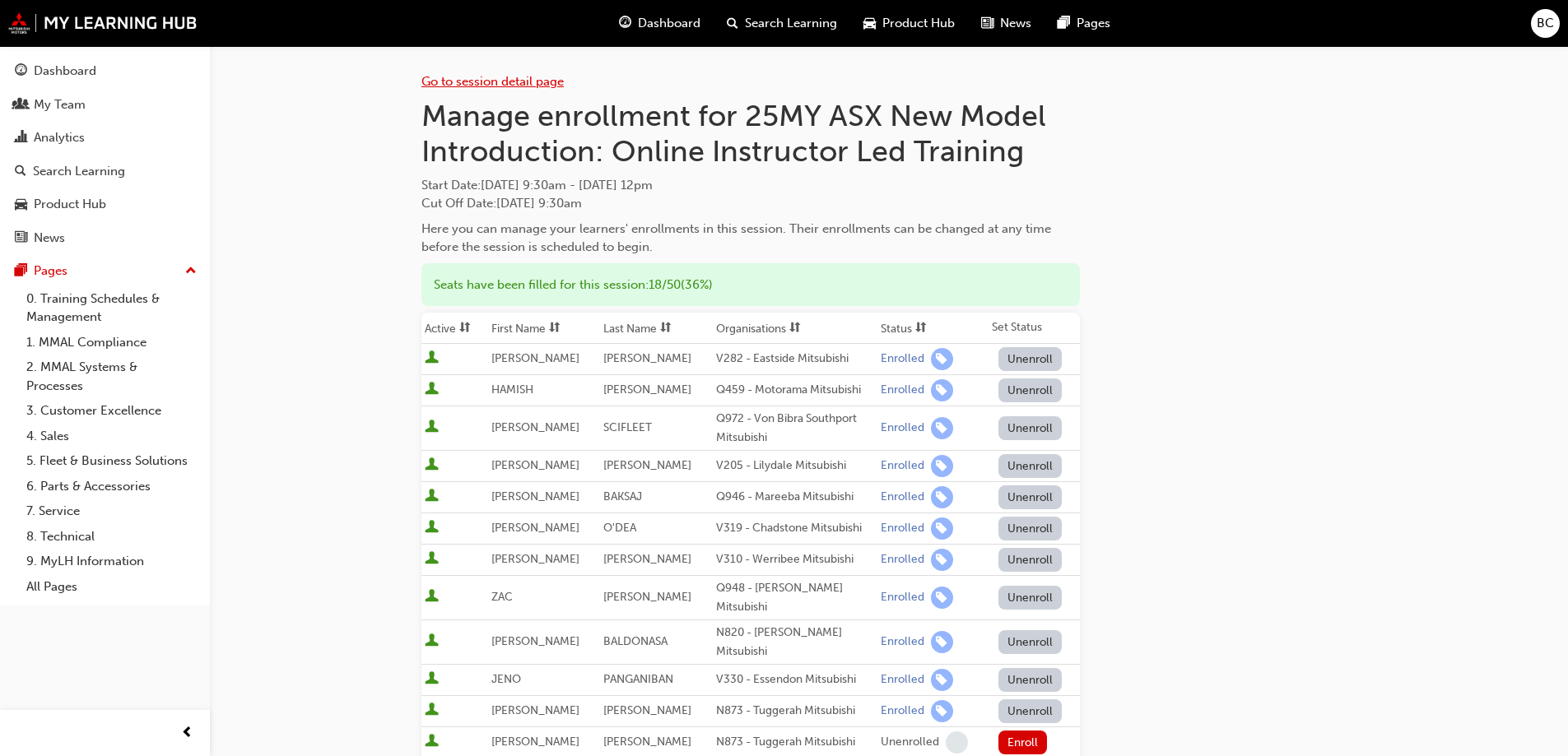
click at [492, 82] on link "Go to session detail page" at bounding box center [492, 81] width 142 height 15
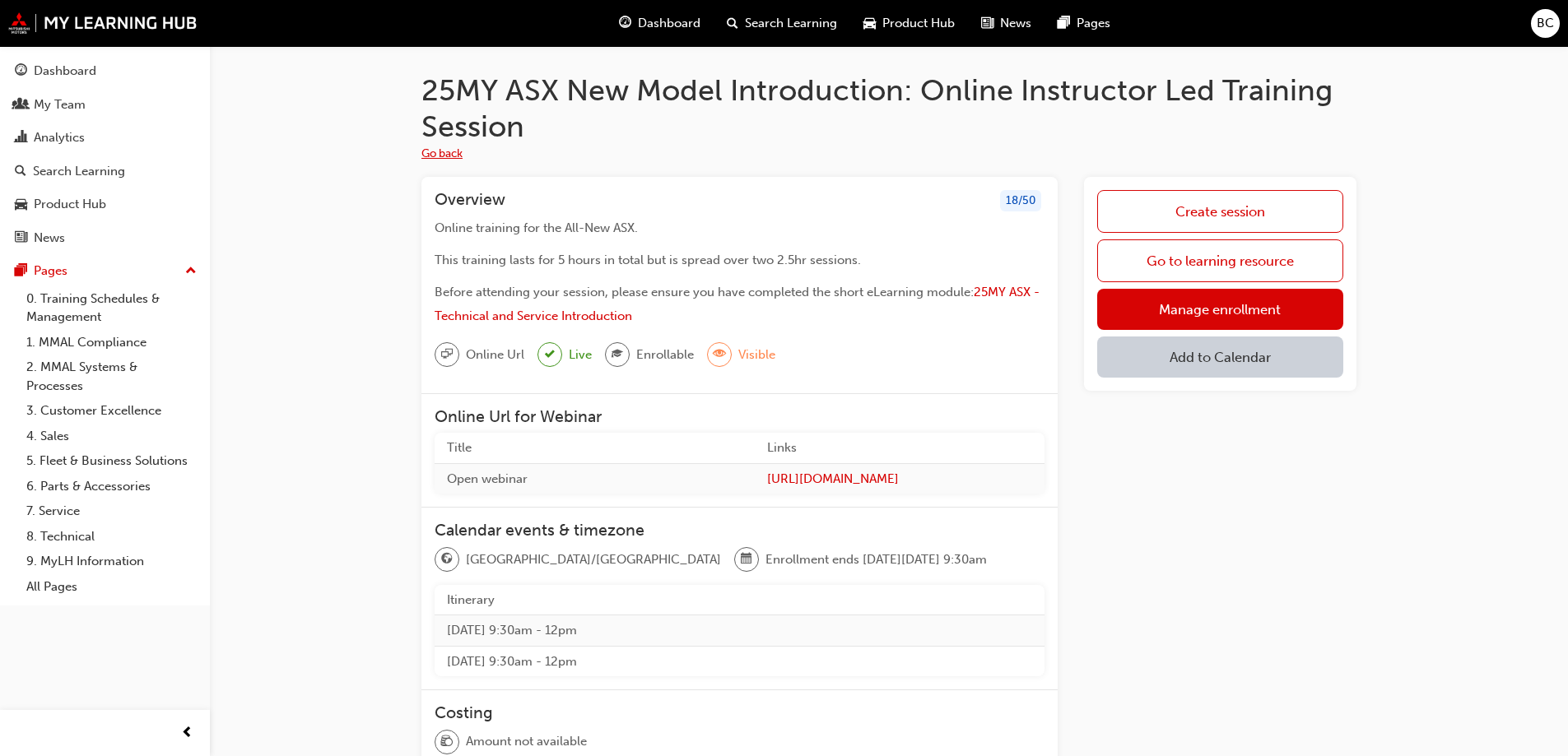
click at [440, 147] on button "Go back" at bounding box center [442, 154] width 42 height 19
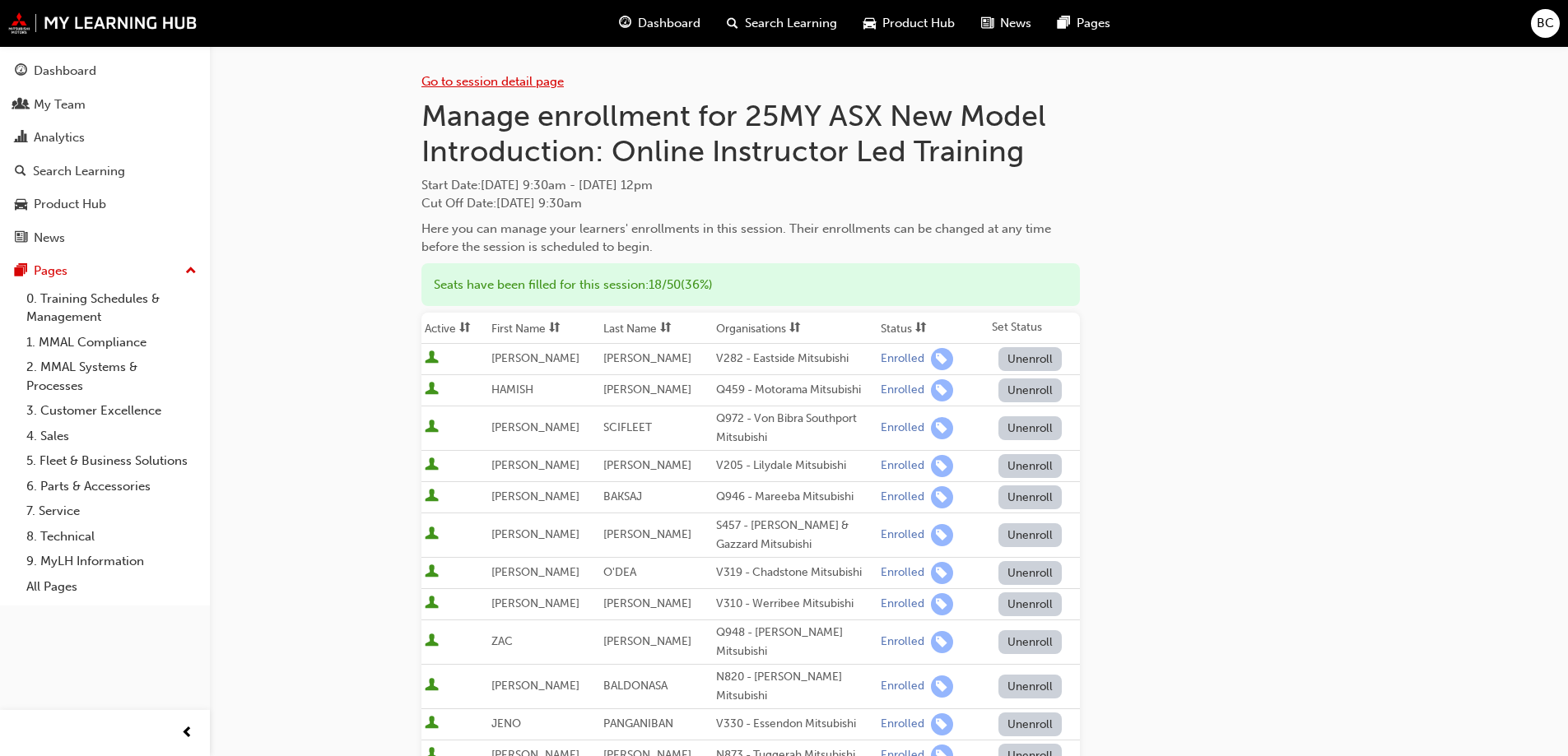
click at [437, 88] on link "Go to session detail page" at bounding box center [492, 81] width 142 height 15
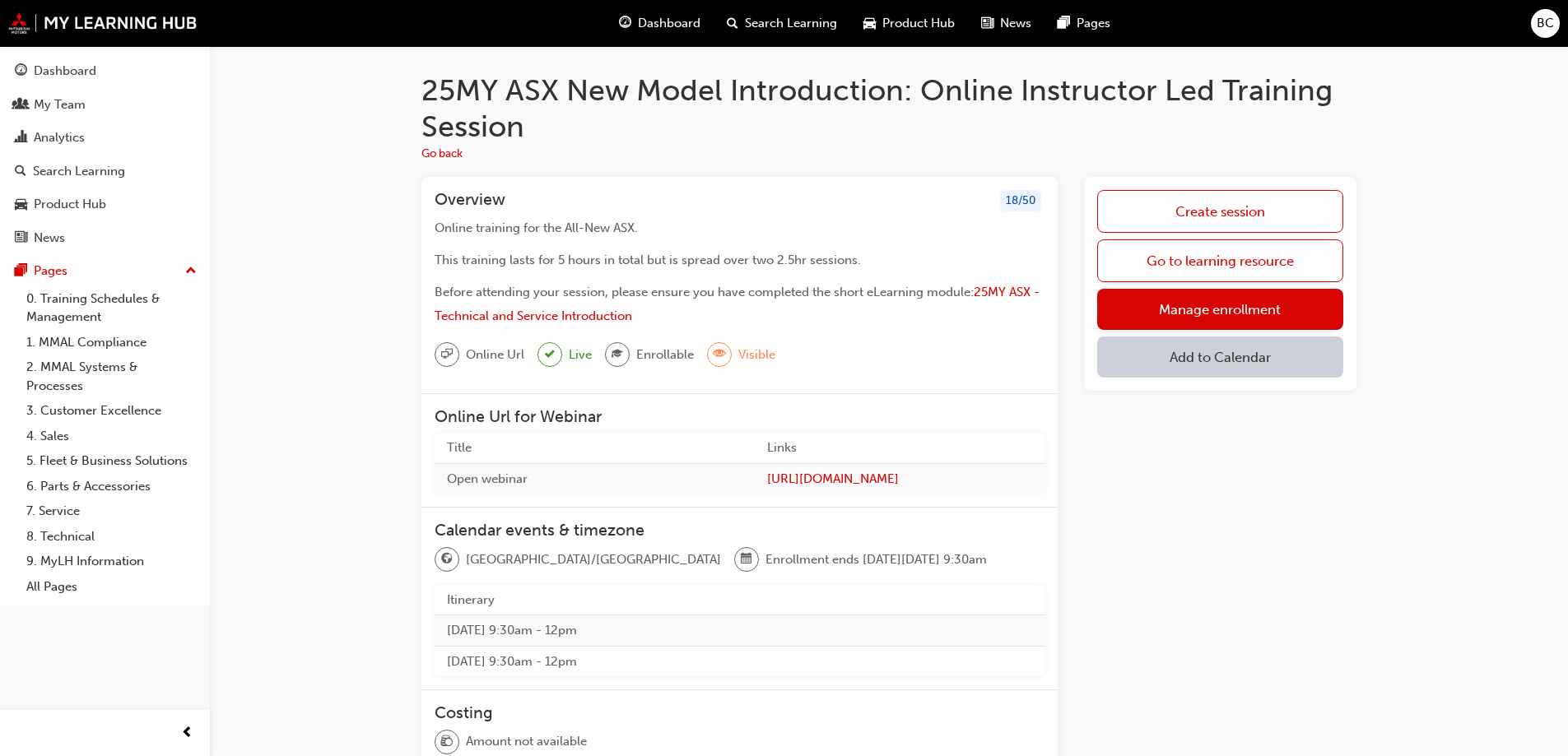
click at [445, 80] on h1 "25MY ASX New Model Introduction: Online Instructor Led Training Session" at bounding box center [888, 108] width 935 height 71
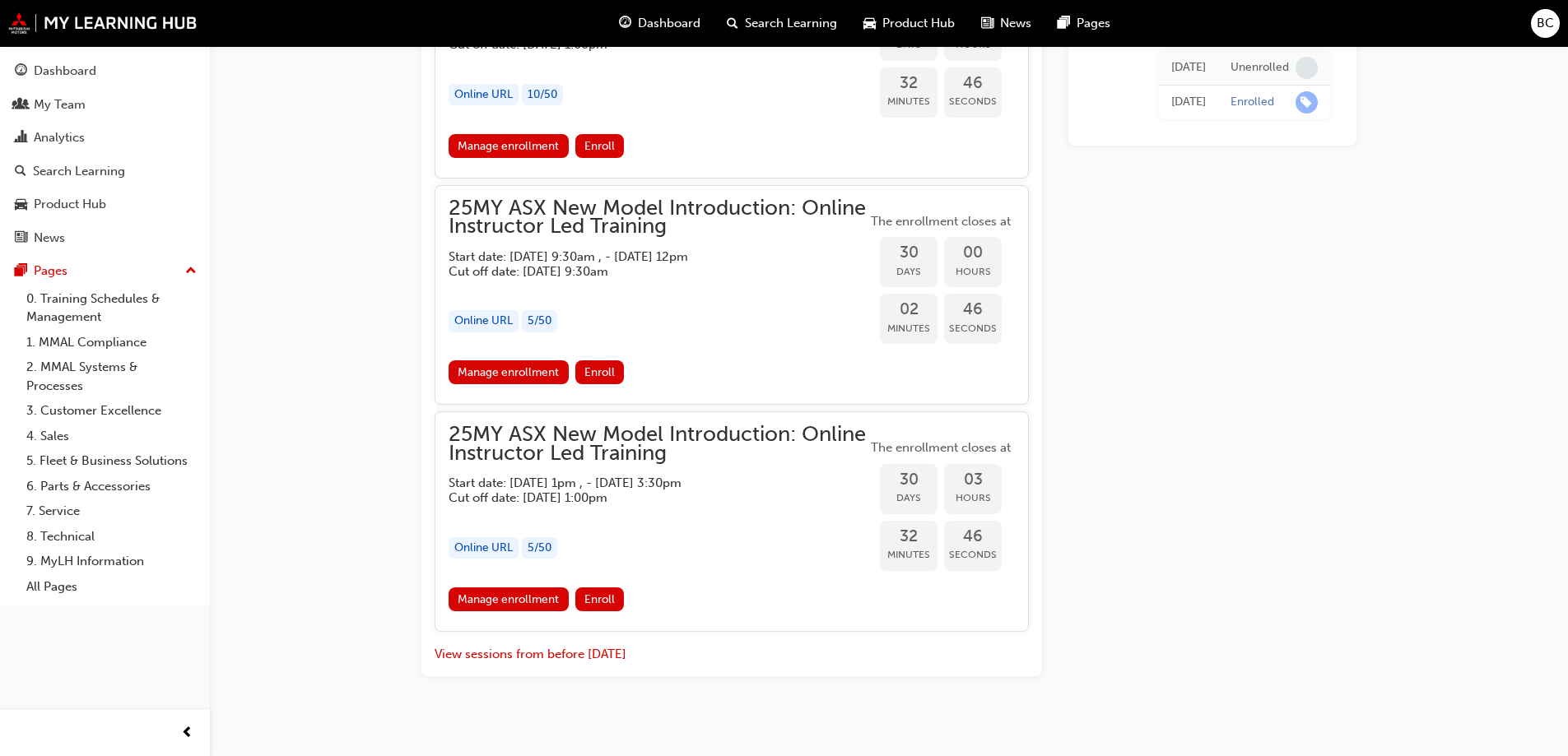
scroll to position [2358, 0]
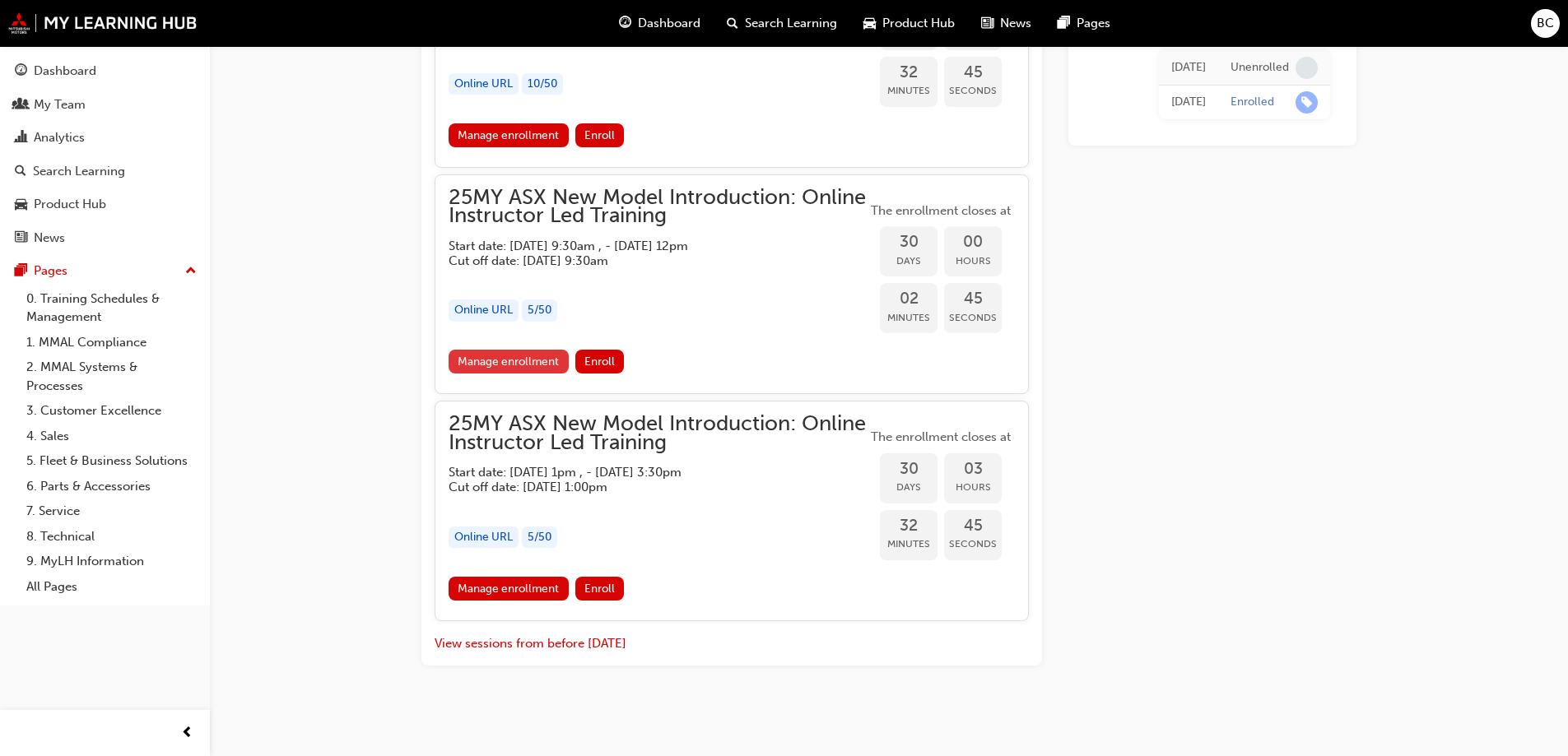
click at [528, 356] on link "Manage enrollment" at bounding box center [509, 361] width 120 height 24
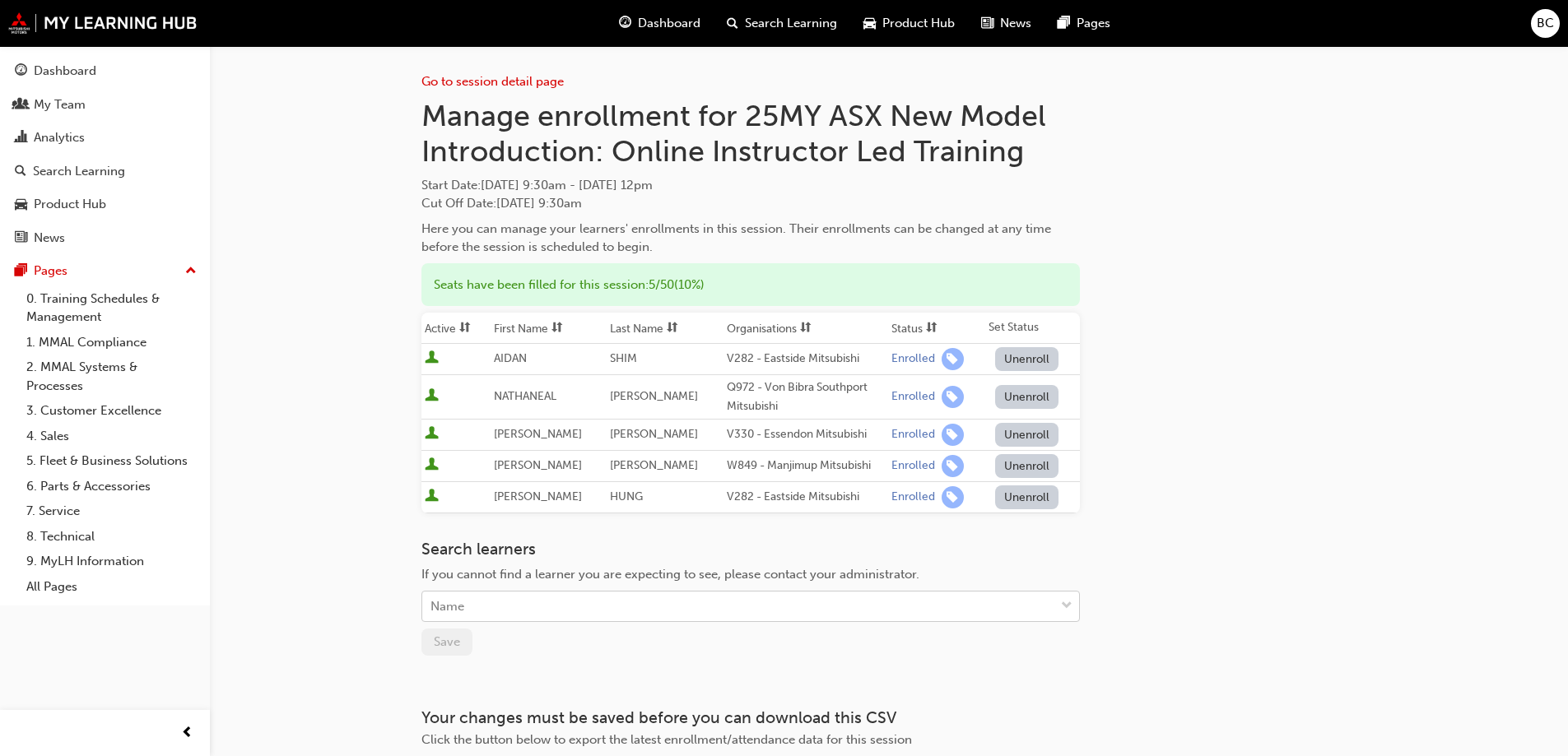
click at [531, 598] on div "Name" at bounding box center [738, 606] width 632 height 29
type input "obst"
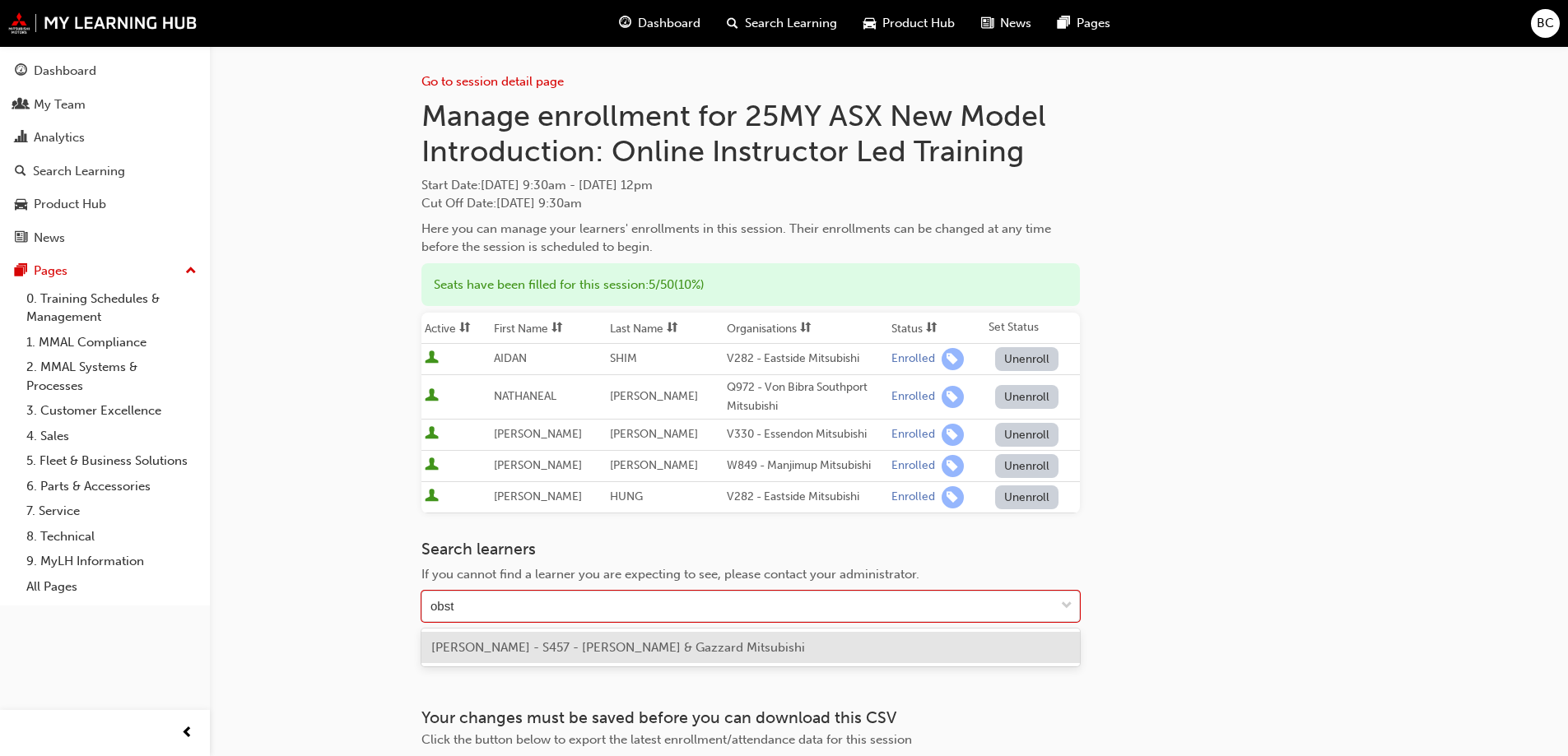
click at [557, 645] on span "LACHLAN OBST - S457 - Carlin & Gazzard Mitsubishi" at bounding box center [618, 648] width 374 height 15
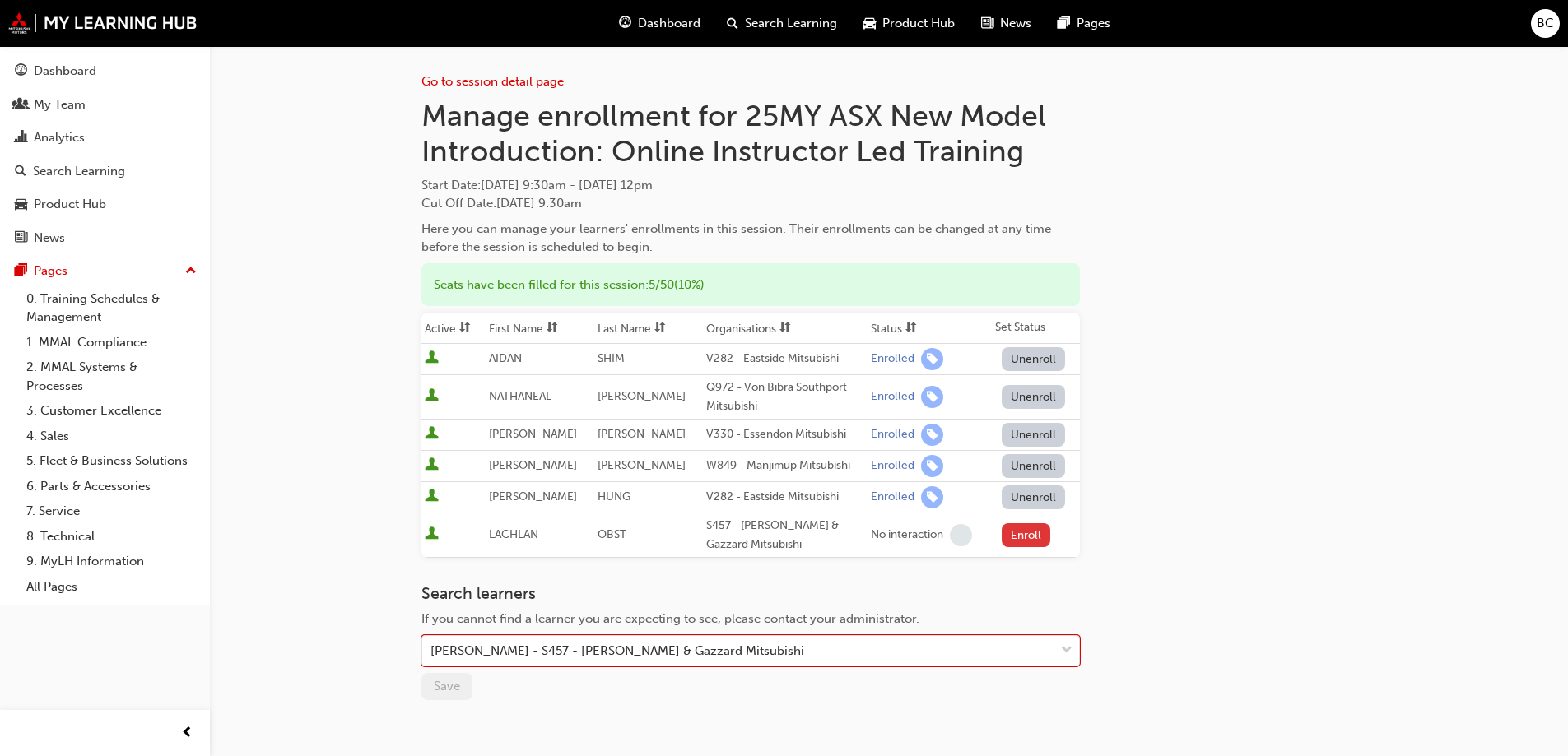
click at [1024, 536] on button "Enroll" at bounding box center [1025, 535] width 49 height 24
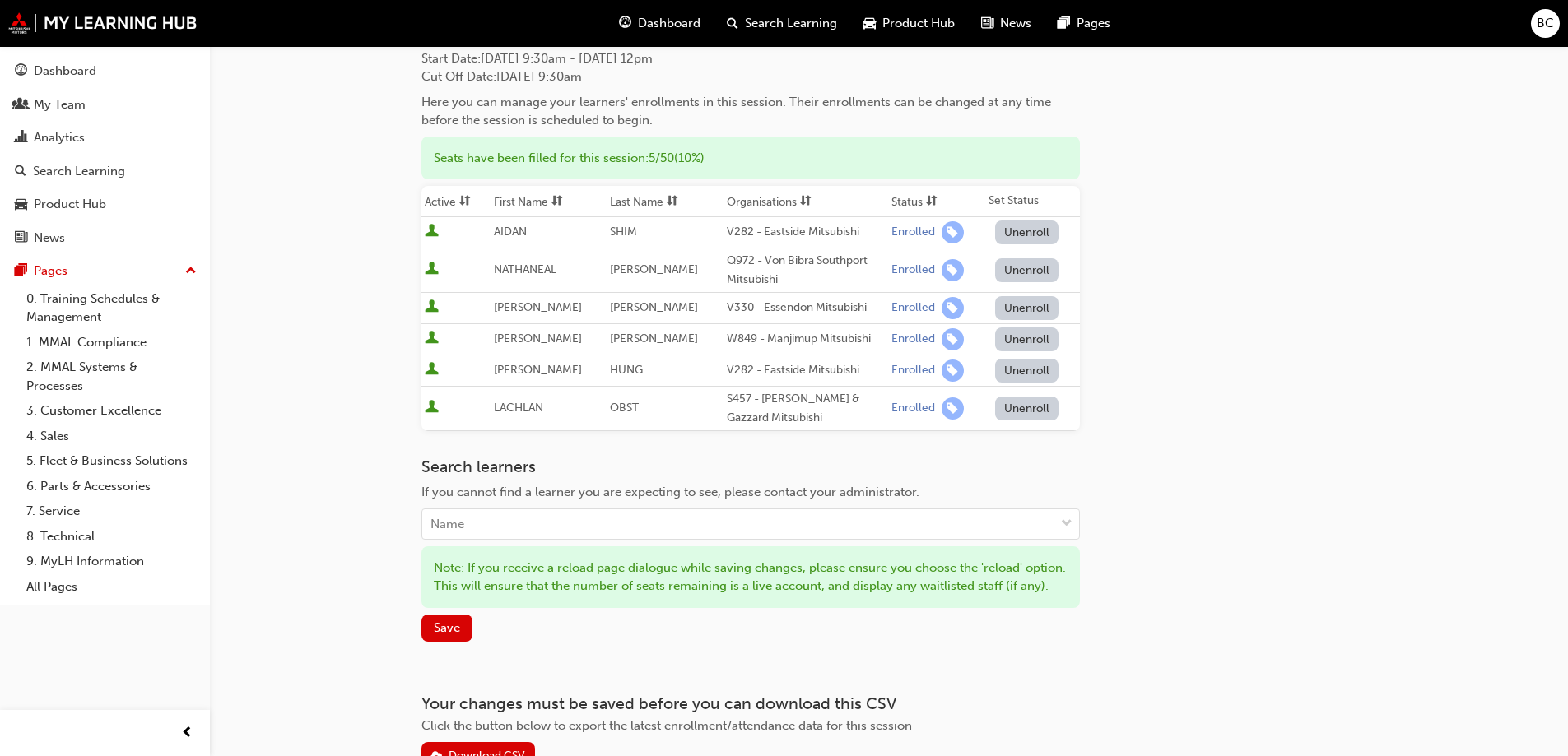
scroll to position [252, 0]
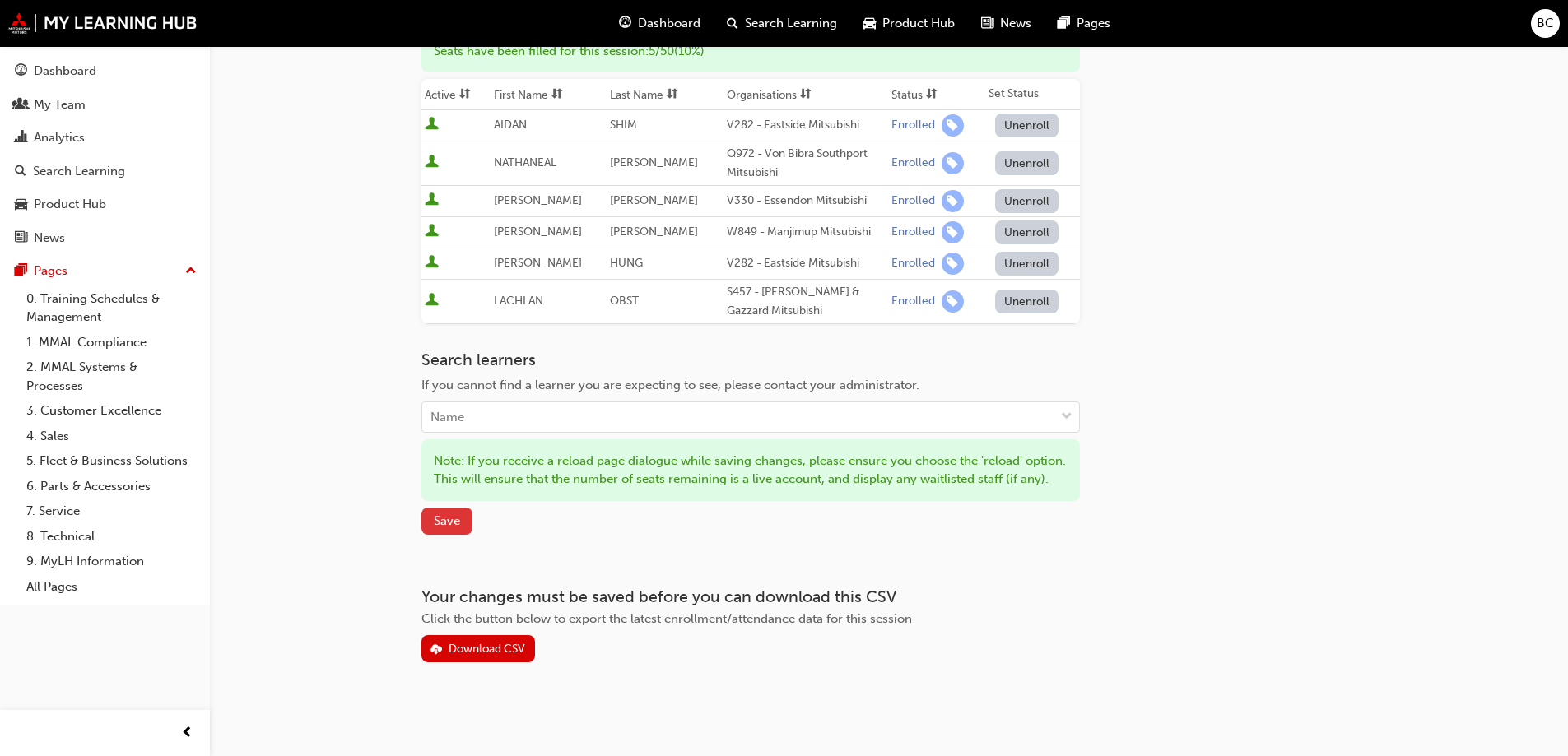
click at [445, 523] on span "Save" at bounding box center [447, 521] width 27 height 15
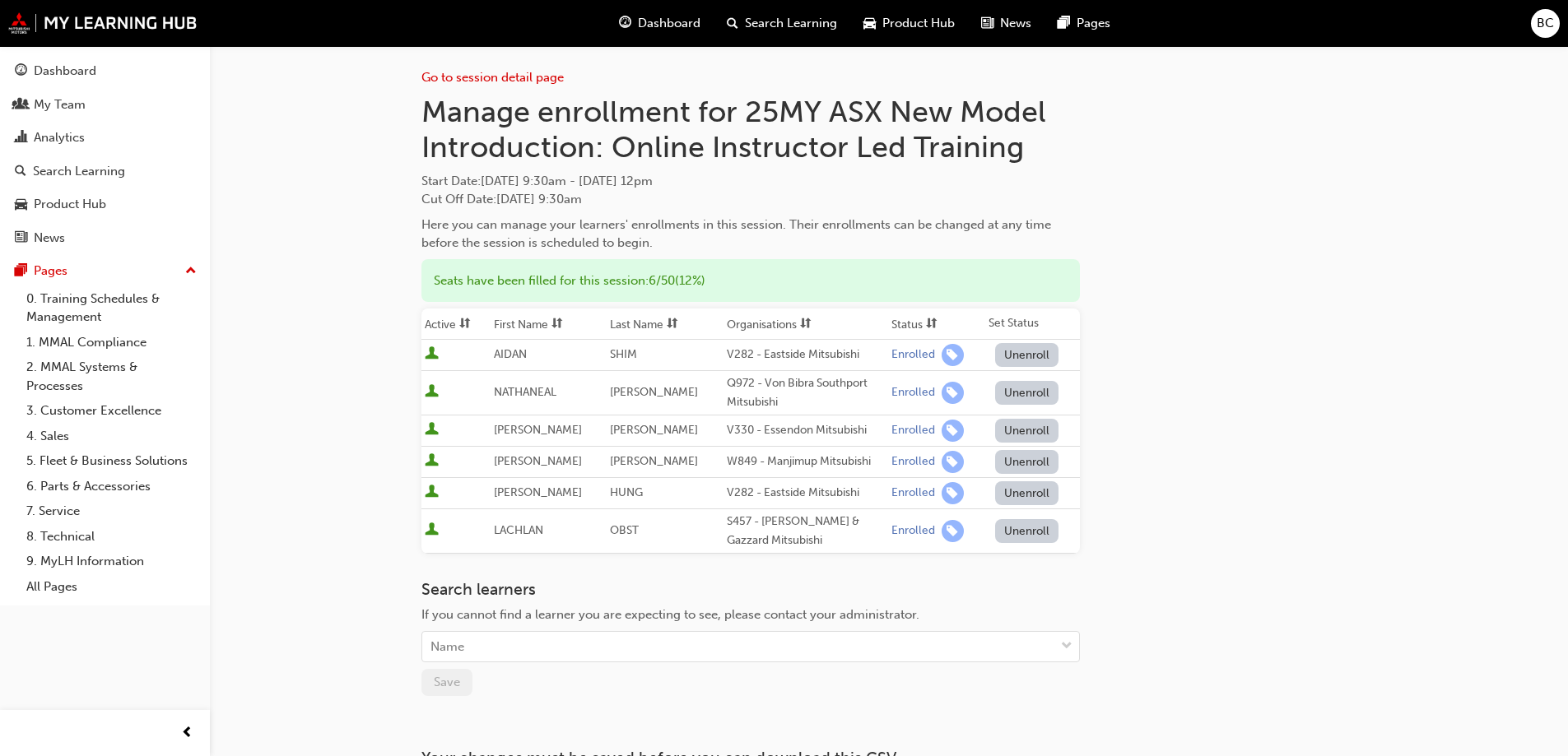
scroll to position [0, 0]
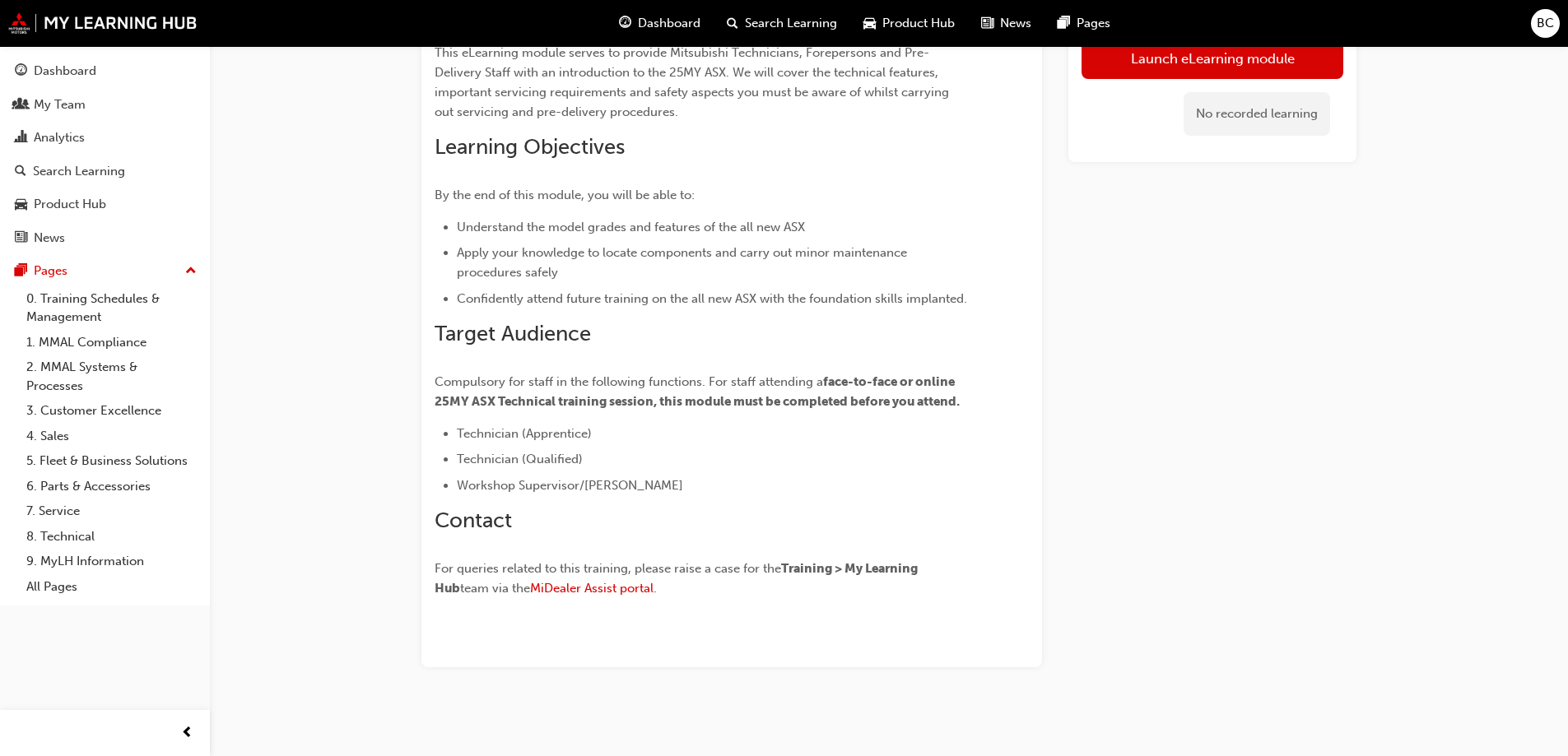
scroll to position [188, 0]
